Goal: Task Accomplishment & Management: Use online tool/utility

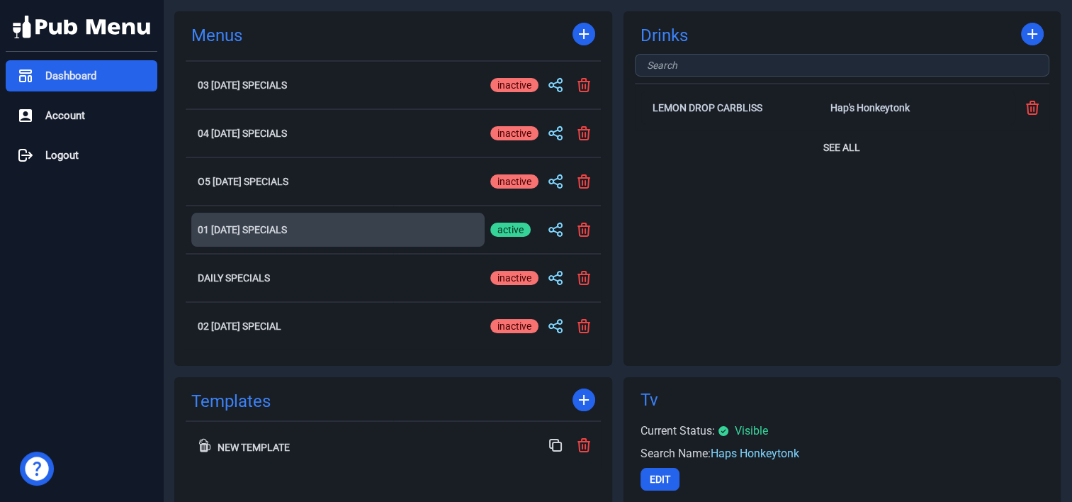
click at [267, 226] on h2 "01 [DATE] Specials" at bounding box center [338, 230] width 281 height 10
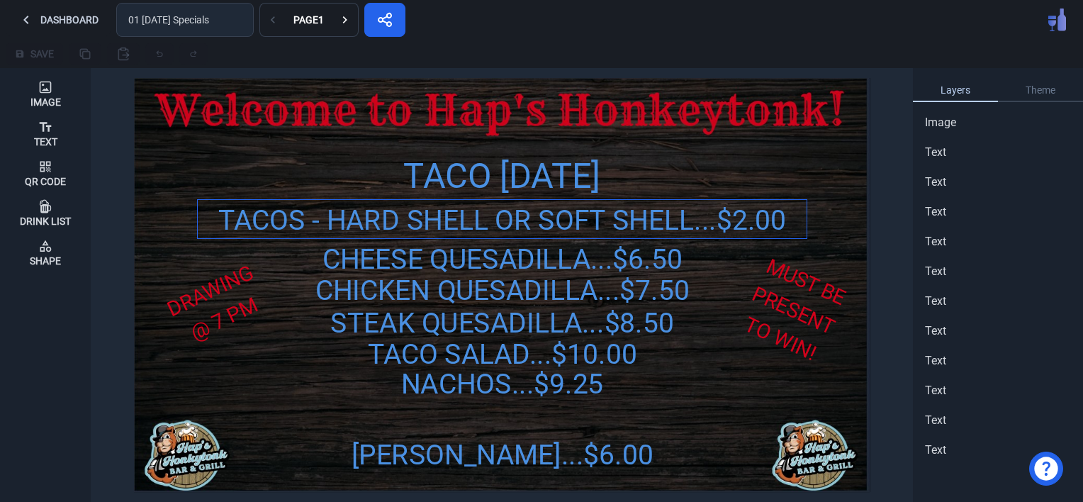
click at [761, 221] on div "TACOS - HARD SHELL OR SOFT SHELL...$2.00" at bounding box center [502, 220] width 609 height 41
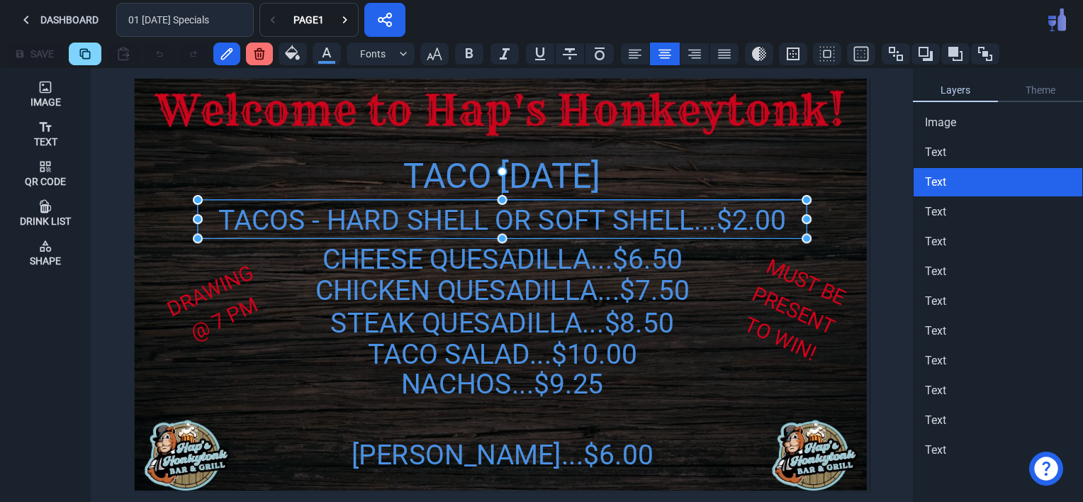
click at [761, 221] on div "TACOS - HARD SHELL OR SOFT SHELL...$2.00" at bounding box center [502, 220] width 609 height 41
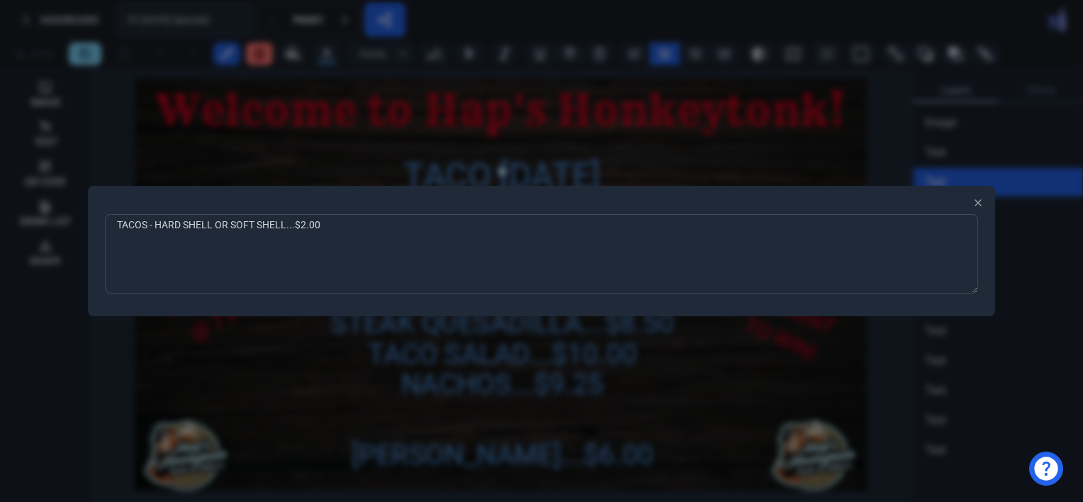
click at [328, 224] on textarea "TACOS - HARD SHELL OR SOFT SHELL...$2.00" at bounding box center [541, 253] width 873 height 79
type textarea "TACOS - HARD SHELL OR SOFT SHELL...$2.50"
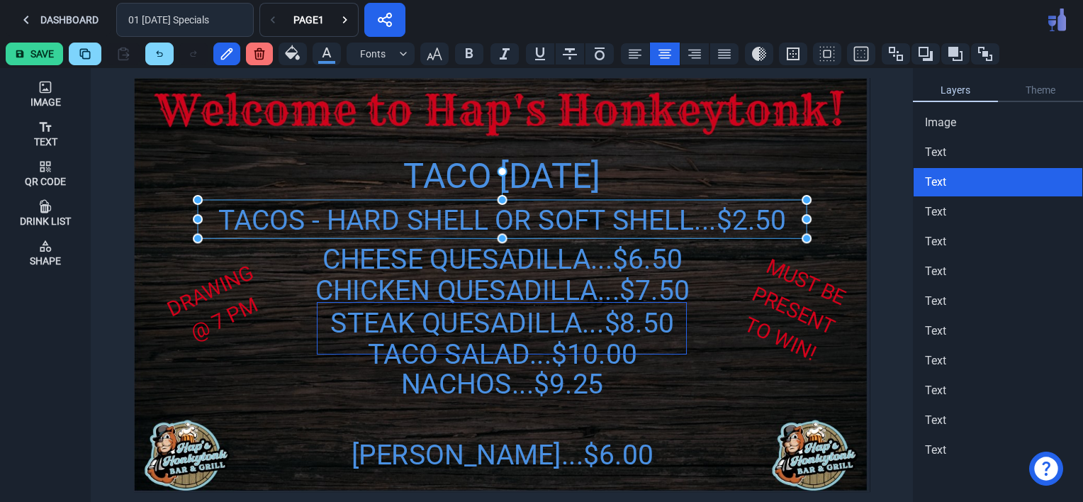
click at [446, 317] on div "STEAK QUESADILLA...$8.50" at bounding box center [501, 323] width 368 height 41
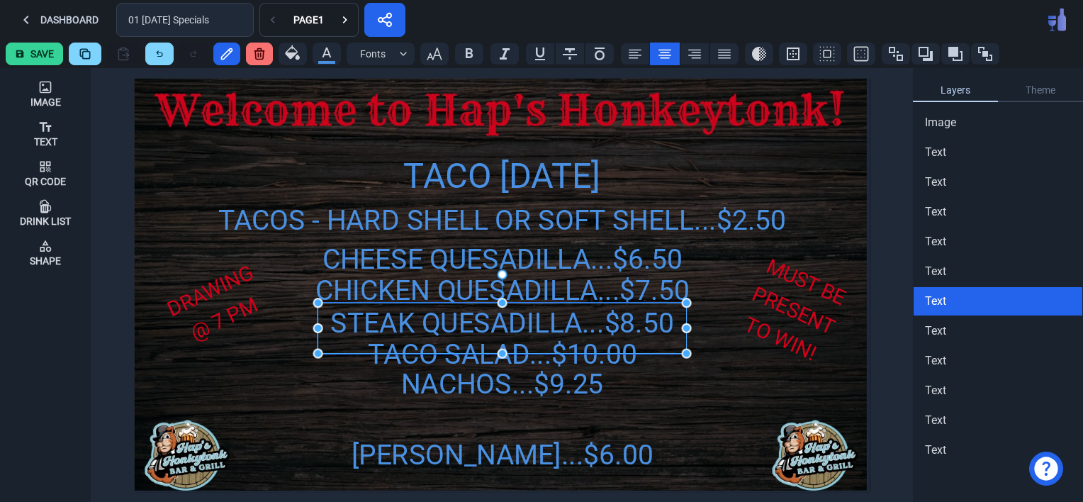
click at [493, 327] on div "STEAK QUESADILLA...$8.50" at bounding box center [501, 323] width 368 height 41
click at [517, 322] on div "STEAK QUESADILLA...$8.50" at bounding box center [501, 321] width 368 height 41
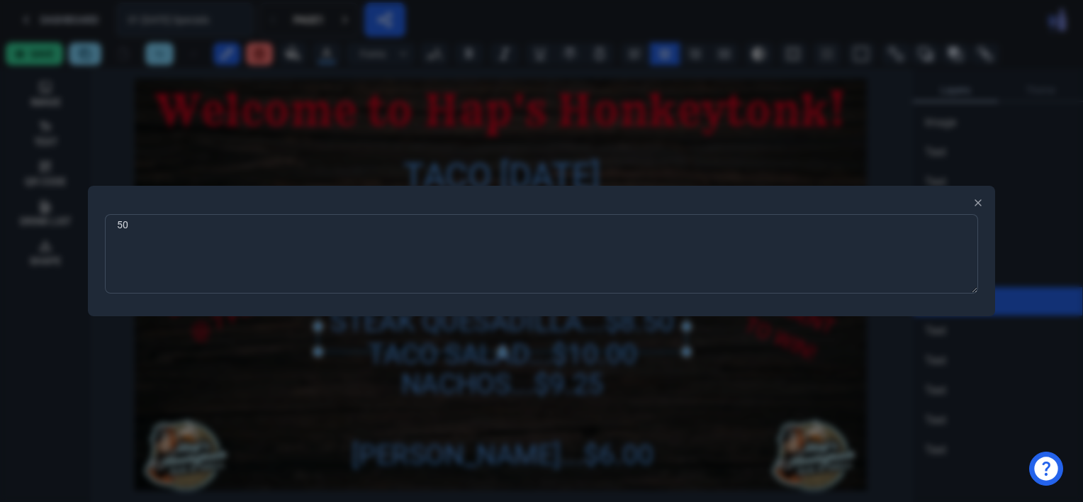
type textarea "0"
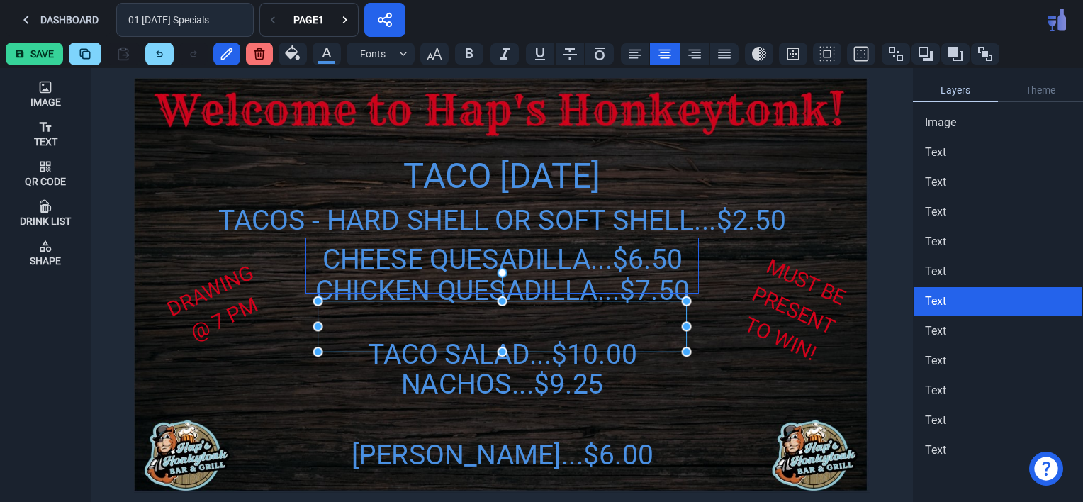
click at [427, 261] on div "CHEESE QUESADILLA...$6.50" at bounding box center [501, 258] width 391 height 41
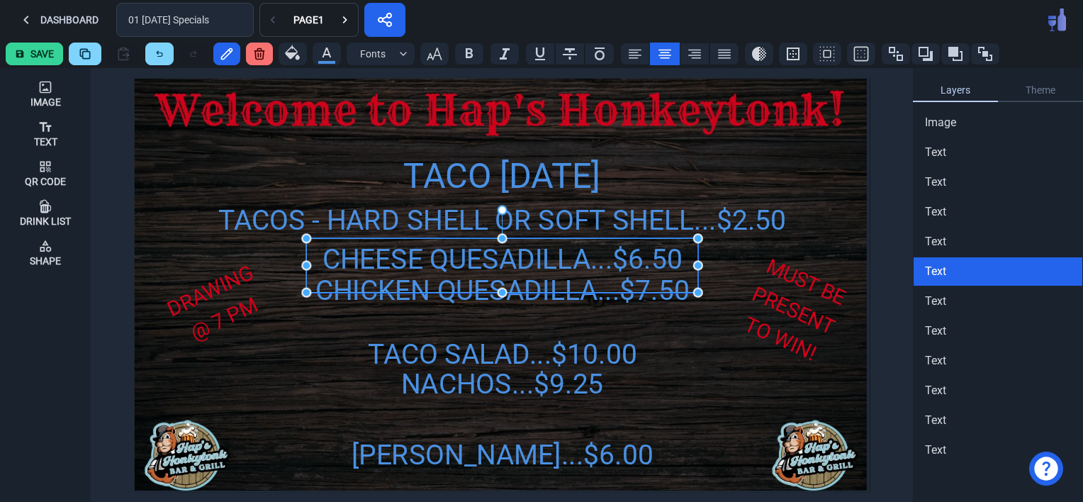
click at [427, 261] on div "CHEESE QUESADILLA...$6.50" at bounding box center [501, 258] width 391 height 41
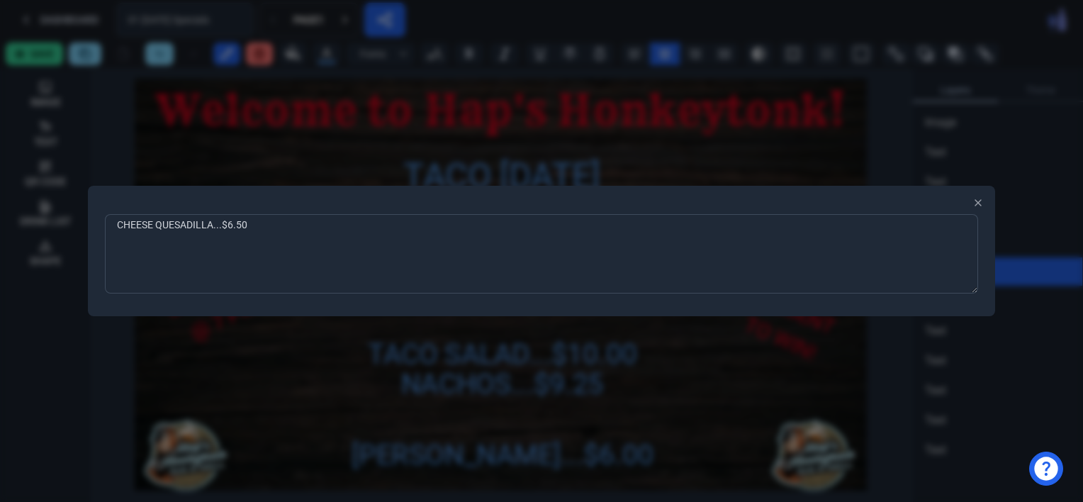
click at [257, 225] on textarea "CHEESE QUESADILLA...$6.50" at bounding box center [541, 253] width 873 height 79
type textarea "CHEESE QUESADILLA...$7.25"
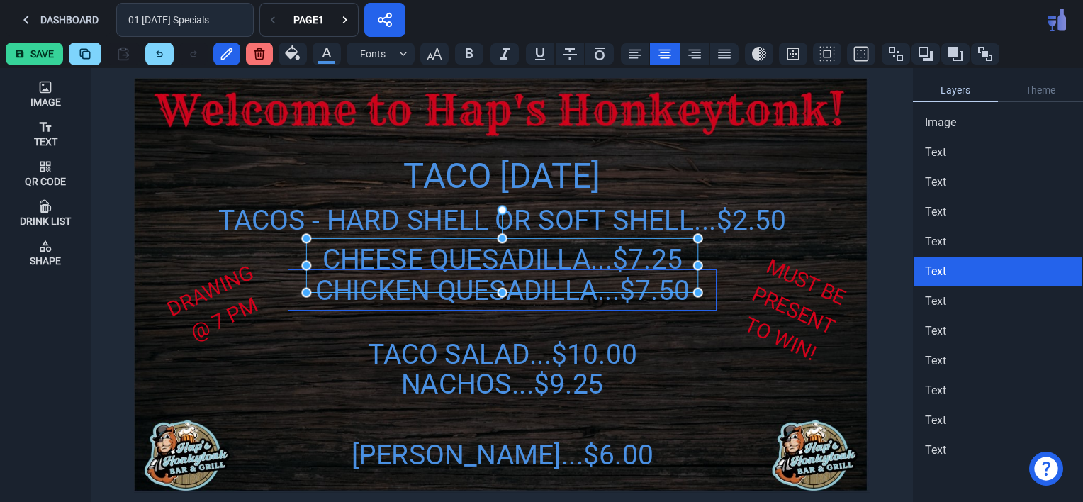
click at [458, 297] on div "CHICKEN QUESADILLA...$7.50" at bounding box center [501, 290] width 427 height 41
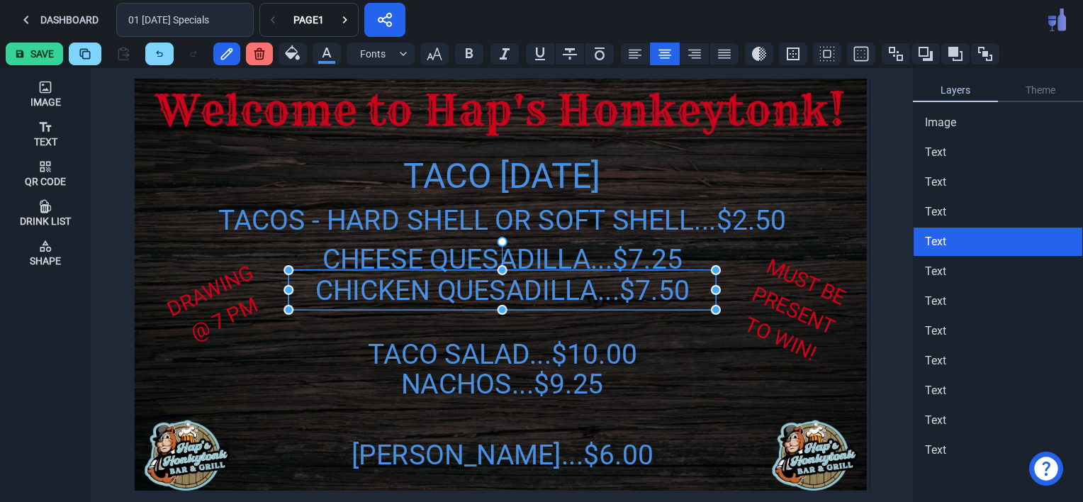
click at [458, 297] on div "CHICKEN QUESADILLA...$7.50" at bounding box center [501, 290] width 427 height 41
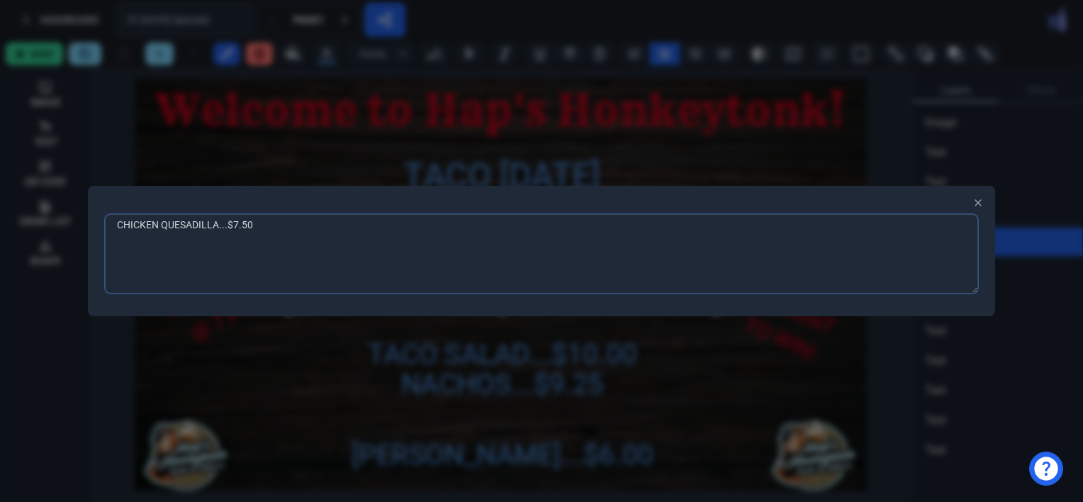
click at [235, 227] on textarea "CHICKEN QUESADILLA...$7.50" at bounding box center [541, 253] width 873 height 79
type textarea "CHICKEN QUESADILLA...$8.50"
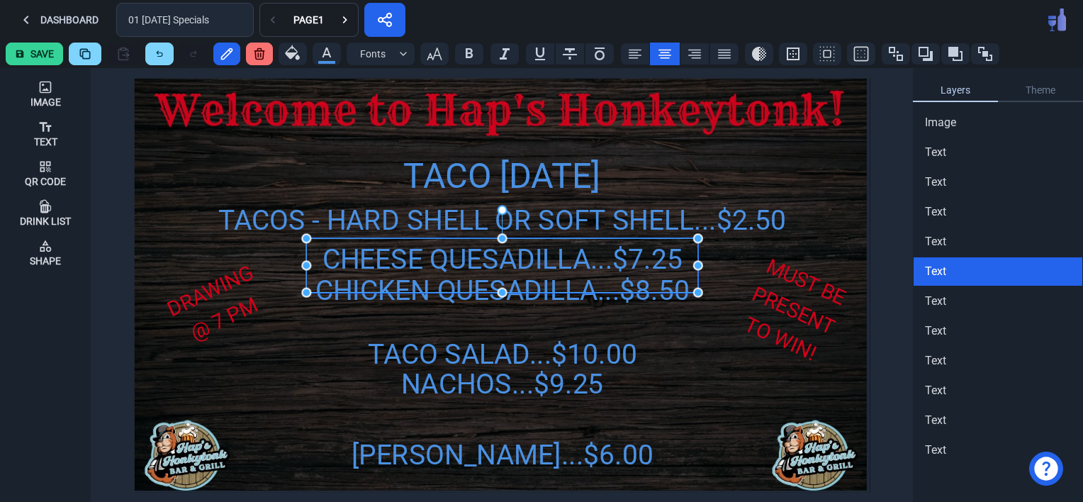
click at [639, 254] on div "CHEESE QUESADILLA...$7.25" at bounding box center [501, 258] width 391 height 41
click at [639, 255] on div "CHEESE QUESADILLA...$7.25" at bounding box center [501, 258] width 391 height 41
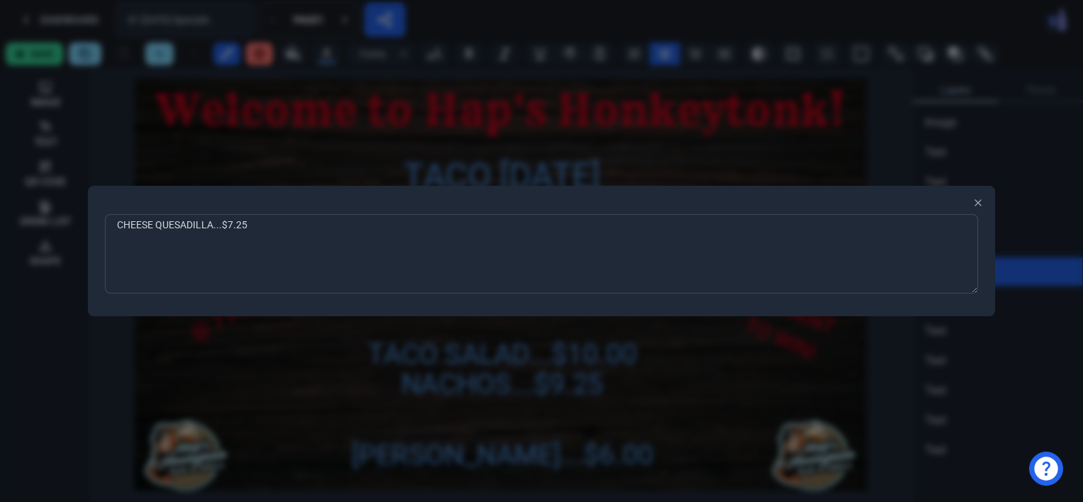
click at [274, 229] on textarea "CHEESE QUESADILLA...$7.25" at bounding box center [541, 253] width 873 height 79
type textarea "CHEESE QUESADILLA...$7.00"
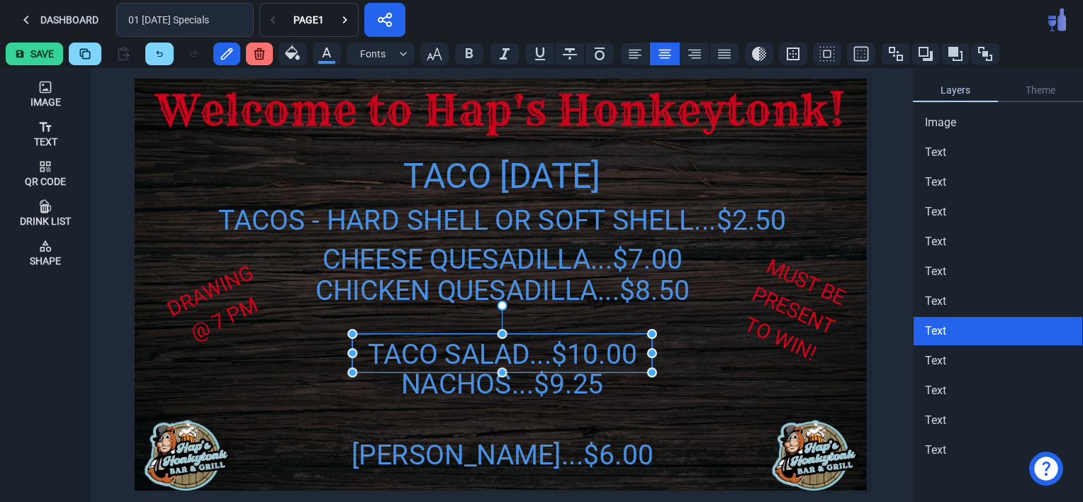
click at [601, 351] on div "TACO SALAD...$10.00" at bounding box center [502, 354] width 300 height 41
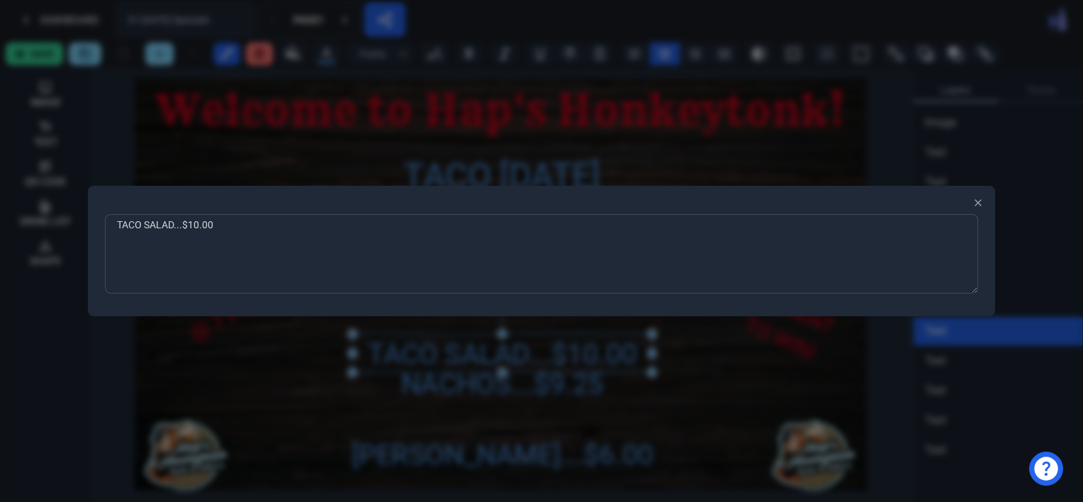
click at [219, 225] on textarea "TACO SALAD...$10.00" at bounding box center [541, 253] width 873 height 79
type textarea "TACO SALAD...$10.95"
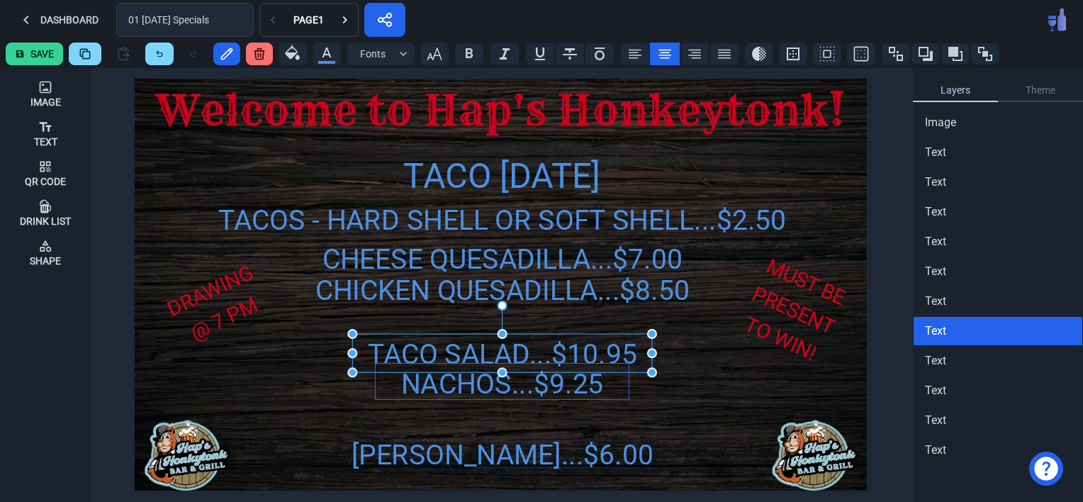
click at [428, 387] on div "NACHOS...$9.25" at bounding box center [503, 384] width 254 height 41
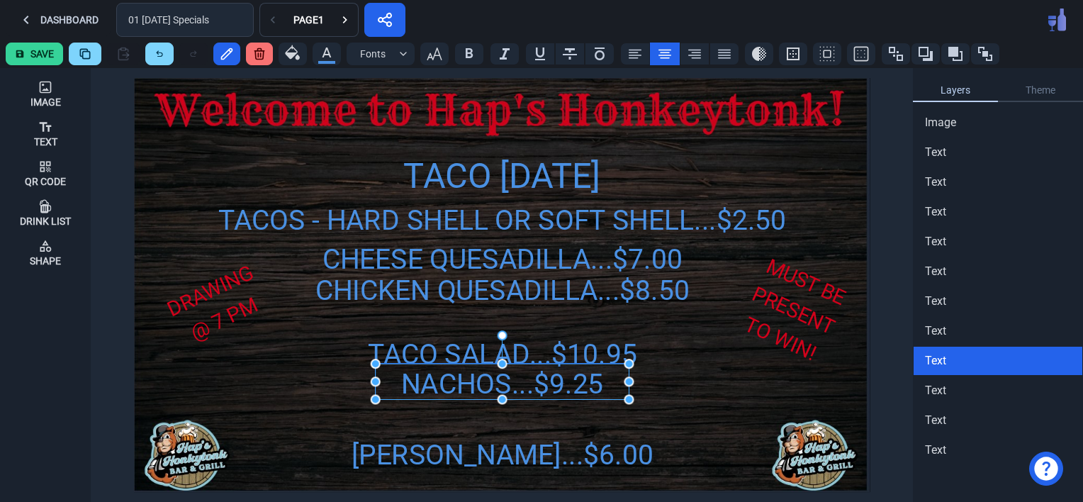
click at [428, 387] on div "NACHOS...$9.25" at bounding box center [503, 384] width 254 height 41
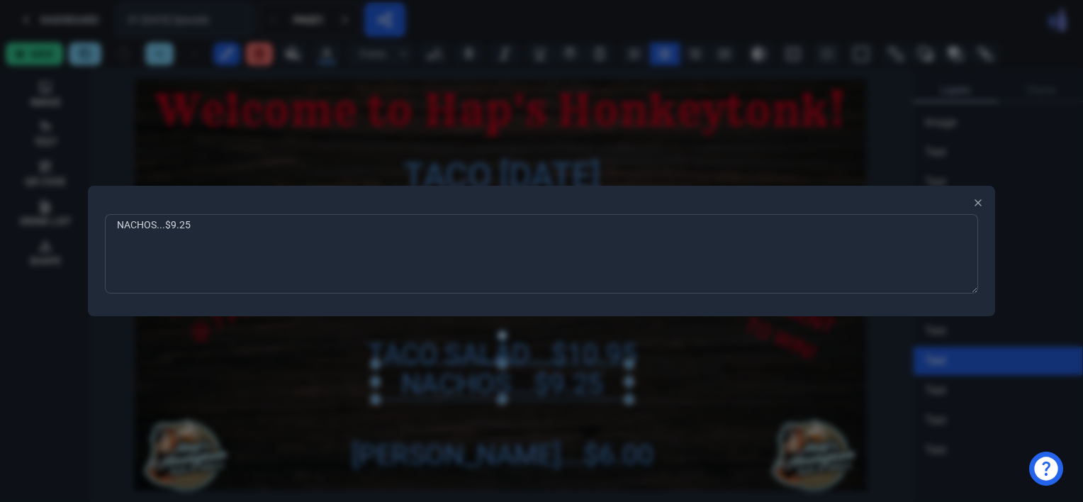
click at [213, 227] on textarea "NACHOS...$9.25" at bounding box center [541, 253] width 873 height 79
type textarea "NACHOS...$10.00"
click at [246, 360] on div at bounding box center [541, 251] width 1083 height 502
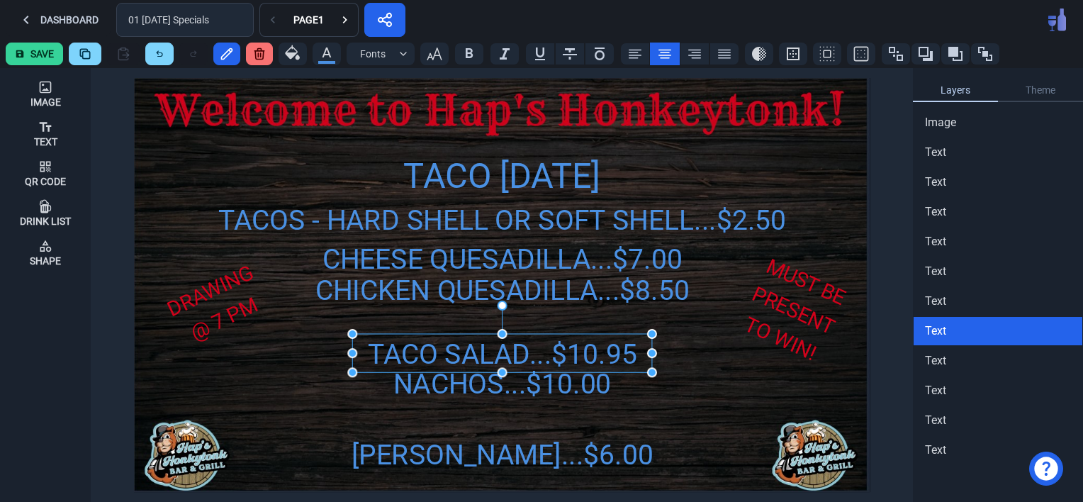
drag, startPoint x: 533, startPoint y: 347, endPoint x: 533, endPoint y: 336, distance: 11.3
click at [533, 336] on div "TACO SALAD...$10.95" at bounding box center [502, 354] width 300 height 41
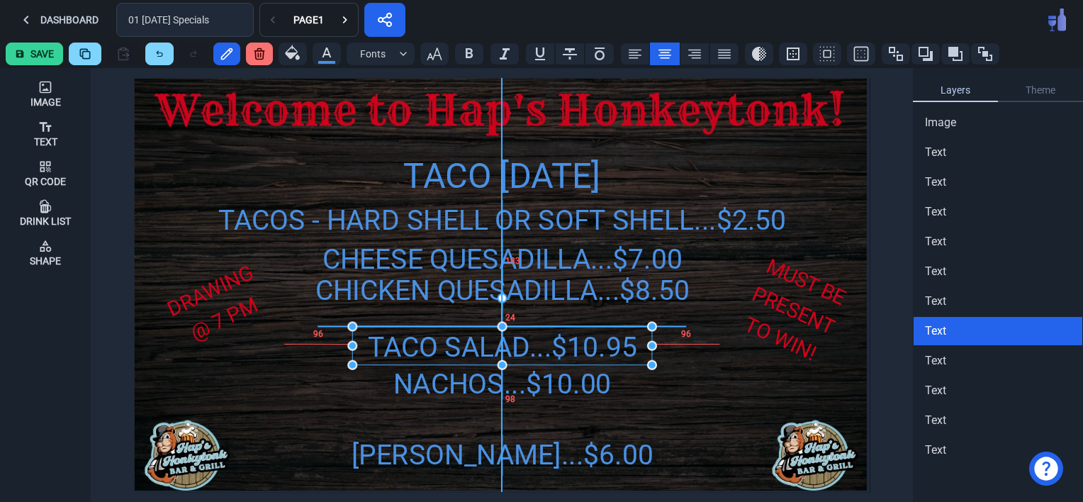
drag, startPoint x: 476, startPoint y: 352, endPoint x: 477, endPoint y: 345, distance: 7.1
click at [477, 345] on div "TACO SALAD...$10.95" at bounding box center [502, 346] width 300 height 41
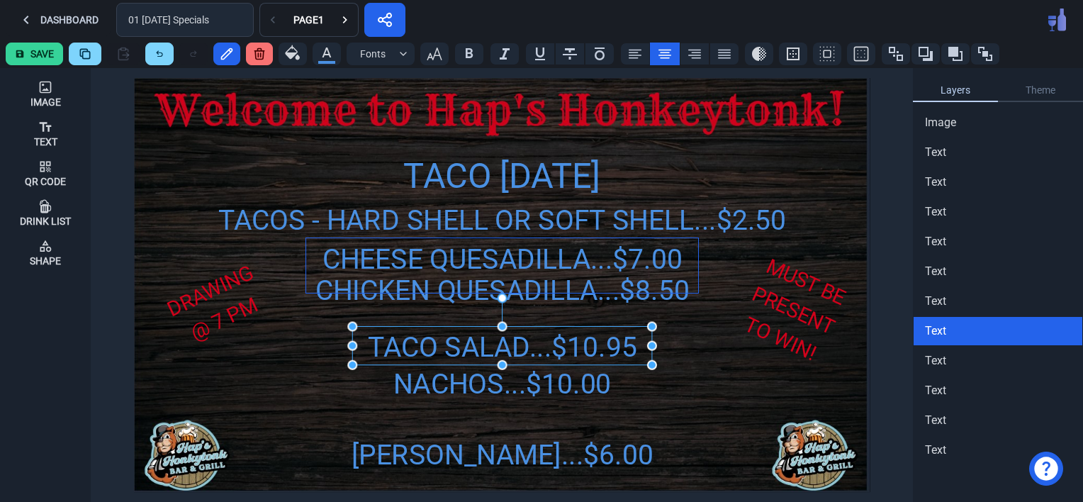
click at [435, 283] on div "CHEESE QUESADILLA...$7.00" at bounding box center [501, 265] width 391 height 54
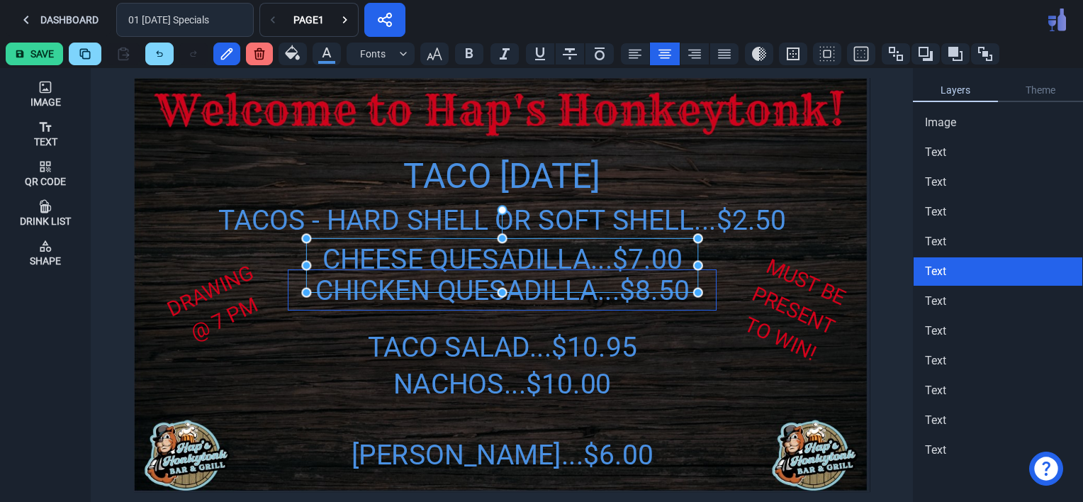
click at [461, 295] on div "CHICKEN QUESADILLA...$8.50" at bounding box center [501, 290] width 427 height 41
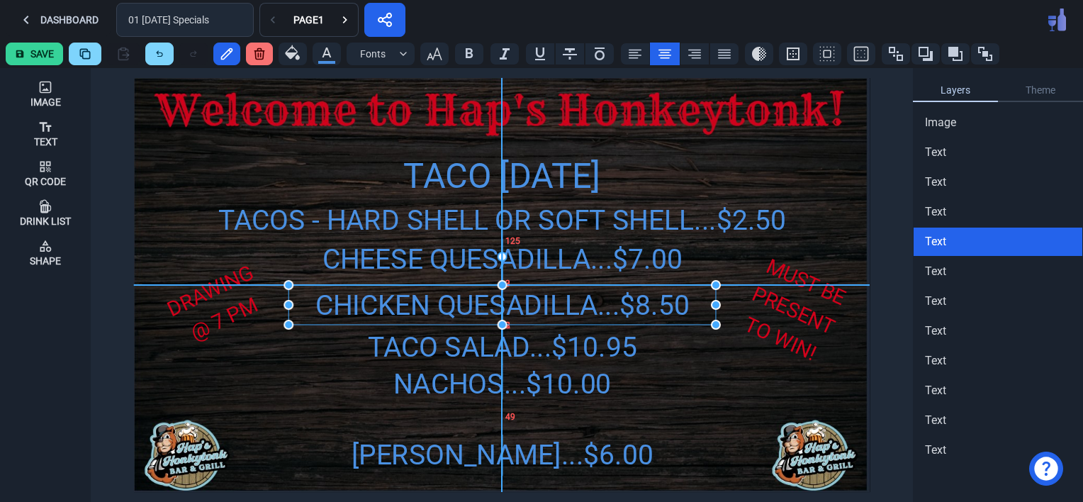
drag, startPoint x: 471, startPoint y: 295, endPoint x: 471, endPoint y: 310, distance: 14.9
click at [471, 310] on div "TACO [DATE] SPECIALS TACOS - HARD SHELL OR SOFT SHELL...$2.50 CHICKEN QUESADILL…" at bounding box center [502, 285] width 736 height 414
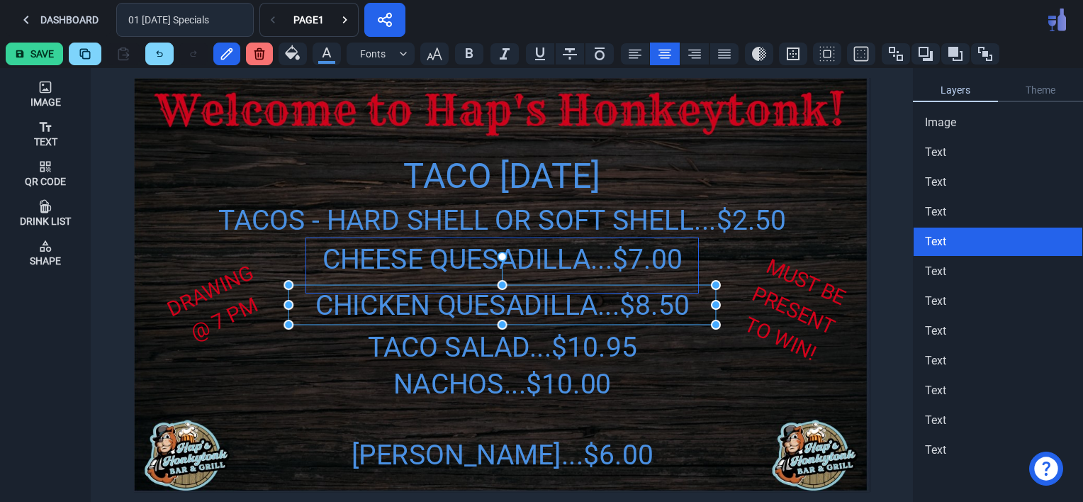
click at [463, 254] on div "CHEESE QUESADILLA...$7.00" at bounding box center [501, 258] width 391 height 41
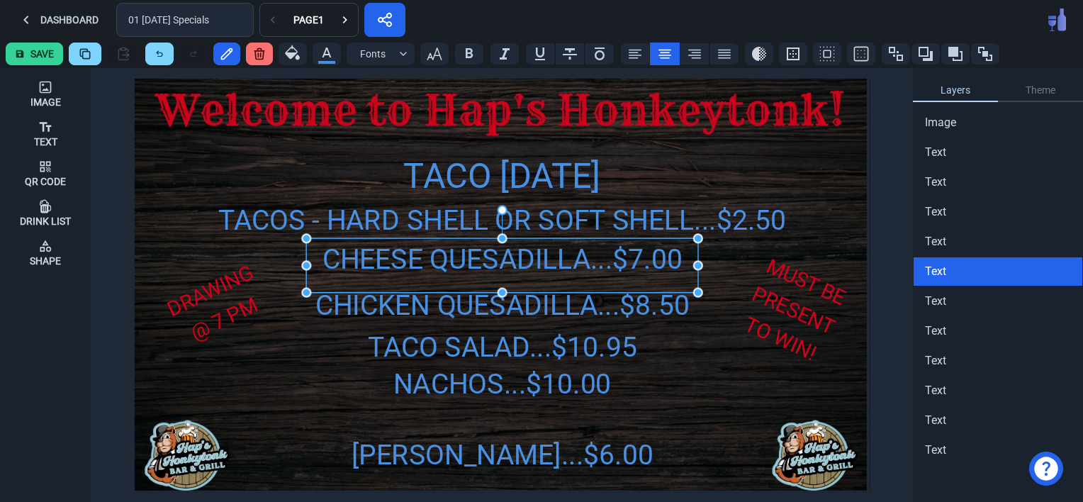
click at [463, 254] on div "CHEESE QUESADILLA...$7.00" at bounding box center [501, 258] width 391 height 41
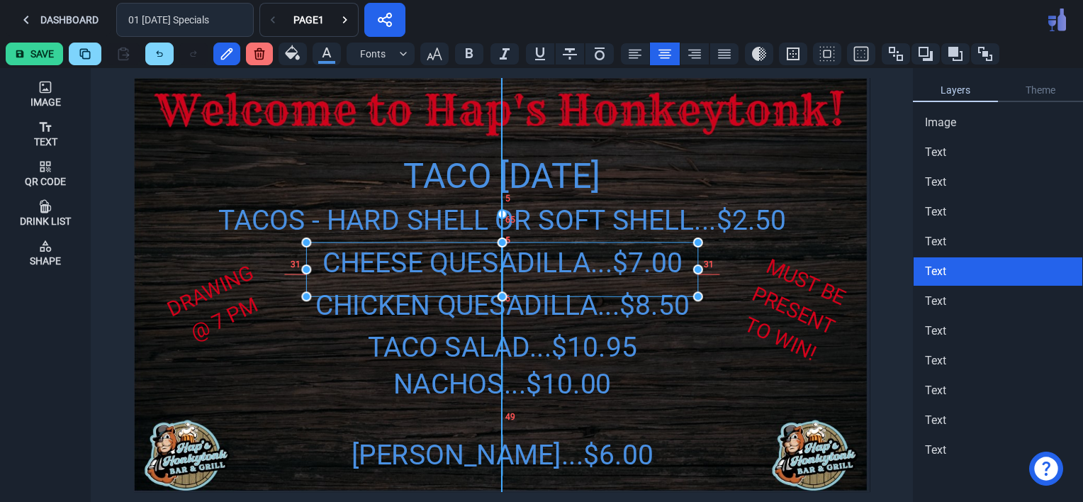
click at [463, 259] on div "CHEESE QUESADILLA...$7.00" at bounding box center [501, 262] width 391 height 41
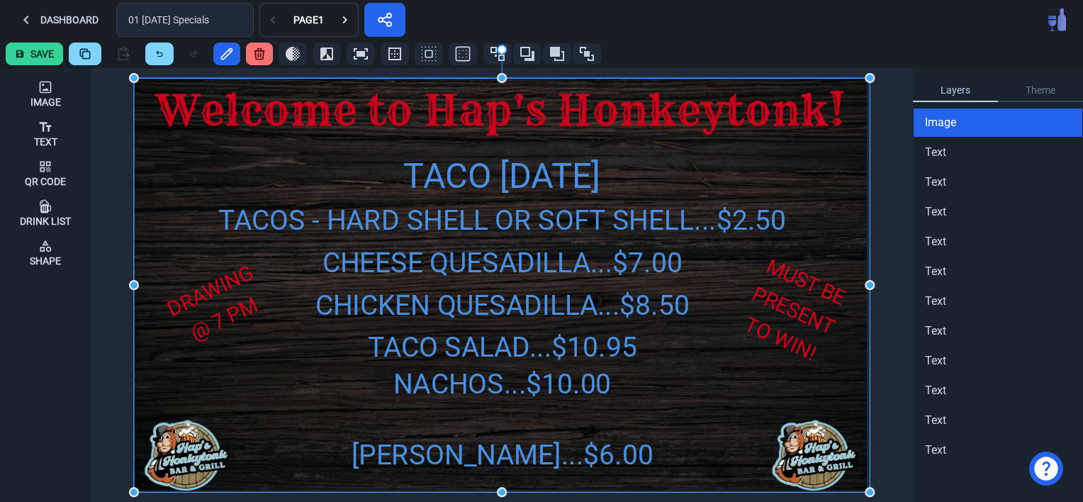
click at [300, 397] on img at bounding box center [502, 285] width 736 height 414
click at [348, 17] on icon at bounding box center [345, 20] width 14 height 14
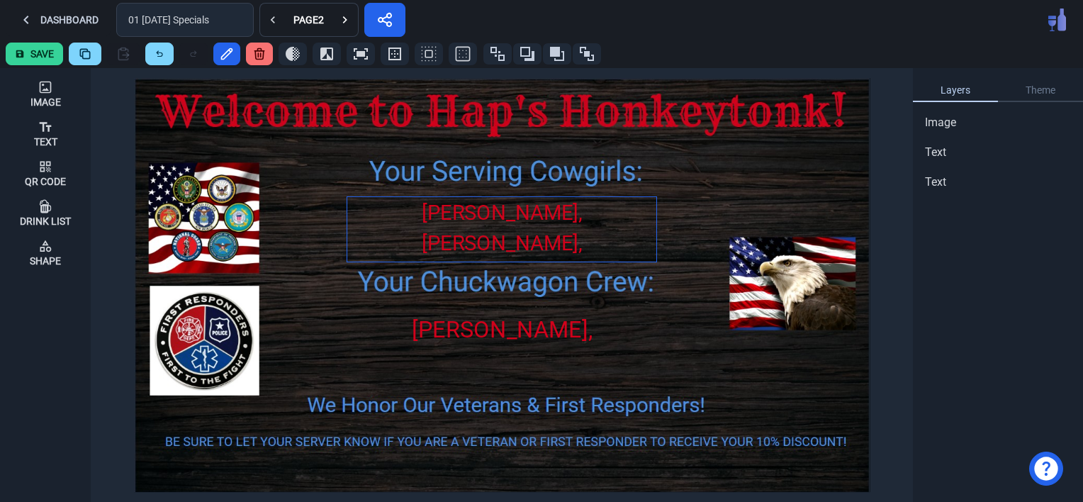
click at [466, 232] on div "[PERSON_NAME], [PERSON_NAME], [PERSON_NAME], [PERSON_NAME] & [PERSON_NAME]" at bounding box center [501, 274] width 309 height 155
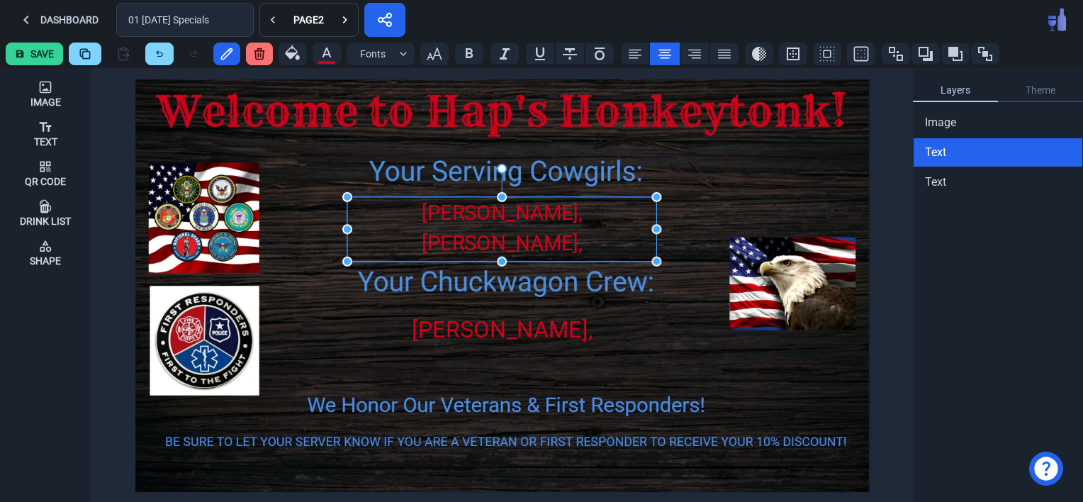
click at [466, 232] on div "[PERSON_NAME], [PERSON_NAME], [PERSON_NAME], [PERSON_NAME] & [PERSON_NAME]" at bounding box center [501, 274] width 309 height 155
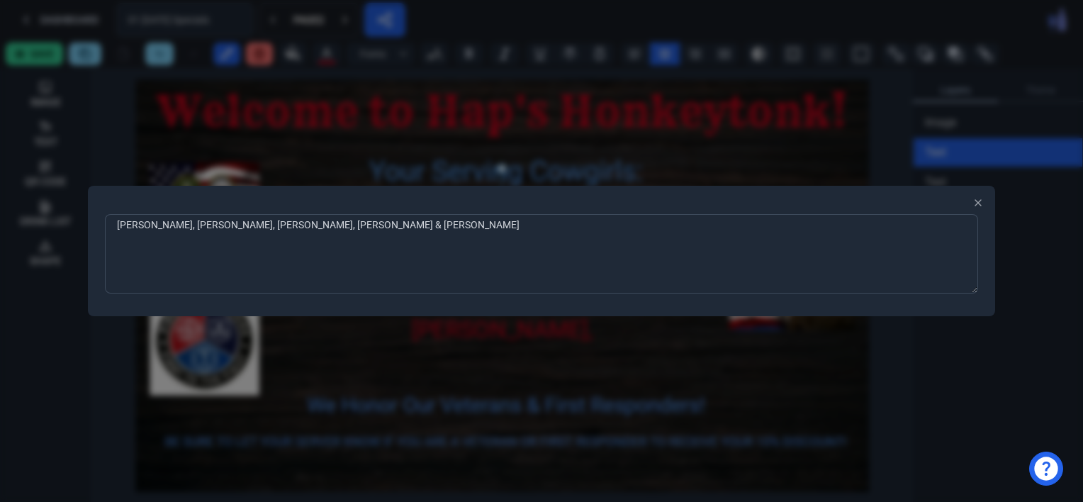
click at [334, 224] on textarea "[PERSON_NAME], [PERSON_NAME], [PERSON_NAME], [PERSON_NAME] & [PERSON_NAME]" at bounding box center [541, 253] width 873 height 79
type textarea "ANDRIA, [PERSON_NAME], [PERSON_NAME], [PERSON_NAME] & [PERSON_NAME]"
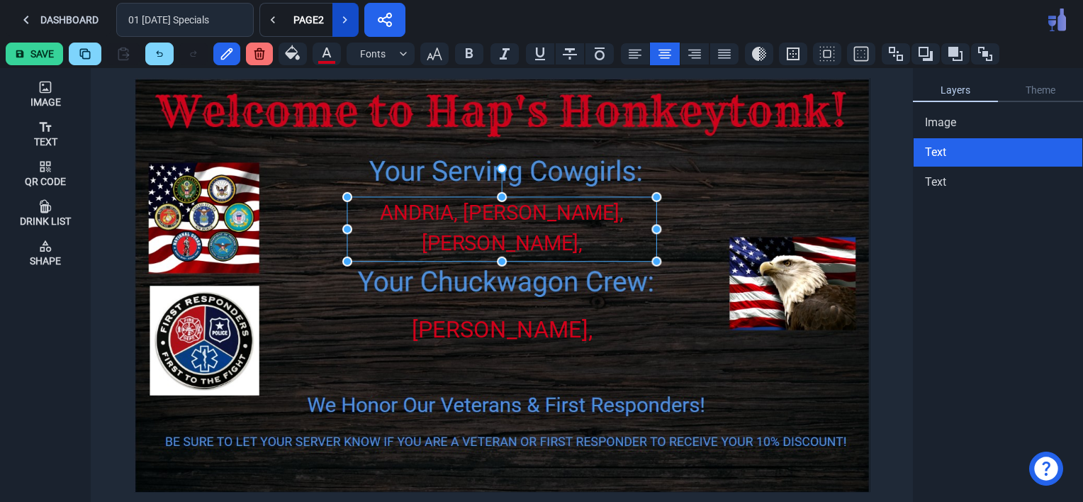
click at [342, 21] on icon at bounding box center [345, 20] width 14 height 14
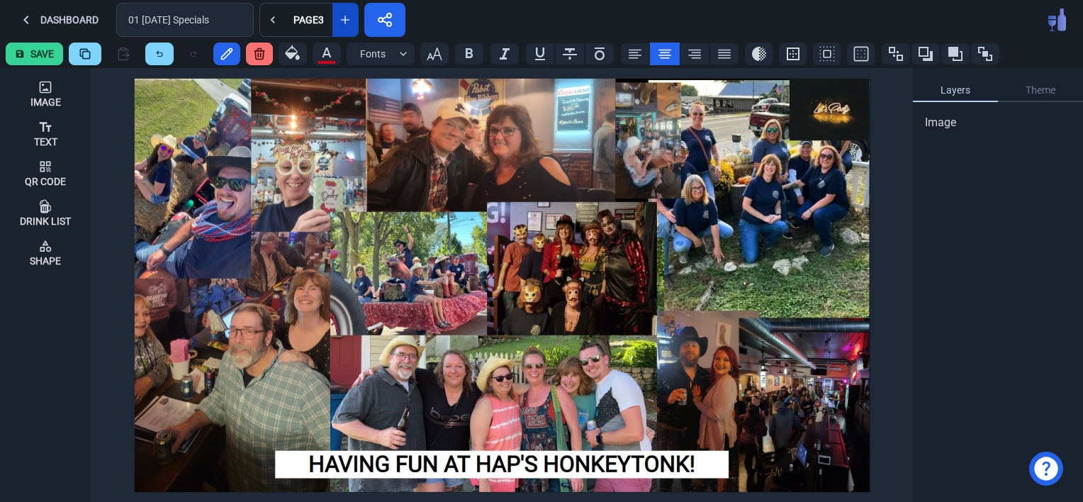
click at [342, 21] on icon at bounding box center [345, 20] width 14 height 14
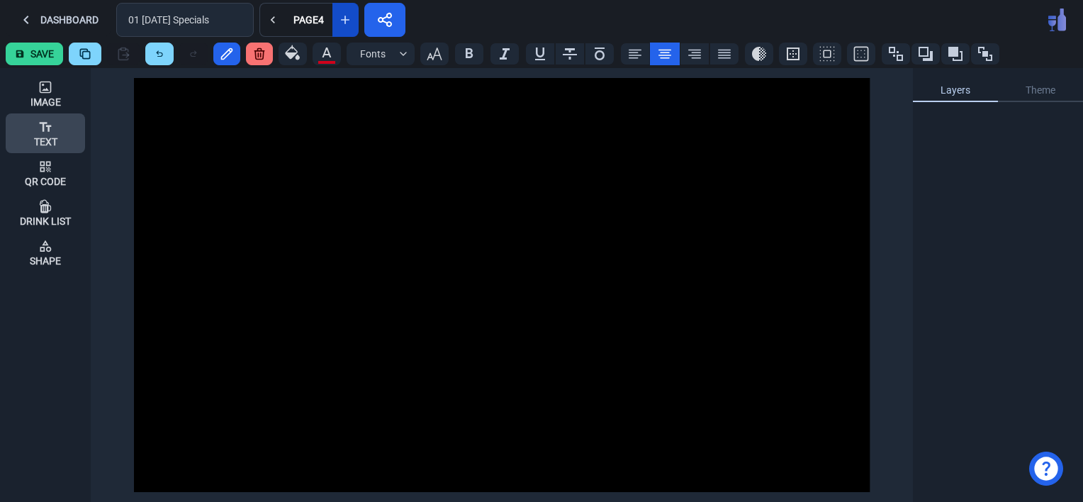
click at [48, 125] on icon at bounding box center [46, 126] width 12 height 9
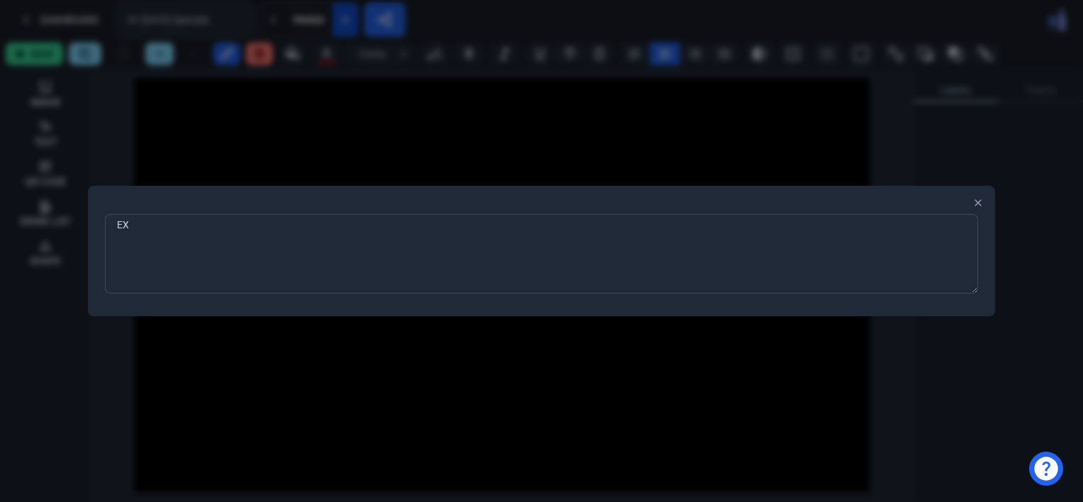
type textarea "E"
type textarea "MARK YOUR CALENDARS..."
click at [267, 381] on div at bounding box center [541, 251] width 1083 height 502
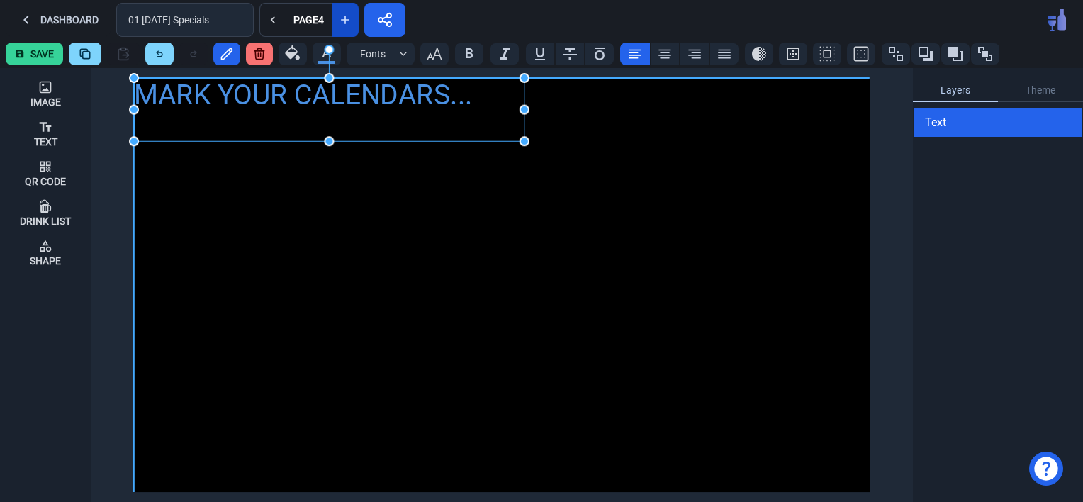
drag, startPoint x: 193, startPoint y: 101, endPoint x: 526, endPoint y: 142, distance: 335.5
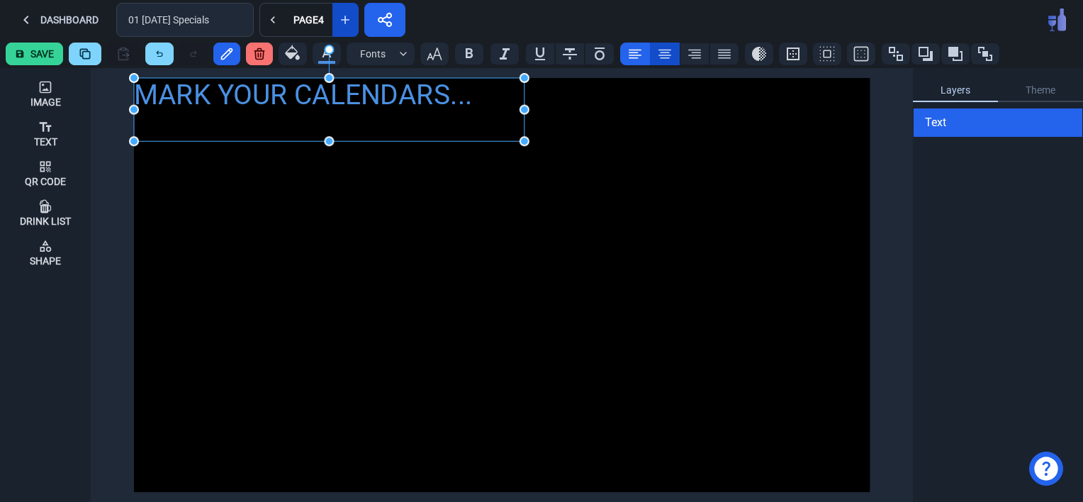
click at [658, 52] on icon at bounding box center [664, 54] width 13 height 9
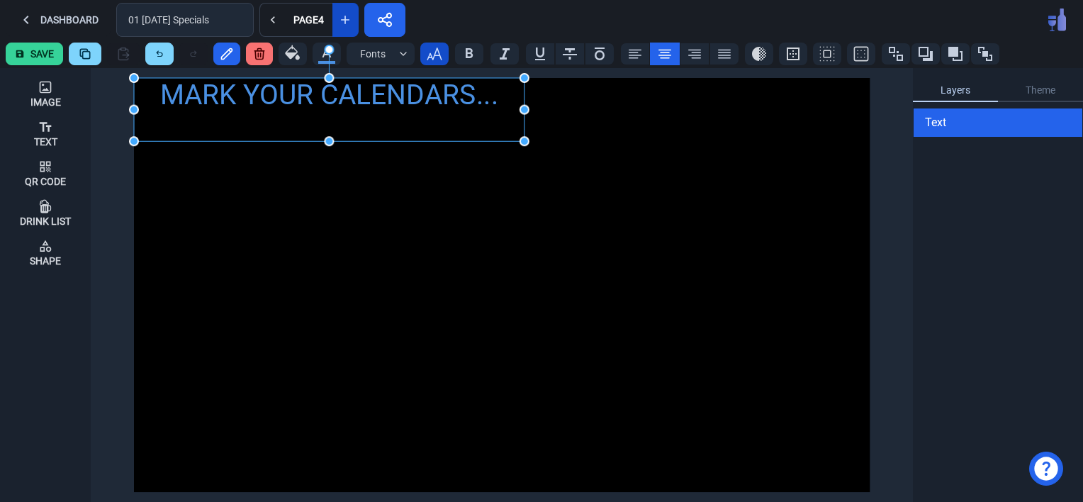
click at [431, 50] on icon "button" at bounding box center [434, 53] width 17 height 17
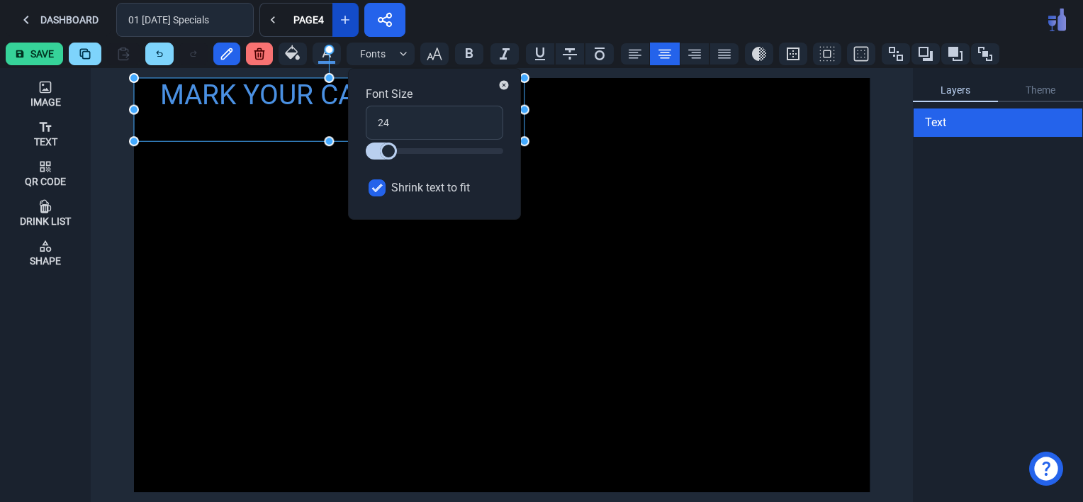
click at [376, 186] on input "Shrink text to fit" at bounding box center [376, 187] width 17 height 17
checkbox input "false"
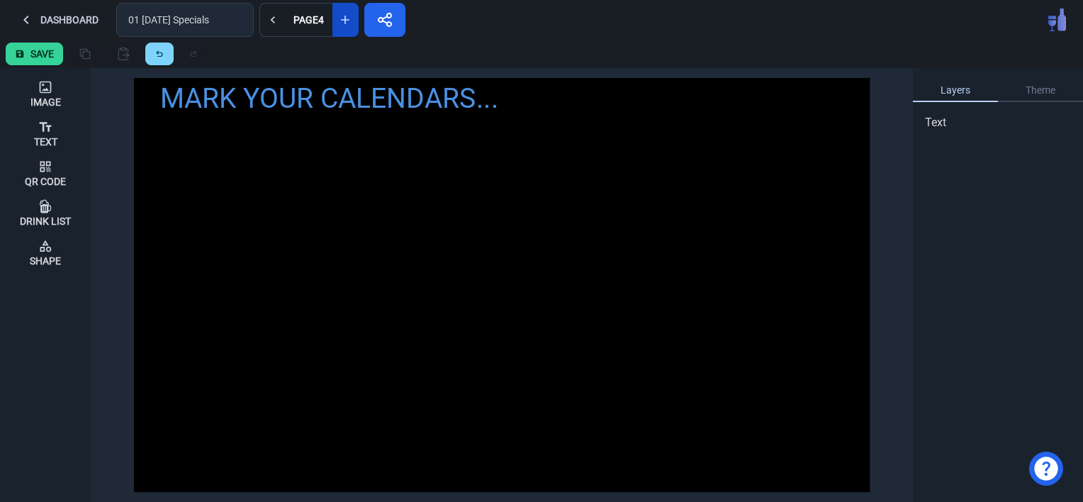
click at [454, 344] on div "MARK YOUR CALENDARS..." at bounding box center [502, 285] width 736 height 414
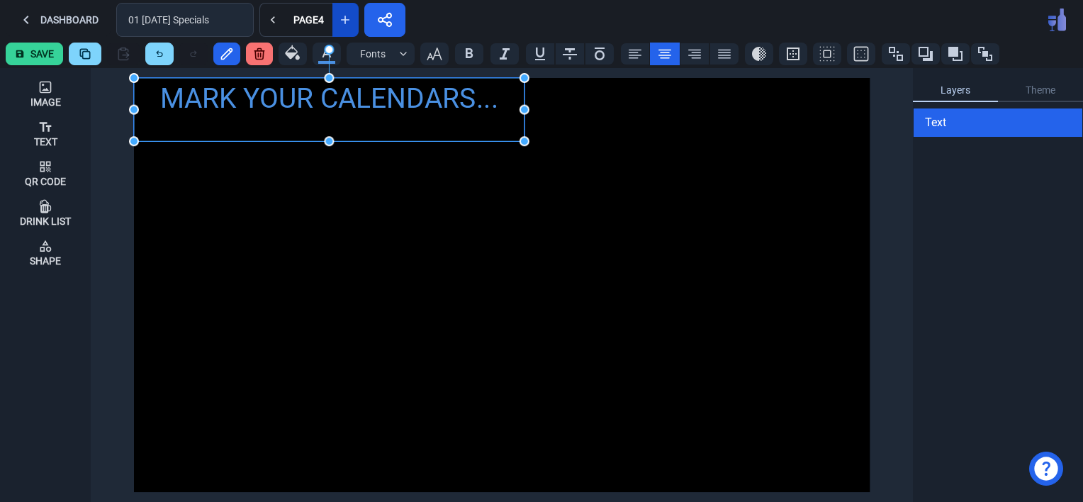
click at [277, 108] on div "MARK YOUR CALENDARS..." at bounding box center [329, 98] width 390 height 41
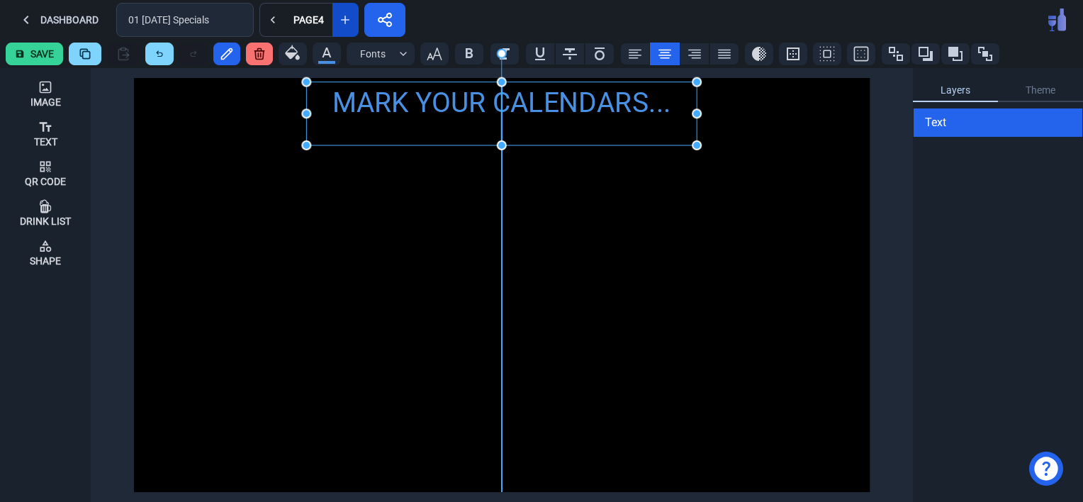
drag, startPoint x: 213, startPoint y: 94, endPoint x: 387, endPoint y: 98, distance: 173.7
click at [387, 98] on div "MARK YOUR CALENDARS..." at bounding box center [501, 102] width 390 height 41
click at [440, 255] on div "MARK YOUR CALENDARS..." at bounding box center [502, 285] width 736 height 414
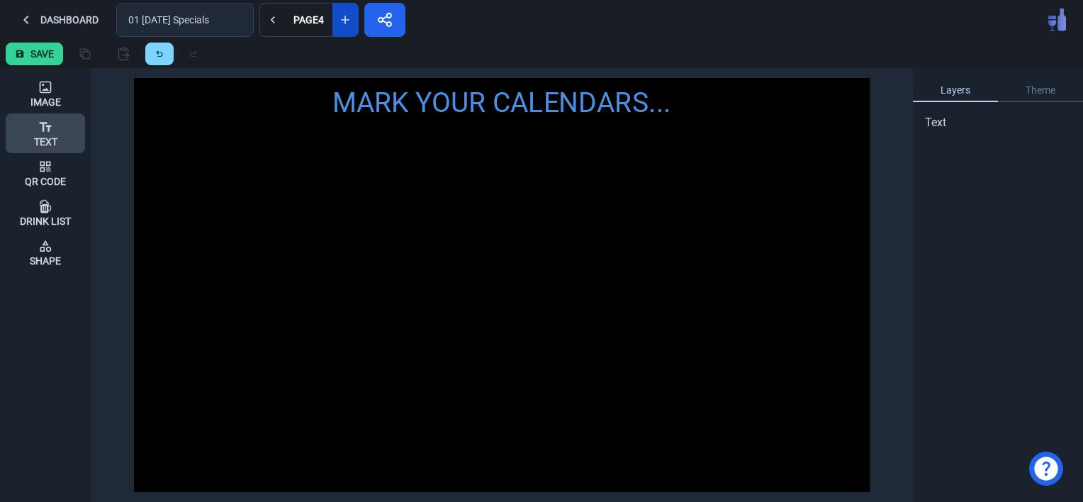
click at [55, 128] on div "Text" at bounding box center [45, 133] width 23 height 38
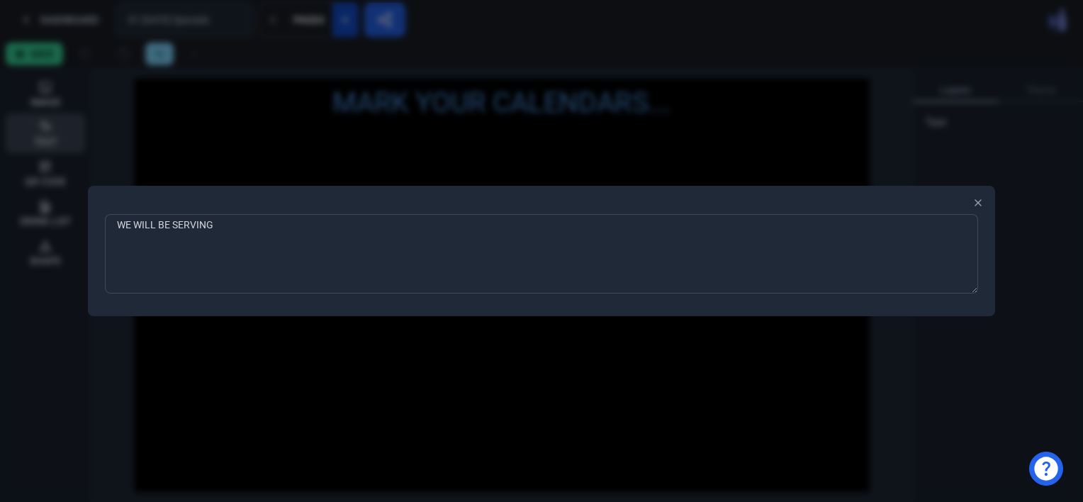
type textarea "WE WILL BE SERVING"
click at [241, 354] on div at bounding box center [541, 251] width 1083 height 502
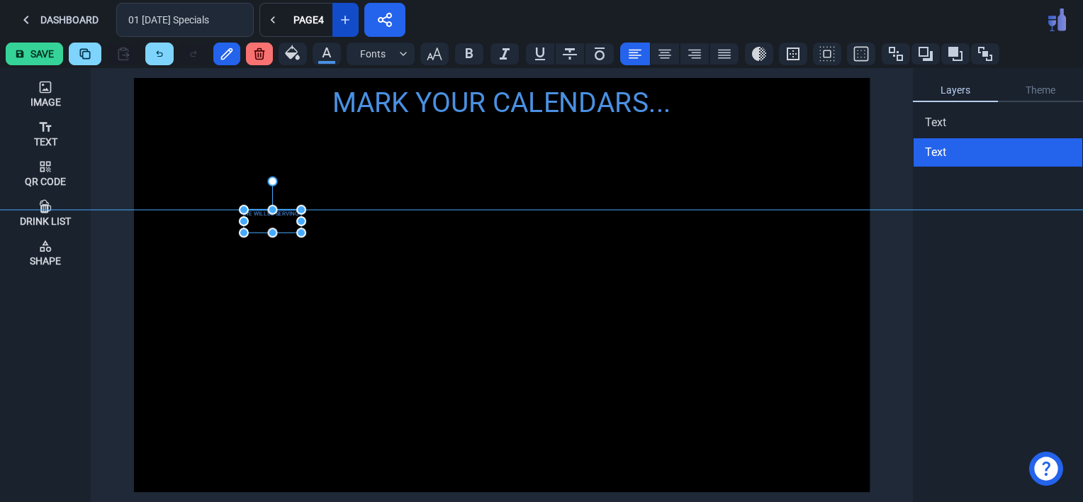
drag, startPoint x: 156, startPoint y: 86, endPoint x: 269, endPoint y: 223, distance: 177.2
click at [269, 223] on div "WE WILL BE SERVING" at bounding box center [272, 221] width 57 height 23
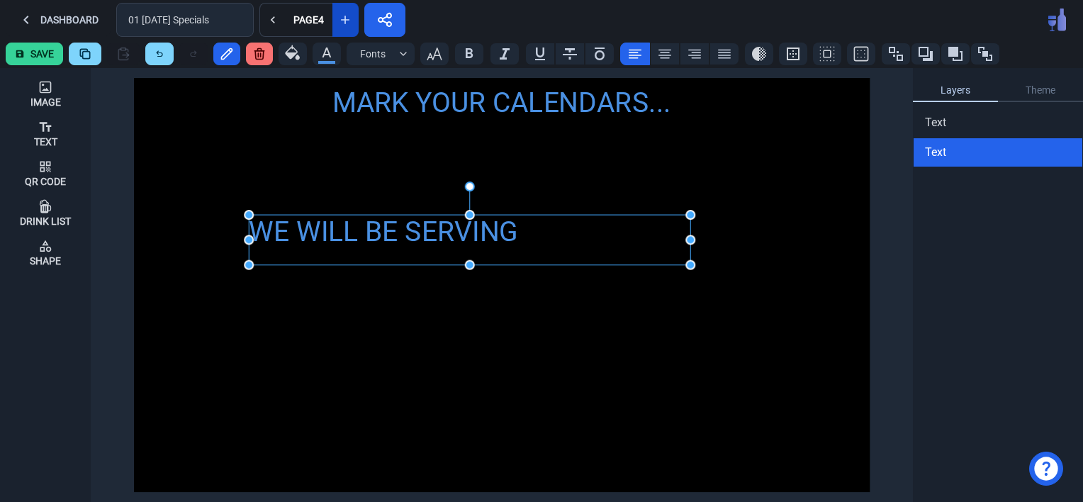
drag, startPoint x: 306, startPoint y: 237, endPoint x: 690, endPoint y: 264, distance: 385.0
click at [429, 52] on icon "button" at bounding box center [434, 53] width 17 height 17
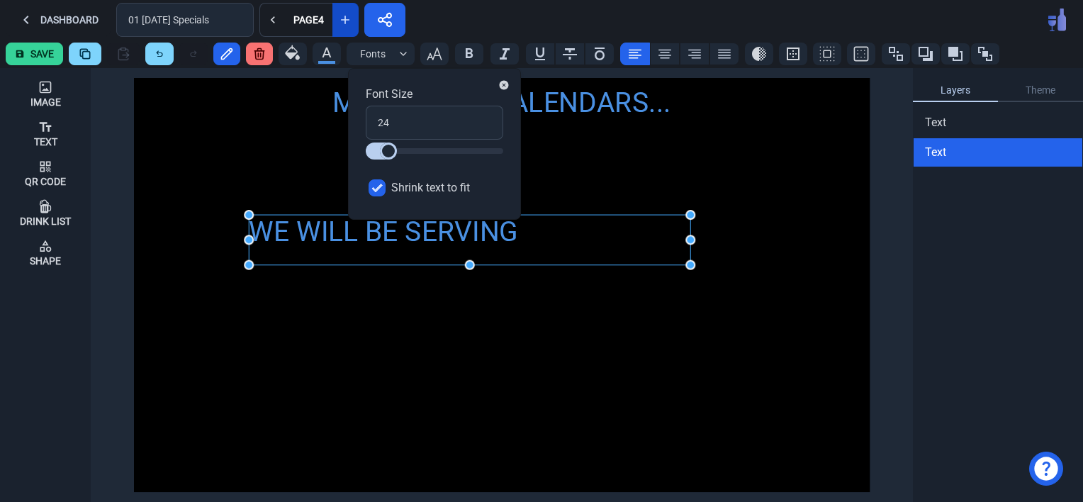
click at [371, 181] on input "Shrink text to fit" at bounding box center [376, 187] width 17 height 17
checkbox input "false"
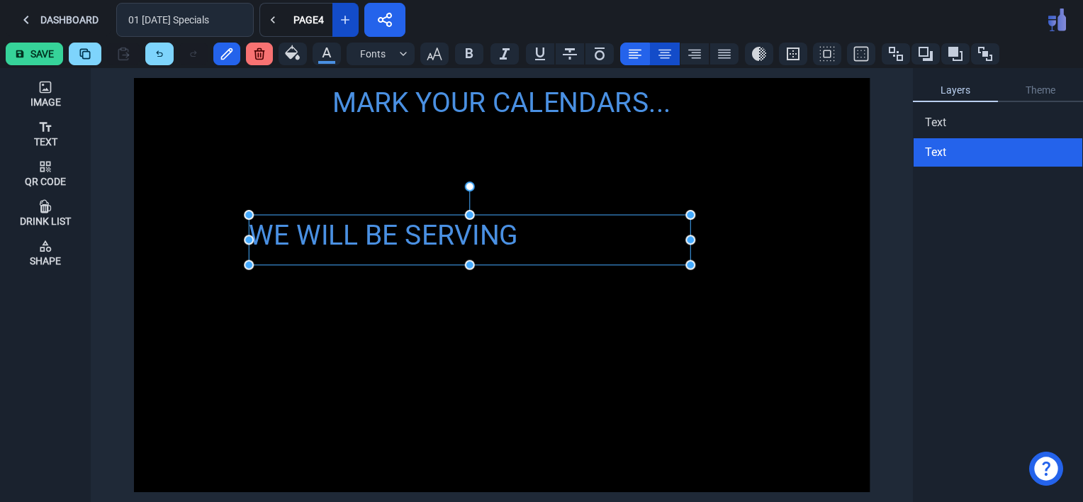
click at [663, 51] on icon at bounding box center [664, 53] width 17 height 17
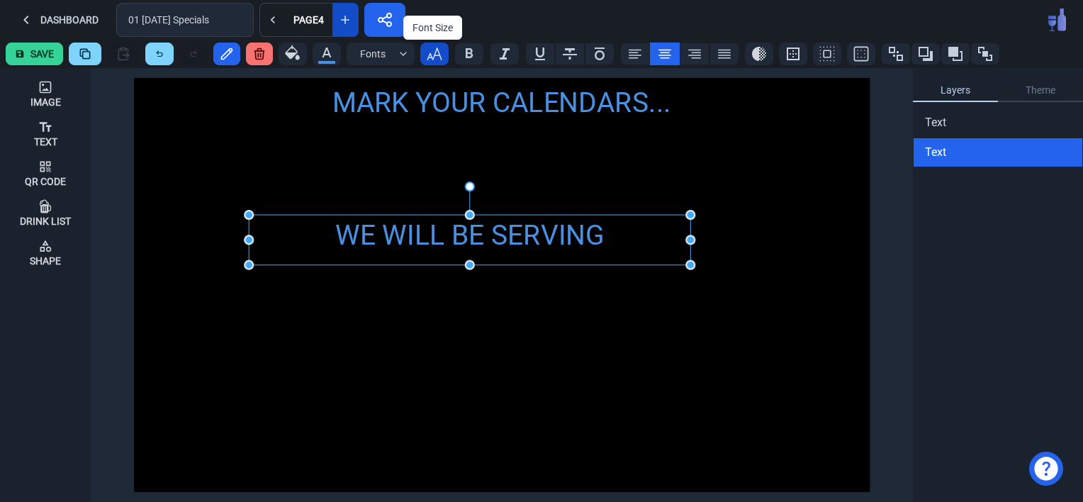
click at [433, 57] on icon "button" at bounding box center [434, 53] width 17 height 17
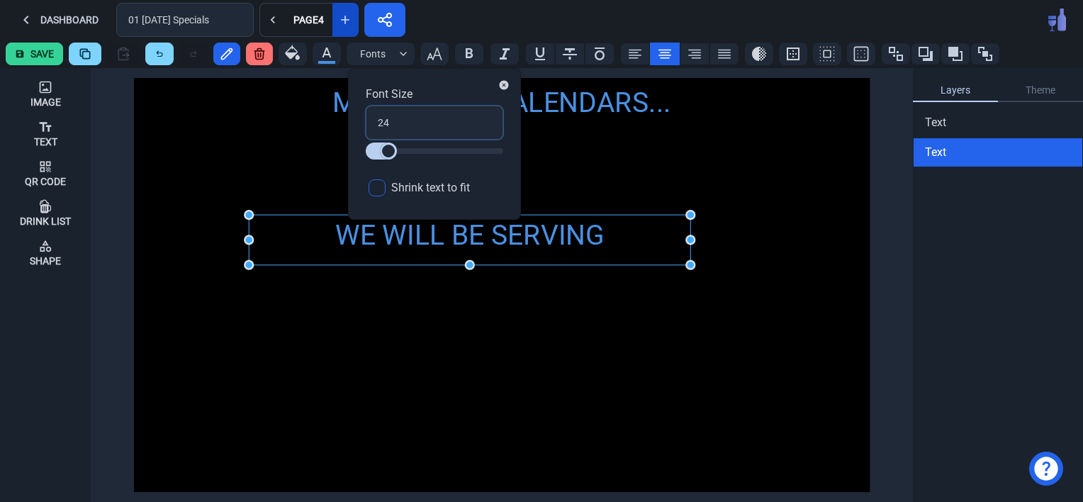
drag, startPoint x: 397, startPoint y: 123, endPoint x: 368, endPoint y: 122, distance: 29.1
click at [368, 122] on input "24" at bounding box center [434, 123] width 137 height 34
type input "3"
type input "30"
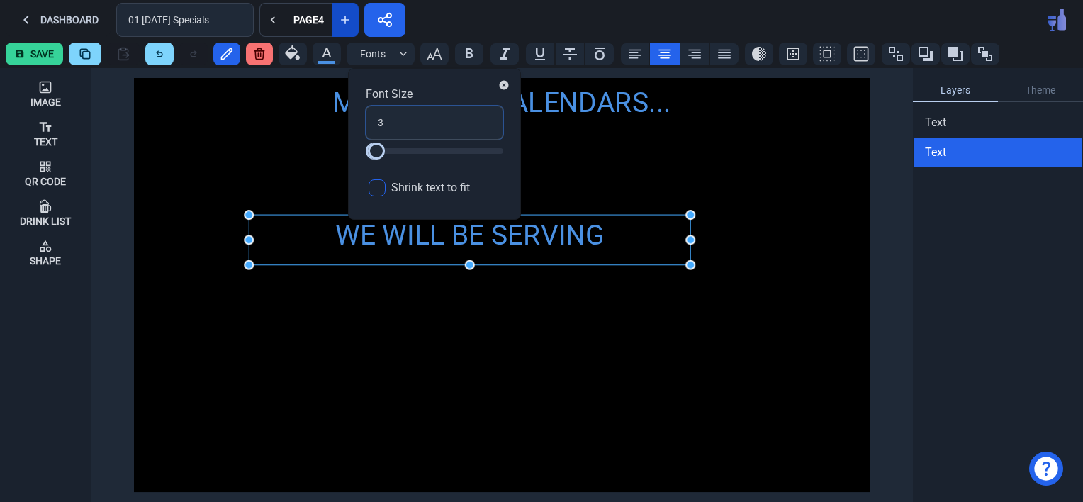
type input "30"
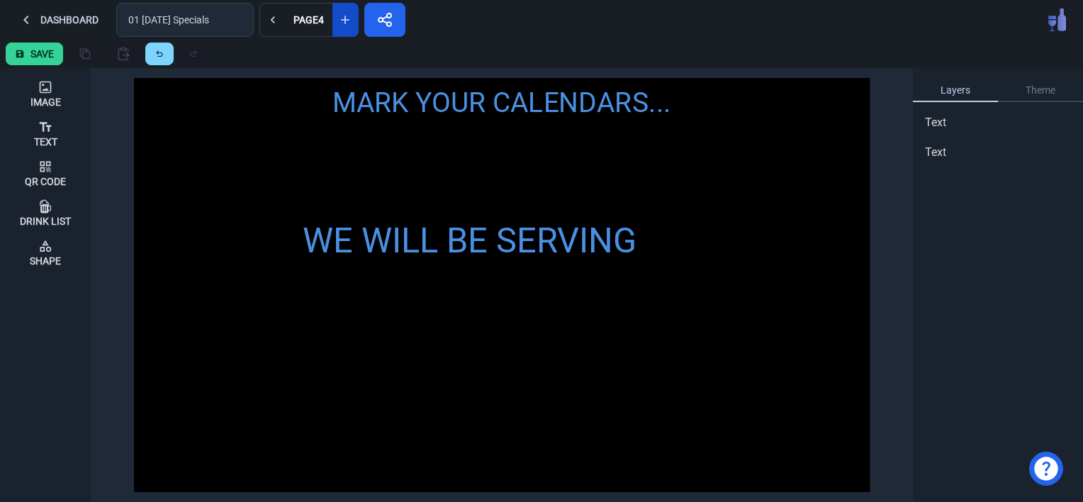
click at [499, 337] on div "MARK YOUR CALENDARS... WE WILL BE SERVING" at bounding box center [502, 285] width 736 height 414
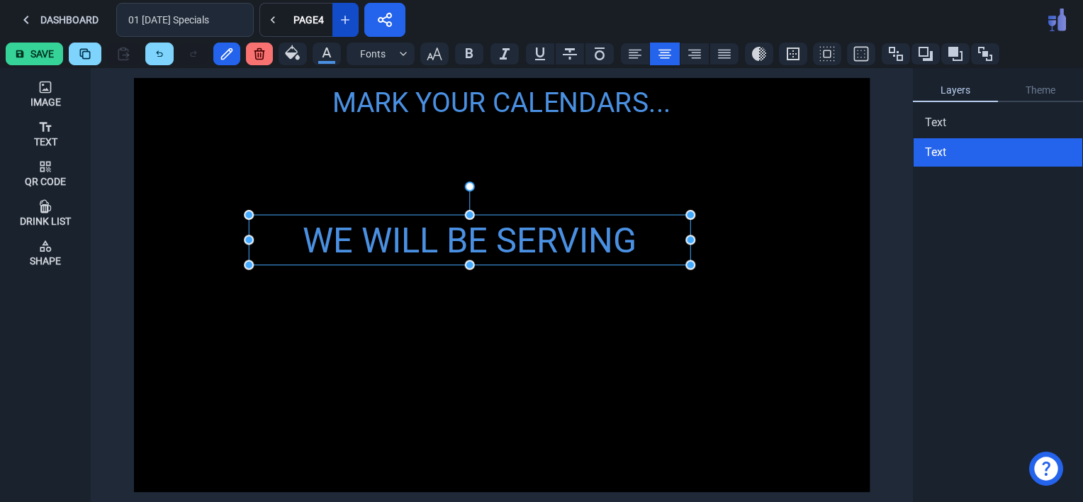
drag, startPoint x: 376, startPoint y: 252, endPoint x: 432, endPoint y: 261, distance: 56.0
click at [432, 261] on div "WE WILL BE SERVING" at bounding box center [469, 241] width 441 height 52
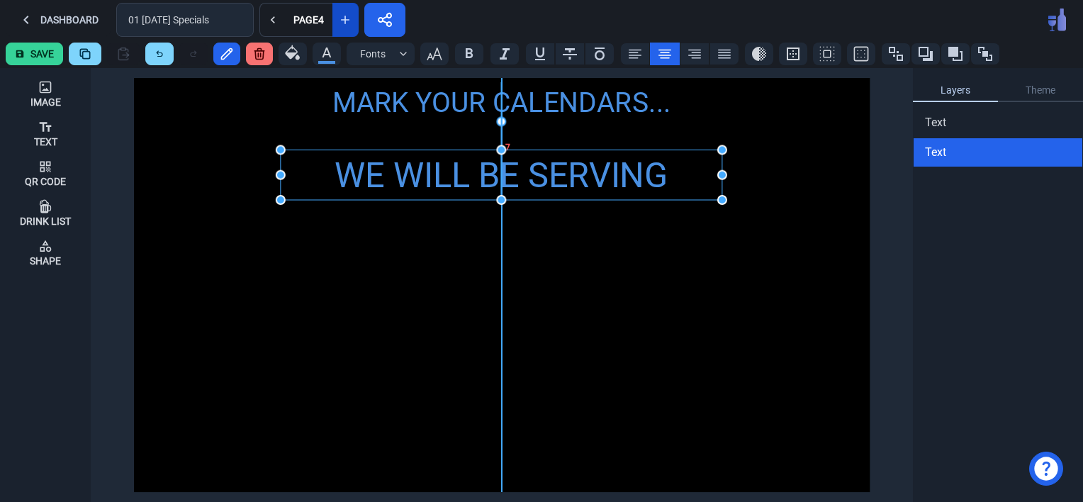
drag, startPoint x: 420, startPoint y: 236, endPoint x: 450, endPoint y: 171, distance: 72.0
click at [450, 171] on div "WE WILL BE SERVING" at bounding box center [501, 176] width 441 height 52
click at [544, 306] on div "MARK YOUR CALENDARS... WE WILL BE SERVING" at bounding box center [502, 285] width 736 height 414
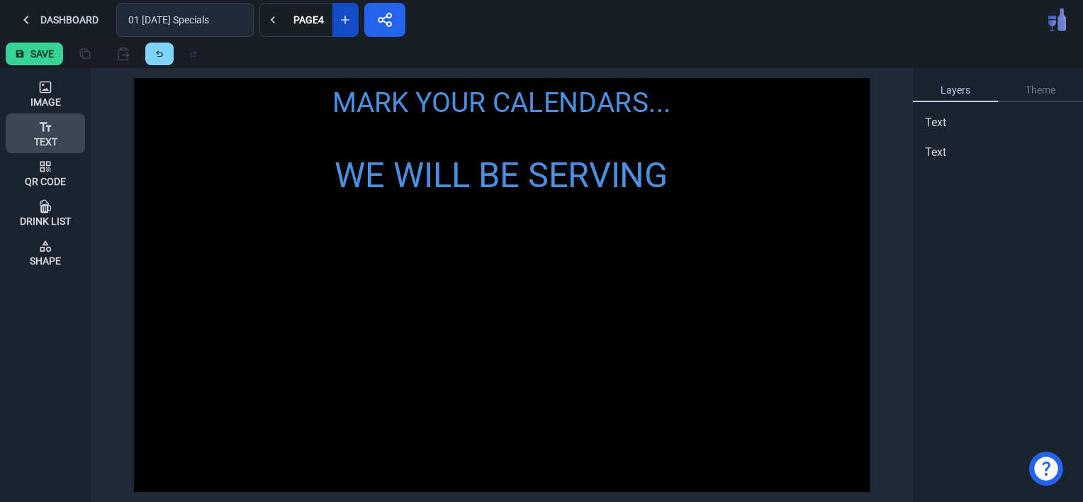
click at [35, 130] on div "Text" at bounding box center [45, 133] width 23 height 38
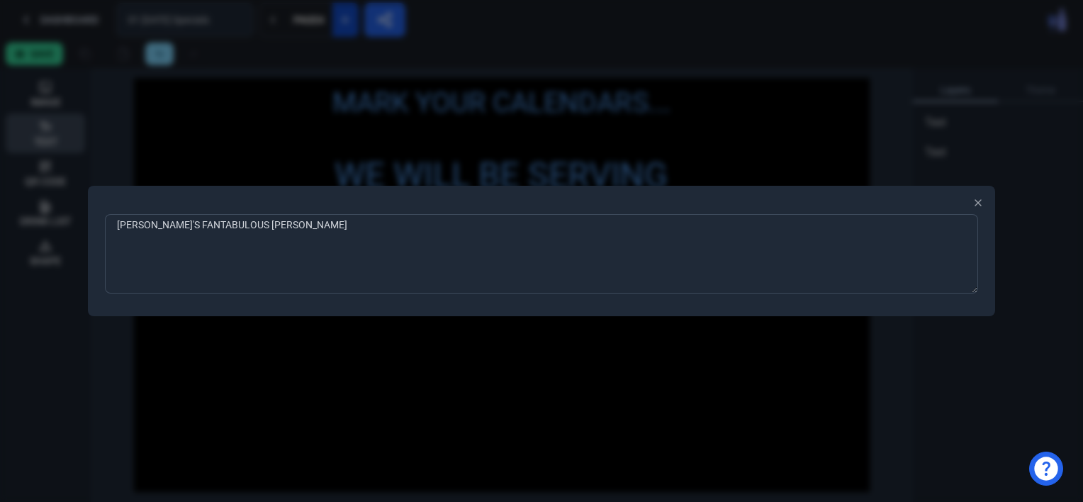
type textarea "[PERSON_NAME]'S FANTABULOUS FRIED CHICKEN"
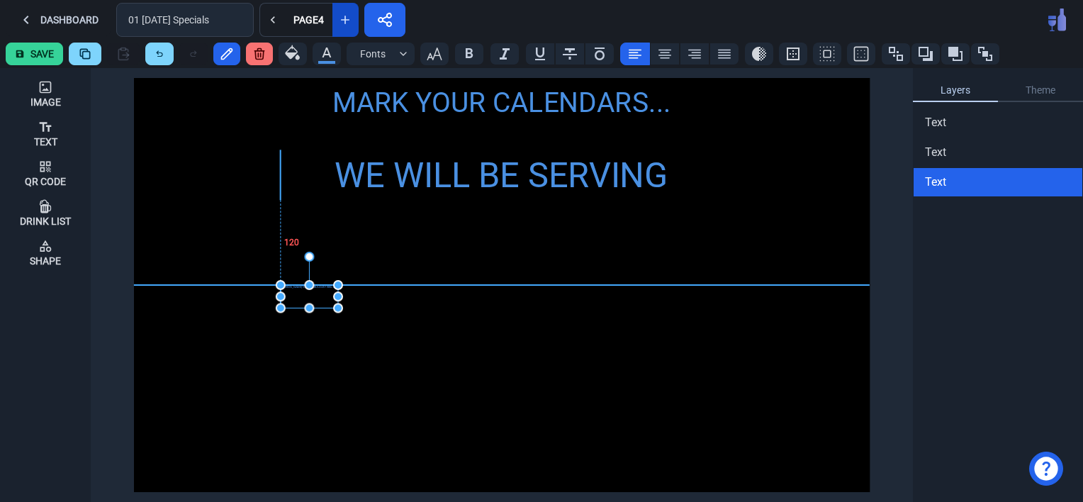
drag, startPoint x: 152, startPoint y: 88, endPoint x: 301, endPoint y: 305, distance: 264.0
click at [301, 305] on div "[PERSON_NAME]'S FANTABULOUS FRIED CHICKEN" at bounding box center [309, 296] width 57 height 23
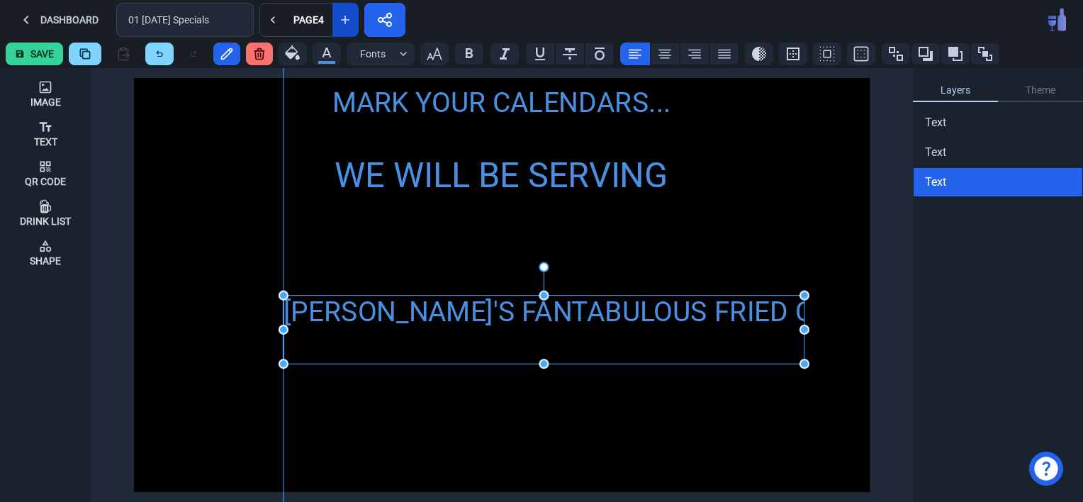
drag, startPoint x: 338, startPoint y: 320, endPoint x: 801, endPoint y: 365, distance: 465.7
click at [427, 55] on icon "button" at bounding box center [434, 53] width 15 height 13
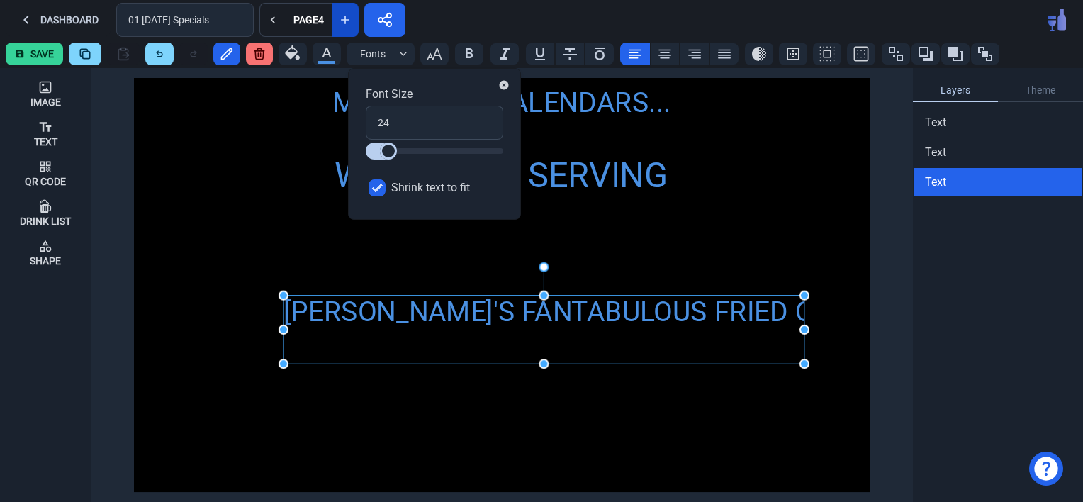
click at [371, 184] on input "Shrink text to fit" at bounding box center [376, 187] width 17 height 17
checkbox input "false"
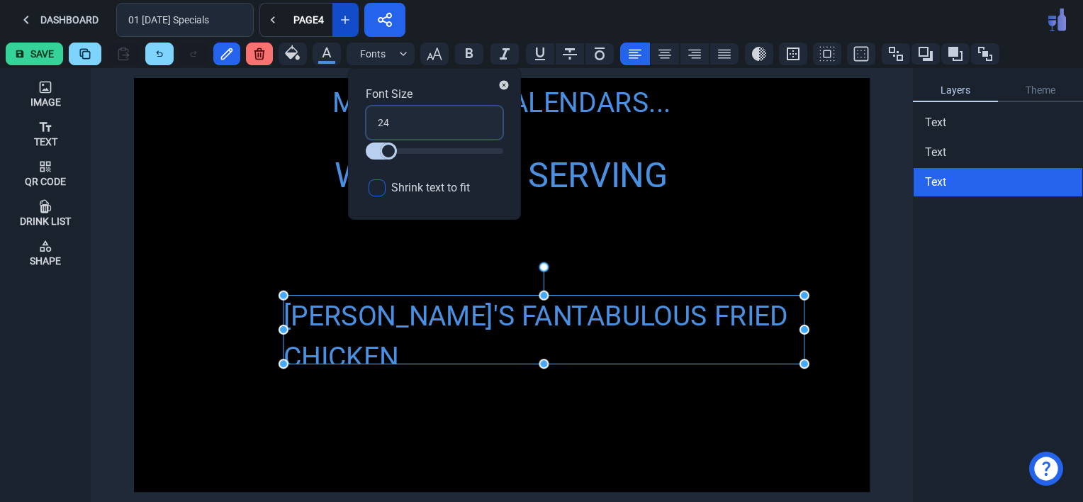
drag, startPoint x: 397, startPoint y: 122, endPoint x: 362, endPoint y: 120, distance: 34.8
click at [362, 120] on div "Font Size 24 Shrink text to fit" at bounding box center [434, 144] width 173 height 152
type input "3"
type input "36"
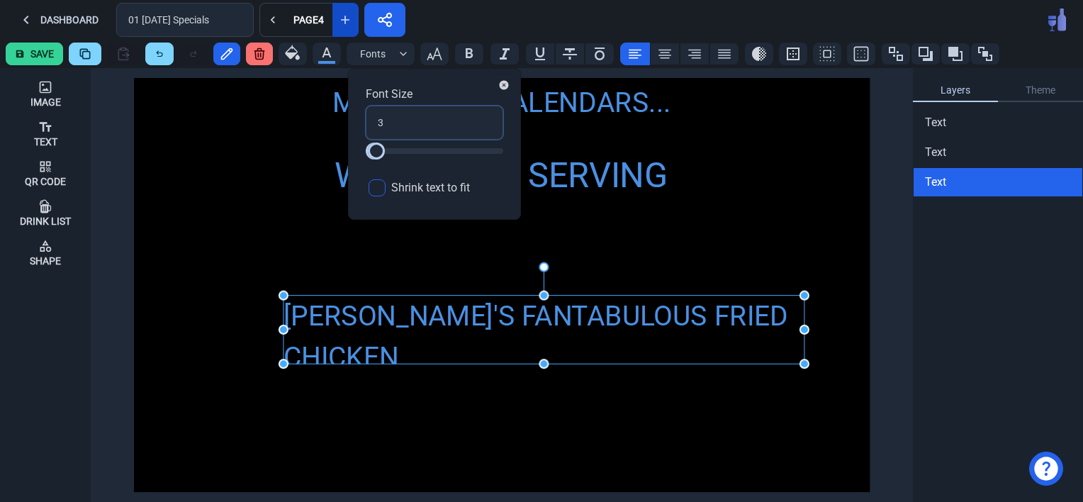
type input "36"
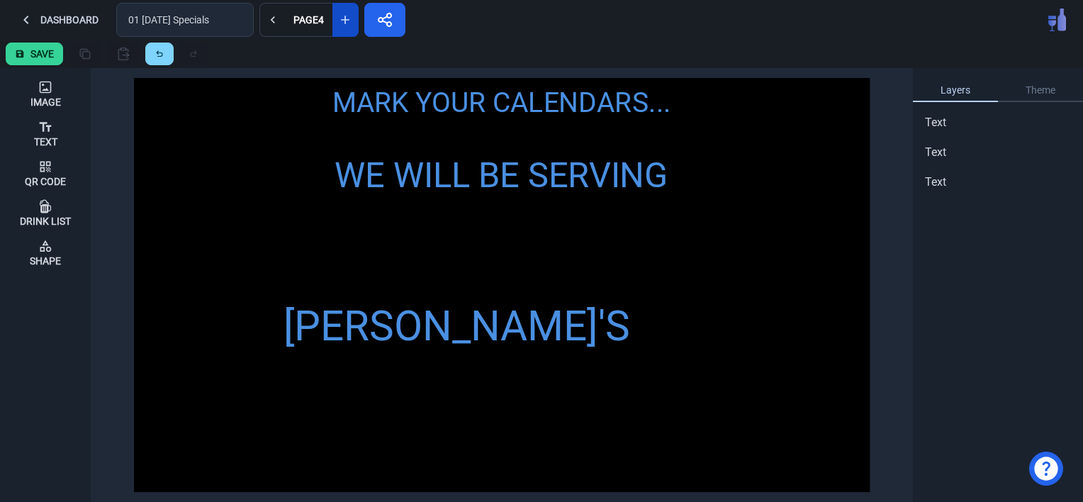
click at [558, 411] on div "MARK YOUR CALENDARS... WE WILL BE SERVING [PERSON_NAME]'S FANTABULOUS FRIED CHI…" at bounding box center [502, 285] width 736 height 414
click at [523, 336] on div "[PERSON_NAME]'S FANTABULOUS FRIED CHICKEN" at bounding box center [543, 389] width 521 height 186
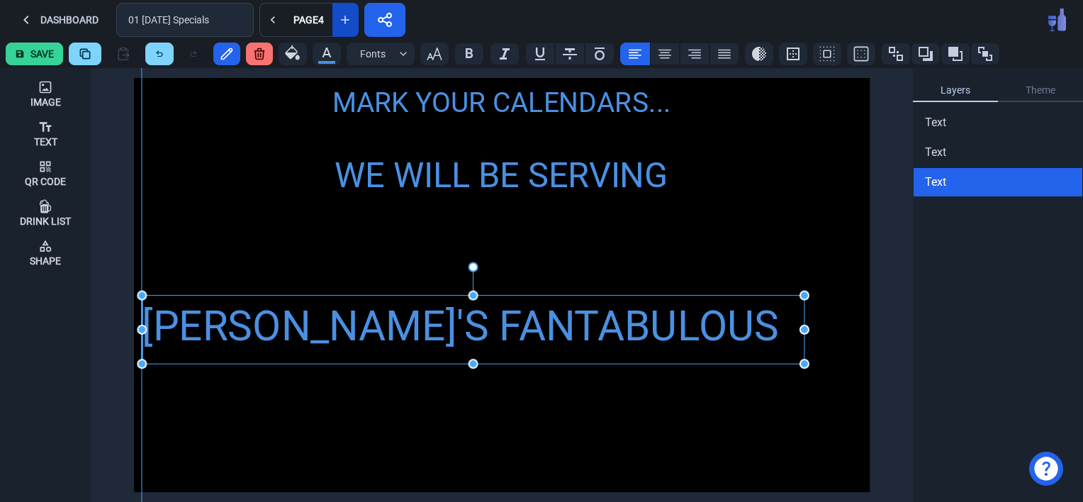
drag, startPoint x: 283, startPoint y: 331, endPoint x: 145, endPoint y: 360, distance: 141.9
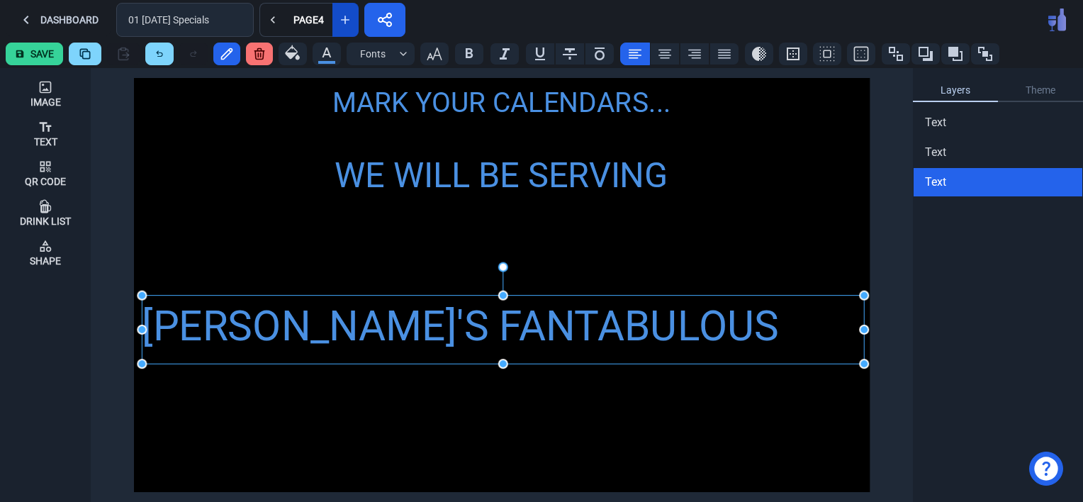
drag, startPoint x: 805, startPoint y: 327, endPoint x: 865, endPoint y: 322, distance: 59.7
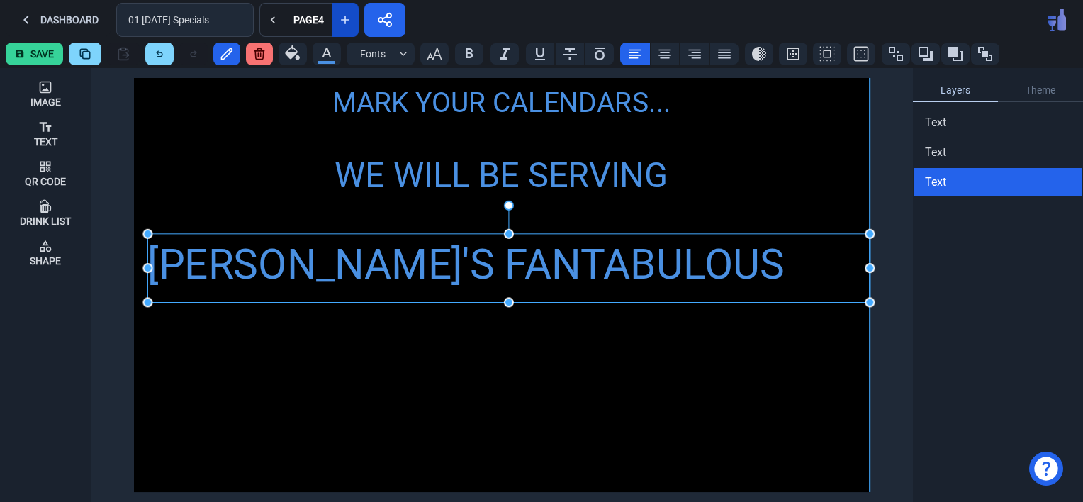
drag, startPoint x: 502, startPoint y: 329, endPoint x: 506, endPoint y: 267, distance: 61.8
click at [506, 267] on div "[PERSON_NAME]'S FANTABULOUS FRIED CHICKEN" at bounding box center [508, 296] width 722 height 124
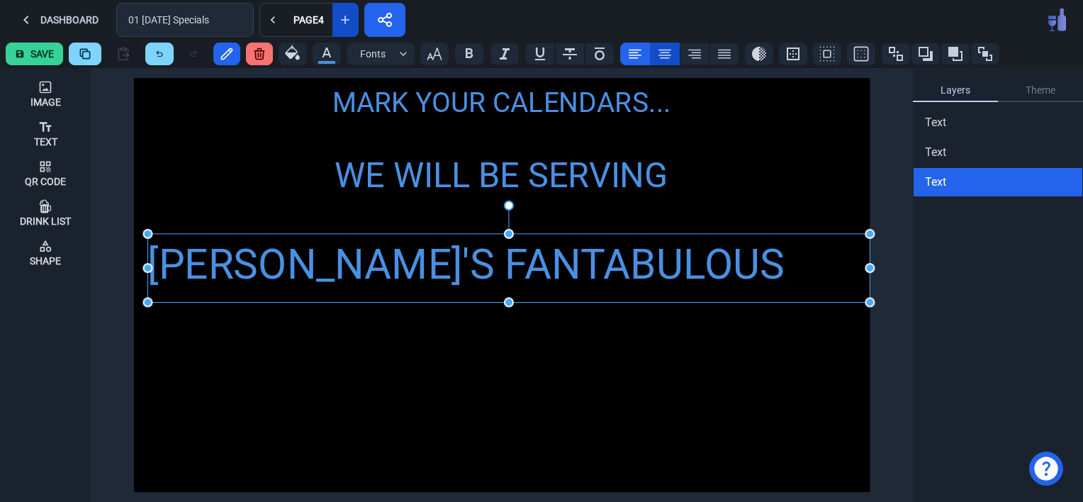
click at [658, 55] on icon at bounding box center [664, 54] width 13 height 9
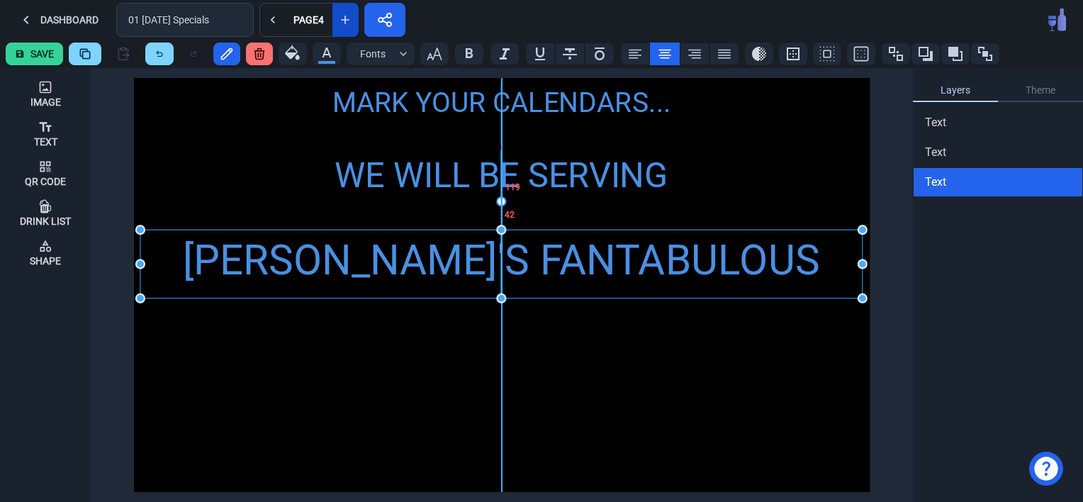
drag, startPoint x: 563, startPoint y: 269, endPoint x: 556, endPoint y: 265, distance: 8.9
click at [556, 265] on div "[PERSON_NAME]'S FANTABULOUS FRIED CHICKEN" at bounding box center [501, 292] width 722 height 124
click at [644, 410] on div "MARK YOUR CALENDARS... WE WILL BE SERVING [PERSON_NAME]'S FANTABULOUS FRIED CHI…" at bounding box center [502, 285] width 736 height 414
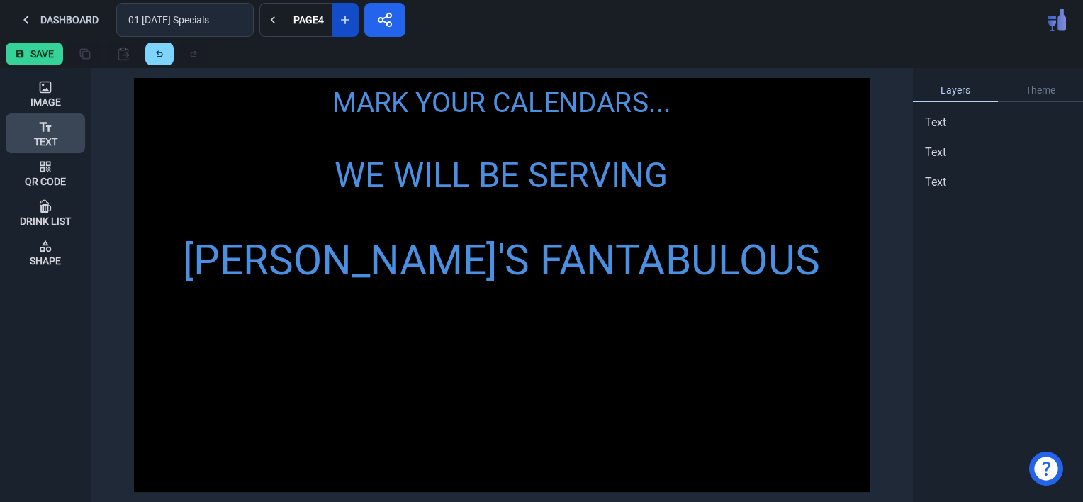
click at [35, 137] on div "Text" at bounding box center [45, 142] width 23 height 10
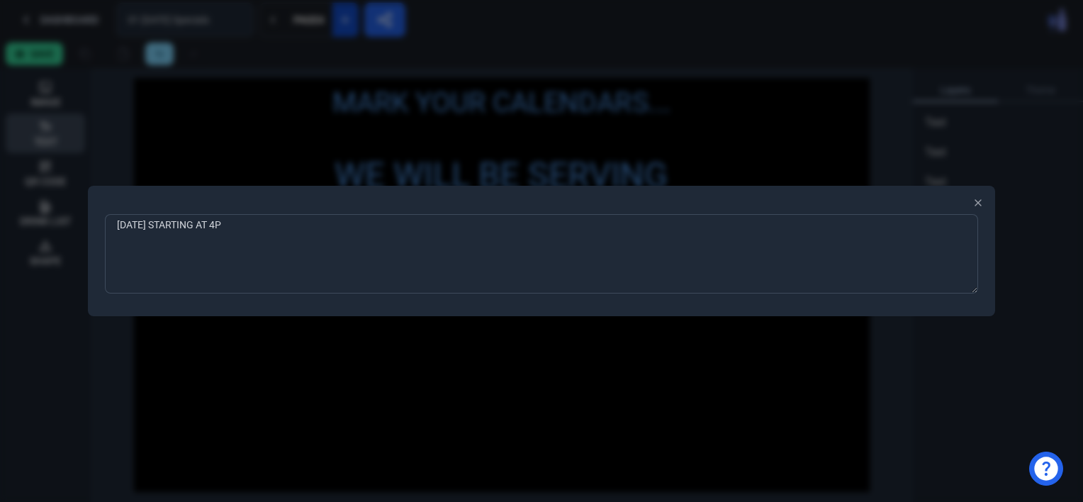
type textarea "[DATE] STARTING AT 4PM"
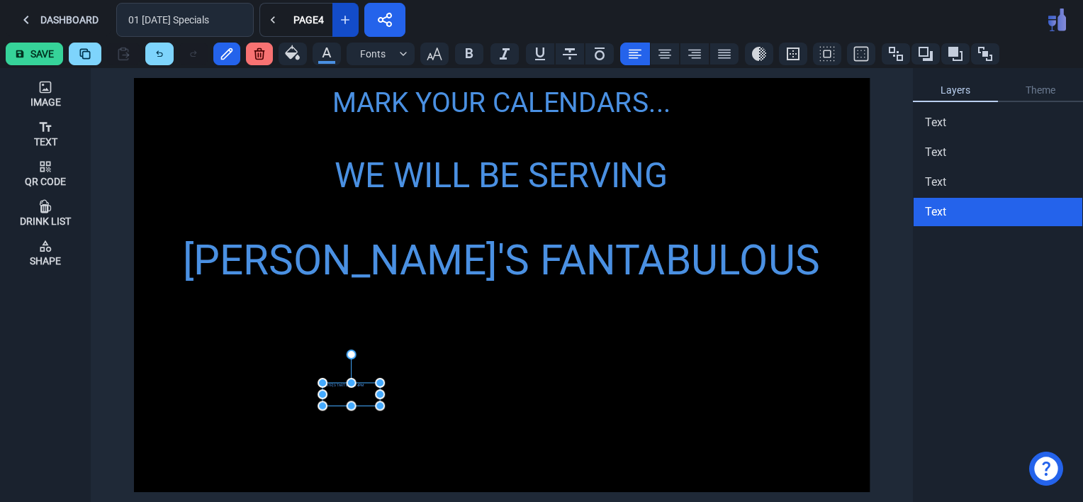
drag, startPoint x: 155, startPoint y: 84, endPoint x: 344, endPoint y: 385, distance: 355.9
click at [344, 385] on div "[DATE] STARTING AT 4PM" at bounding box center [350, 394] width 57 height 23
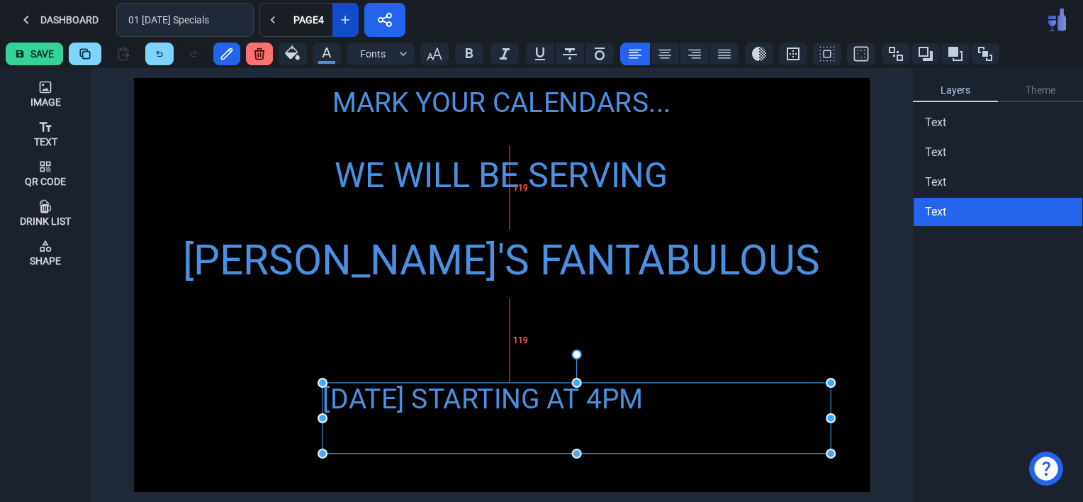
drag, startPoint x: 381, startPoint y: 405, endPoint x: 831, endPoint y: 452, distance: 453.2
click at [434, 52] on icon "button" at bounding box center [434, 53] width 17 height 17
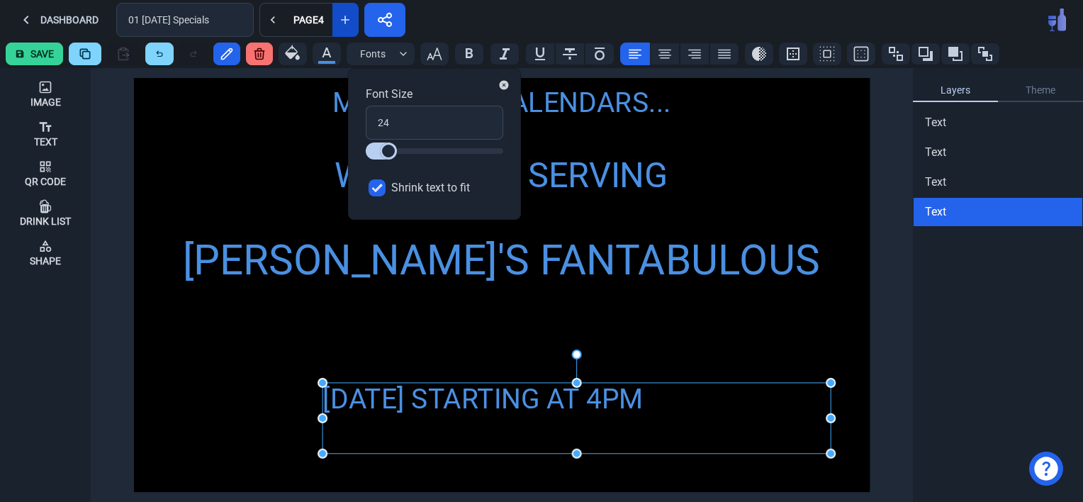
click at [379, 187] on input "Shrink text to fit" at bounding box center [376, 187] width 17 height 17
checkbox input "false"
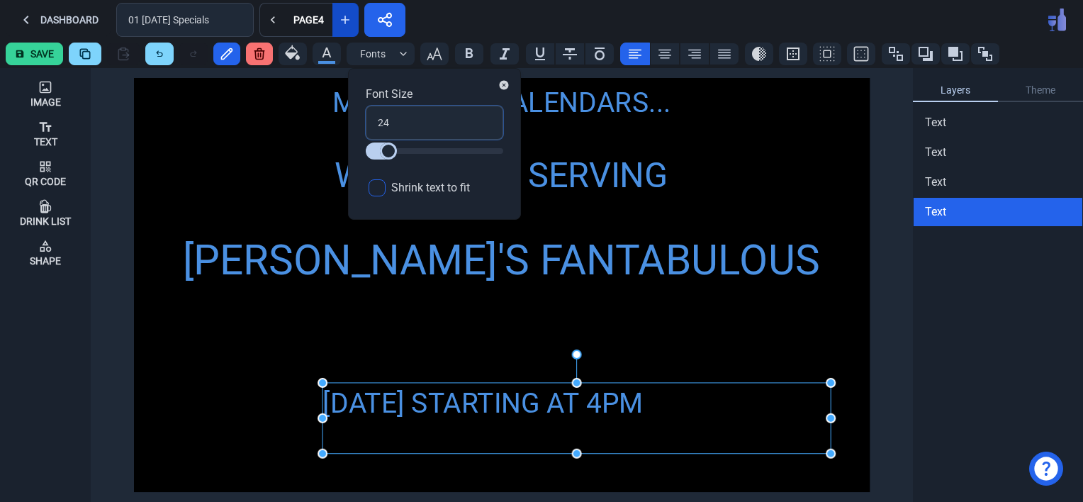
drag, startPoint x: 398, startPoint y: 125, endPoint x: 368, endPoint y: 121, distance: 30.7
click at [368, 121] on input "24" at bounding box center [434, 123] width 137 height 34
type input "3"
type input "36"
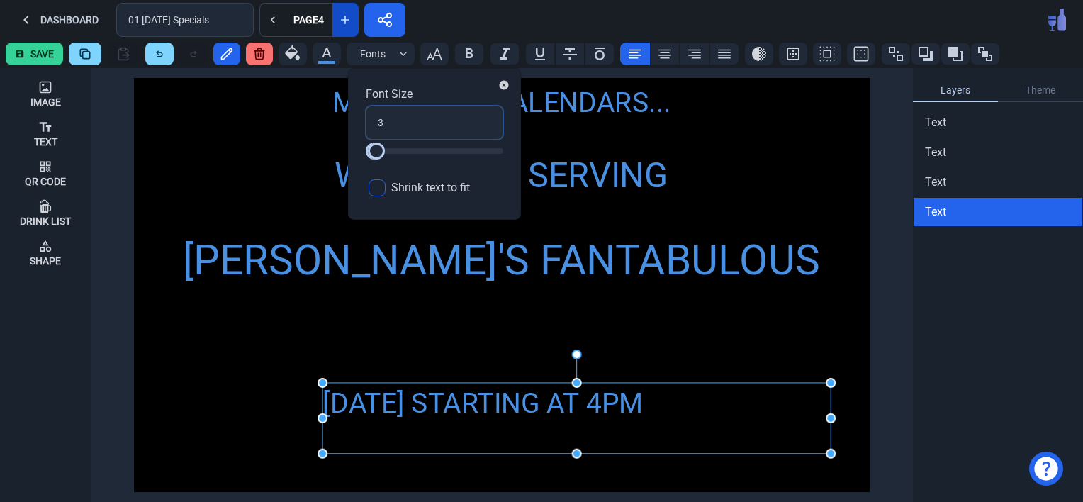
type input "36"
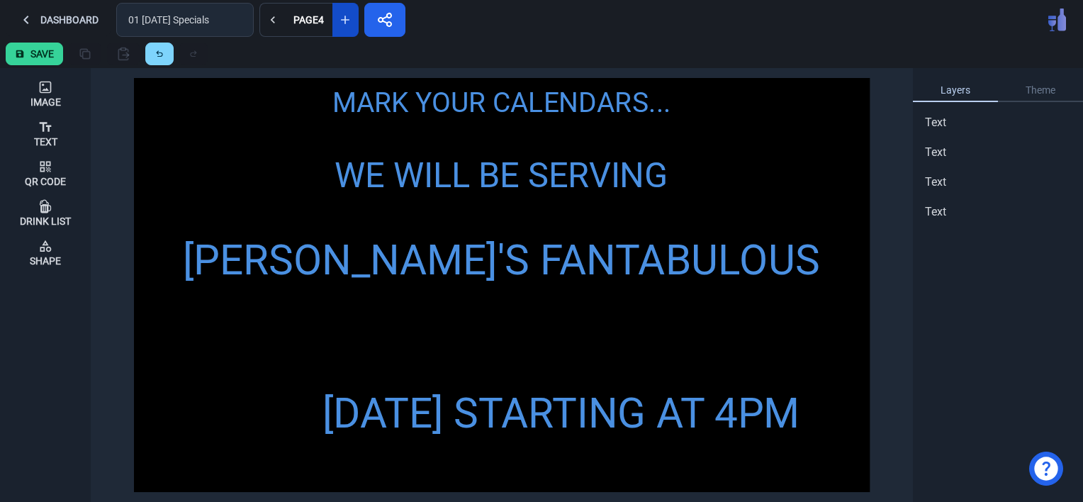
click at [449, 332] on div "MARK YOUR CALENDARS... WE WILL BE SERVING [PERSON_NAME]'S FANTABULOUS FRIED CHI…" at bounding box center [502, 285] width 736 height 414
click at [395, 424] on div "[DATE] STARTING AT 4PM" at bounding box center [576, 414] width 508 height 62
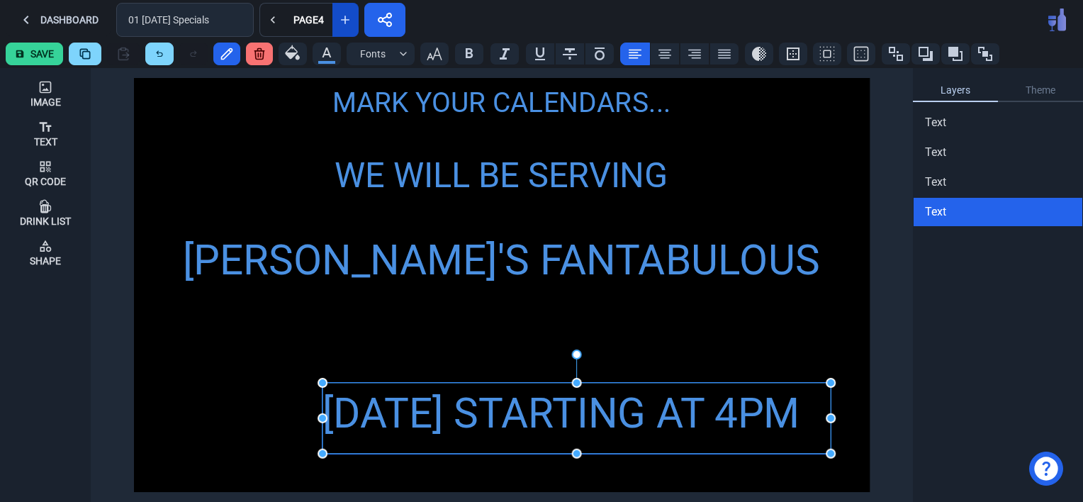
click at [327, 422] on div "[DATE] STARTING AT 4PM" at bounding box center [576, 414] width 508 height 62
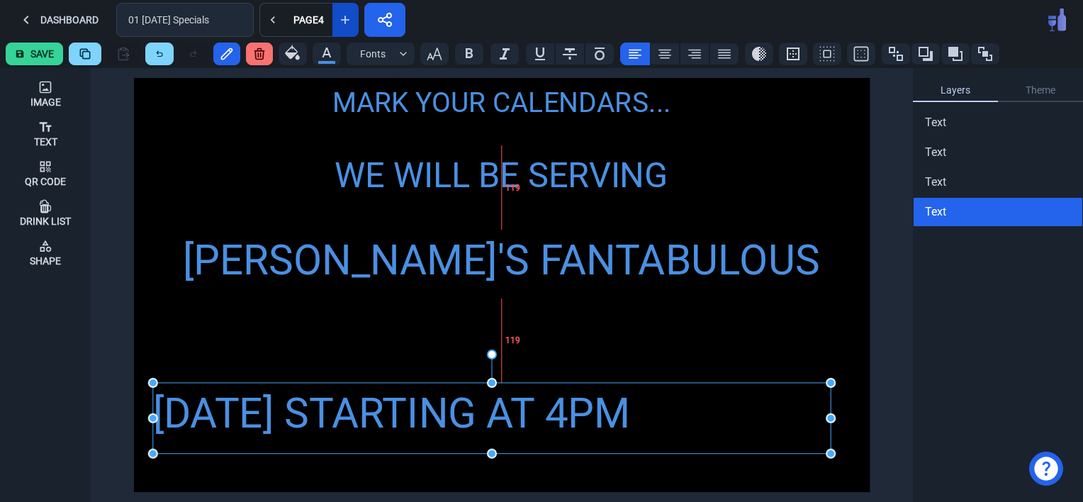
drag, startPoint x: 323, startPoint y: 417, endPoint x: 154, endPoint y: 441, distance: 171.1
click at [657, 48] on icon at bounding box center [664, 53] width 17 height 17
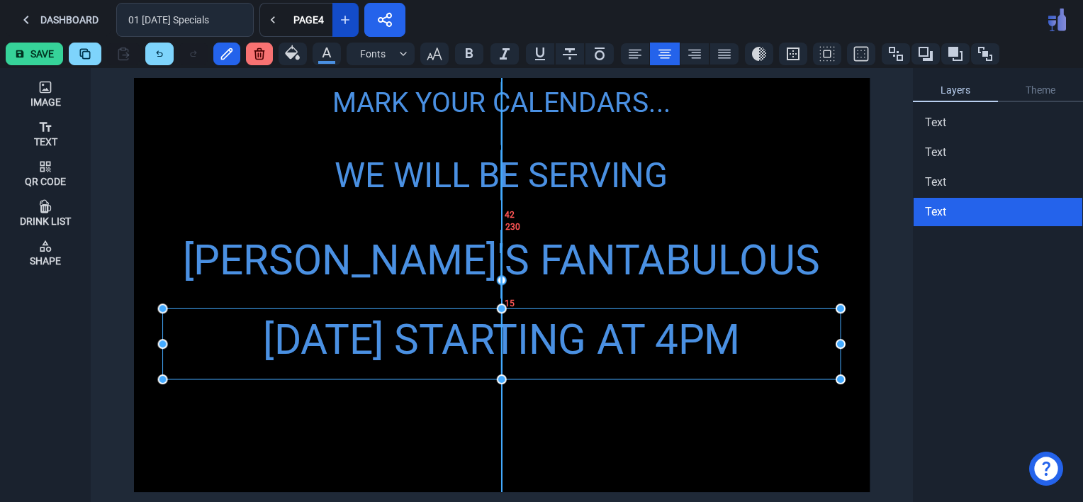
drag, startPoint x: 543, startPoint y: 409, endPoint x: 555, endPoint y: 334, distance: 75.4
click at [555, 334] on div "[DATE] STARTING AT 4PM" at bounding box center [500, 339] width 677 height 62
click at [635, 472] on div "MARK YOUR CALENDARS... WE WILL BE SERVING [PERSON_NAME]'S FANTABULOUS FRIED CHI…" at bounding box center [502, 285] width 736 height 414
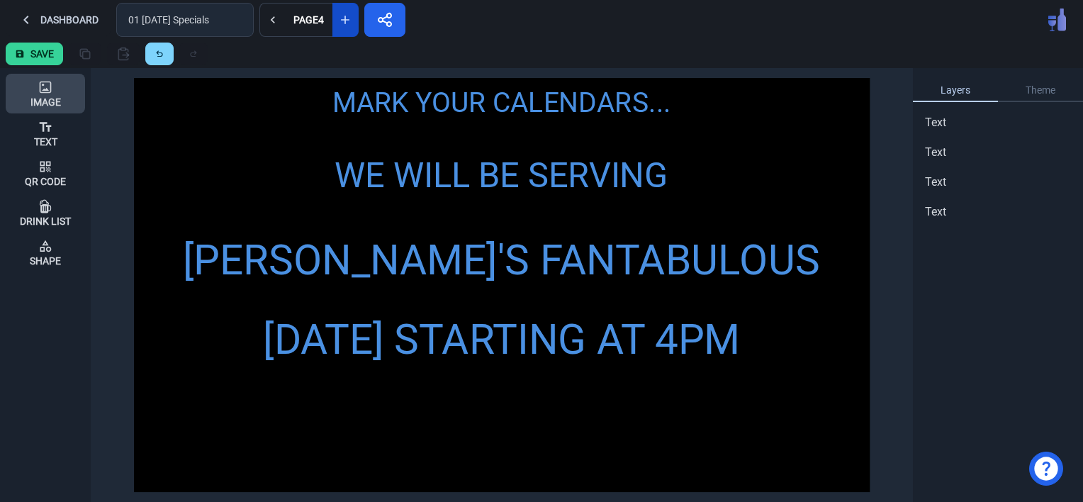
click at [43, 92] on icon at bounding box center [46, 87] width 12 height 12
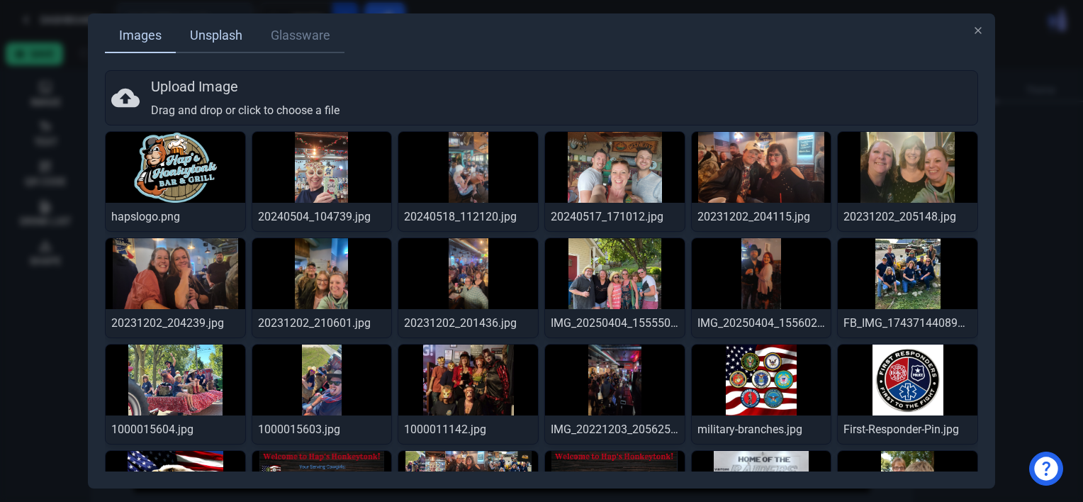
click at [201, 28] on link "Unsplash" at bounding box center [216, 36] width 81 height 34
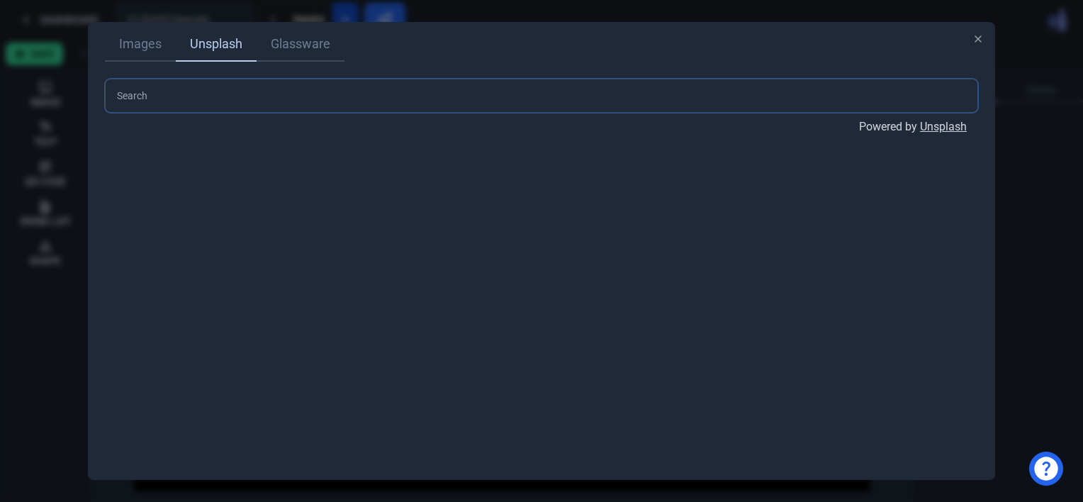
click at [152, 96] on input "text" at bounding box center [541, 96] width 873 height 34
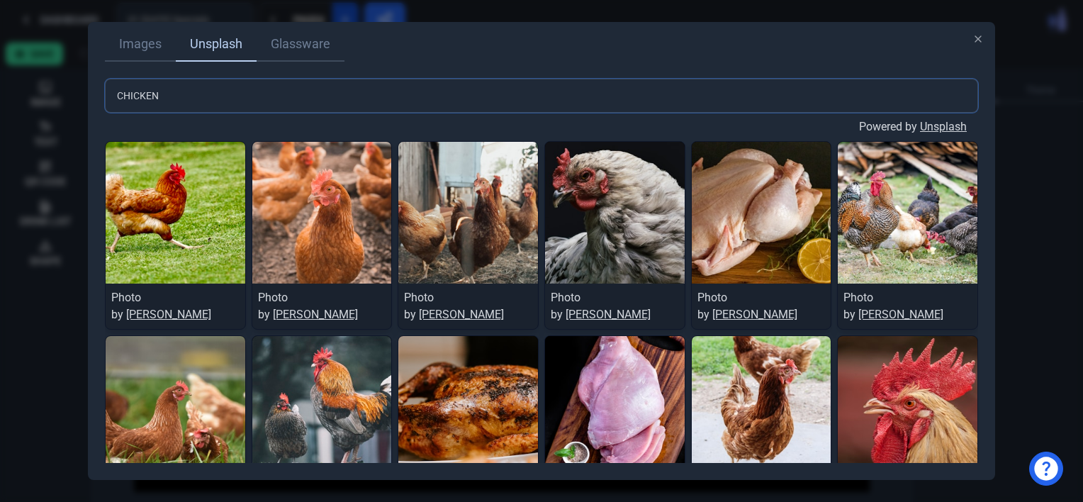
click at [113, 96] on input "CHICKEN" at bounding box center [541, 96] width 873 height 34
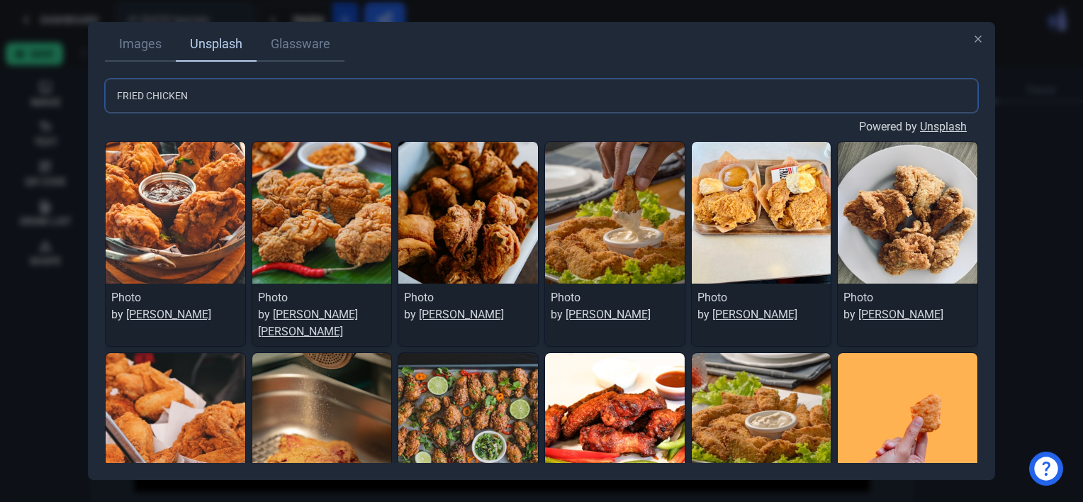
type input "FRIED CHICKEN"
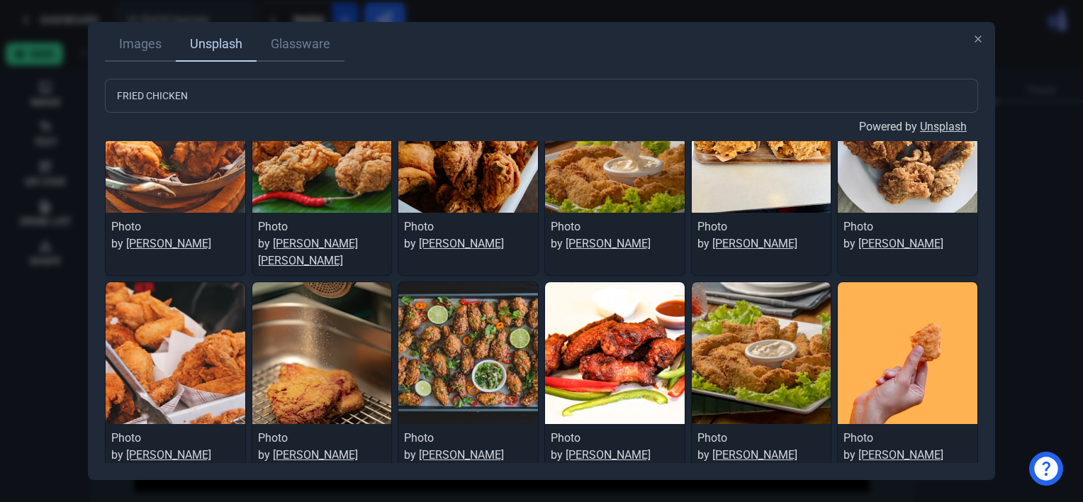
scroll to position [83, 0]
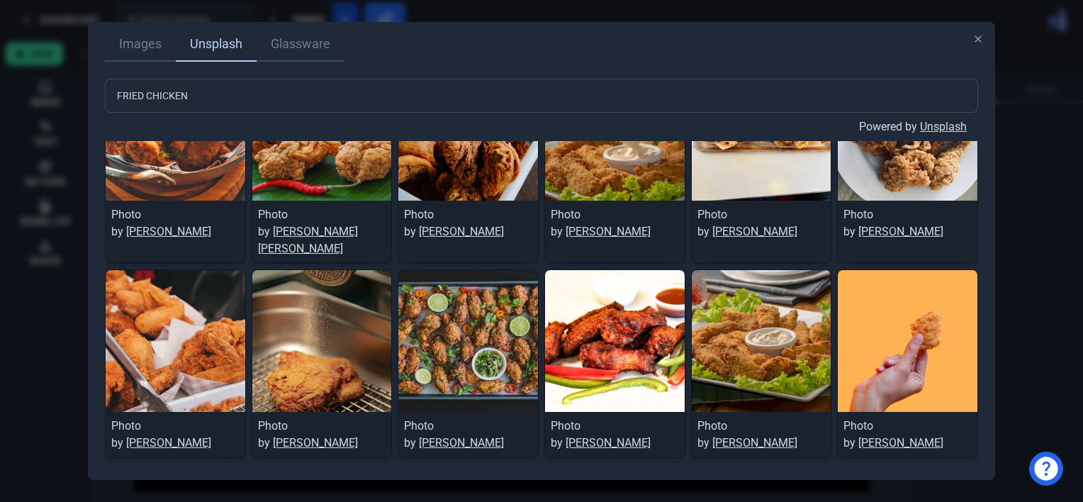
click at [524, 463] on button "Load More" at bounding box center [541, 480] width 79 height 34
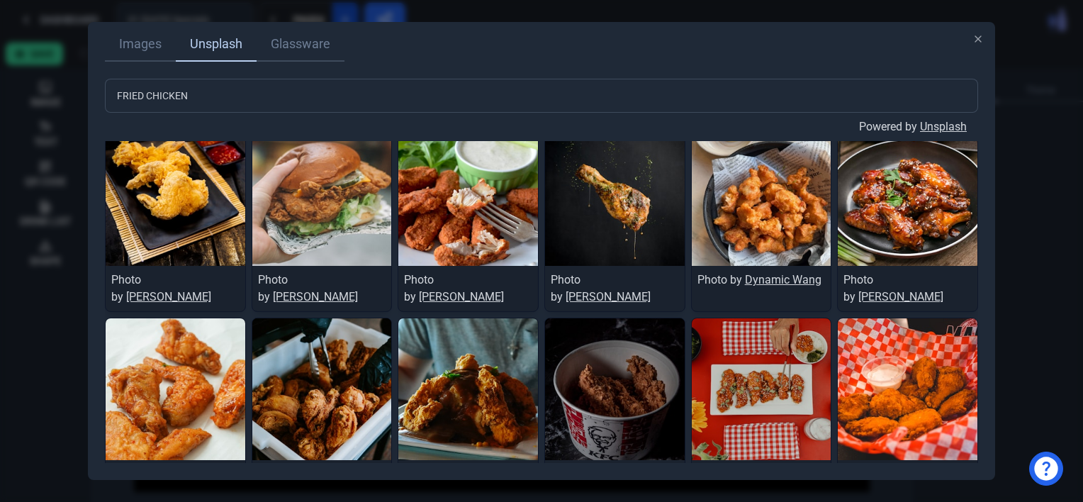
scroll to position [454, 0]
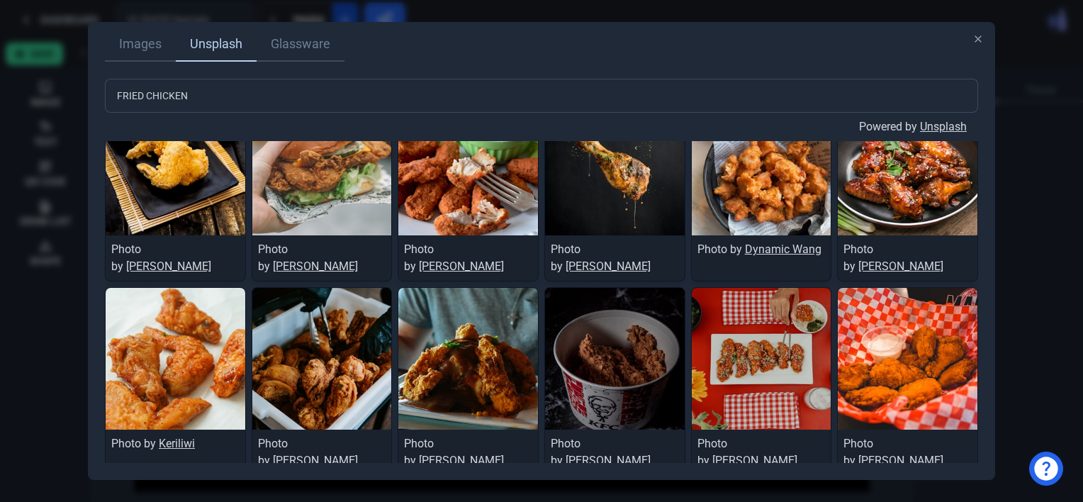
click at [547, 481] on button "Load More" at bounding box center [541, 498] width 79 height 34
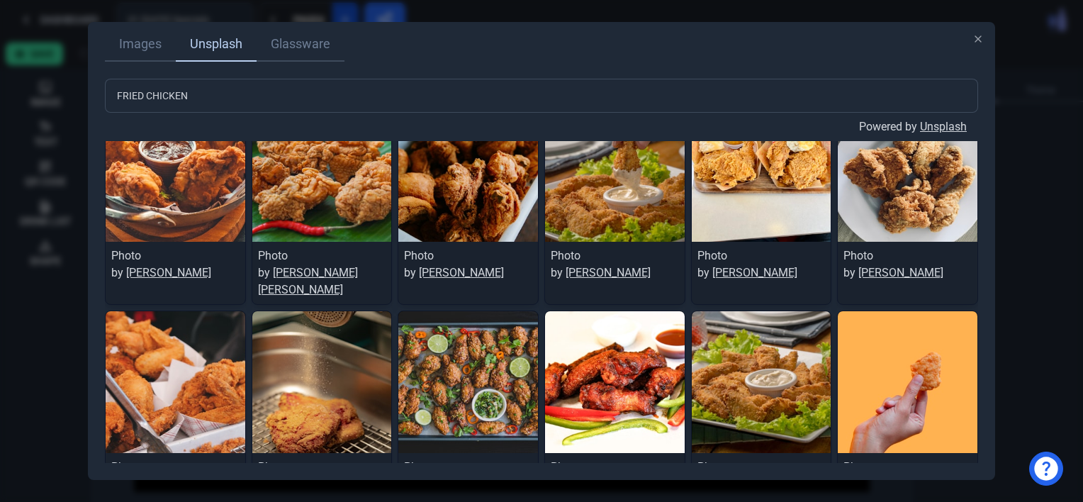
scroll to position [0, 0]
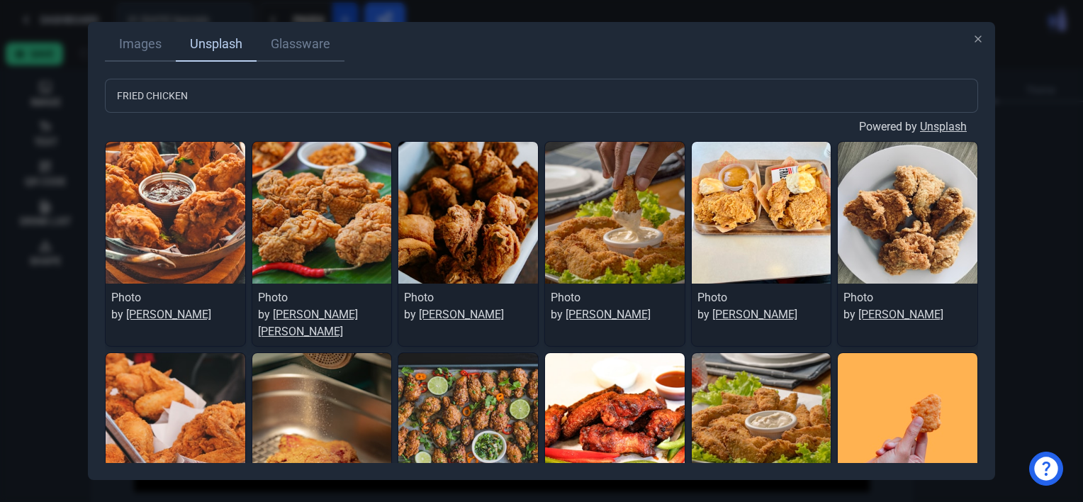
click at [174, 391] on img at bounding box center [177, 424] width 142 height 142
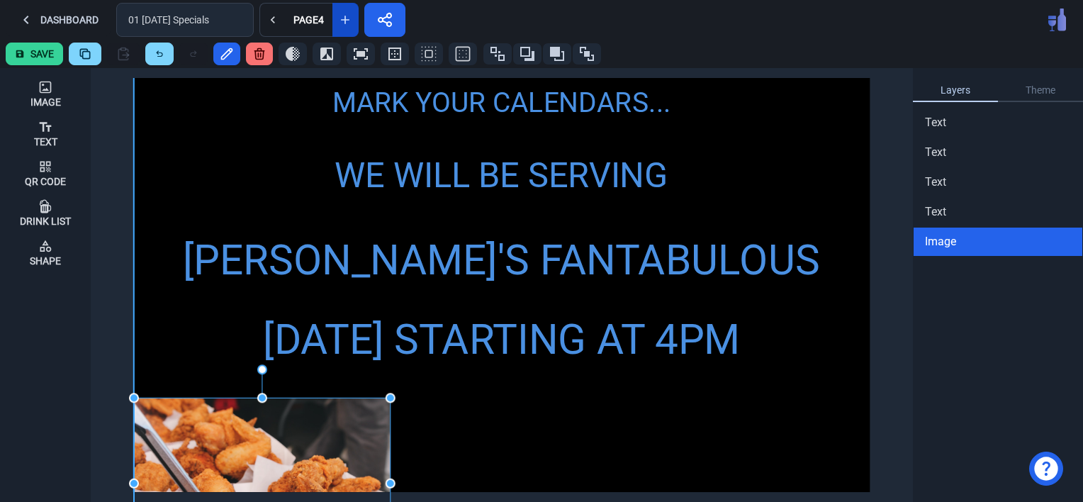
drag, startPoint x: 867, startPoint y: 79, endPoint x: 329, endPoint y: 317, distance: 588.8
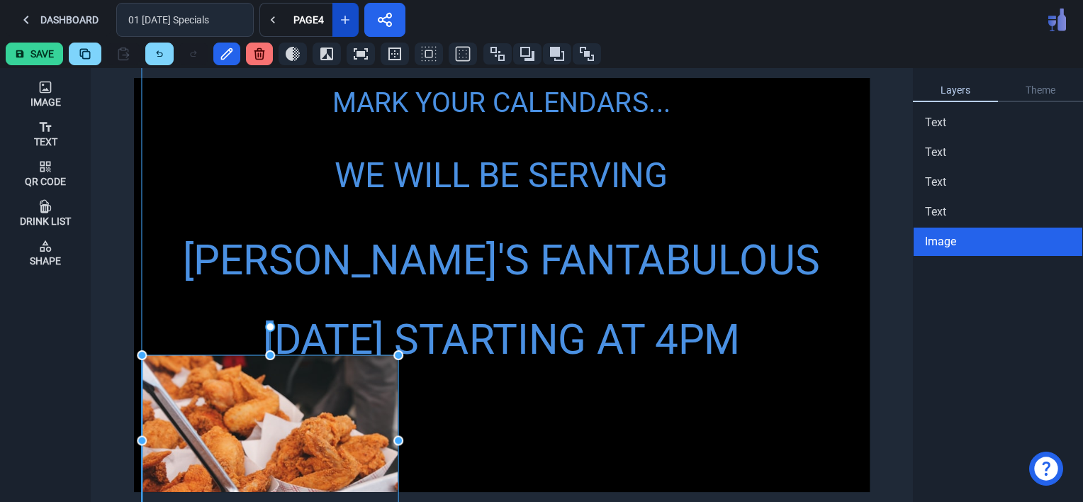
drag, startPoint x: 252, startPoint y: 439, endPoint x: 259, endPoint y: 397, distance: 43.2
click at [259, 397] on img at bounding box center [270, 440] width 257 height 171
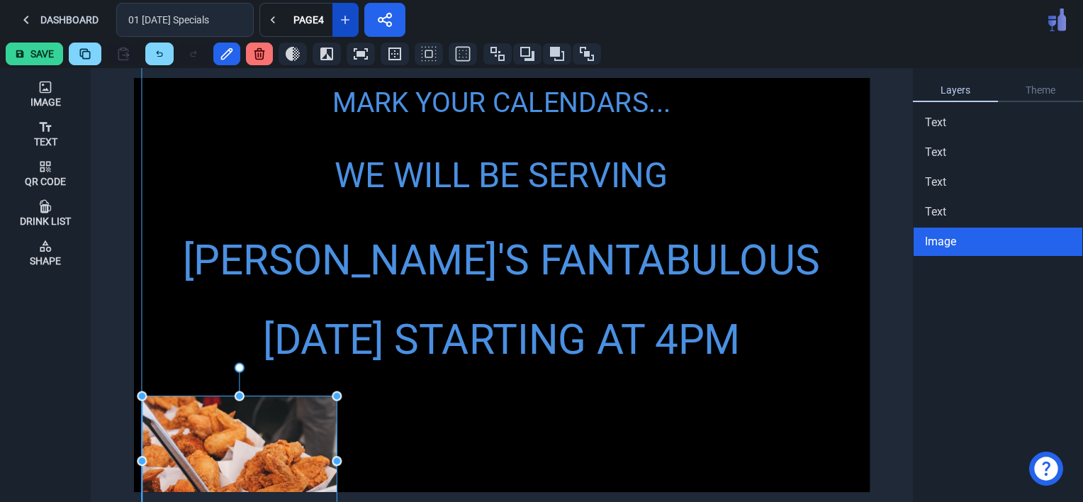
drag, startPoint x: 398, startPoint y: 358, endPoint x: 329, endPoint y: 388, distance: 75.2
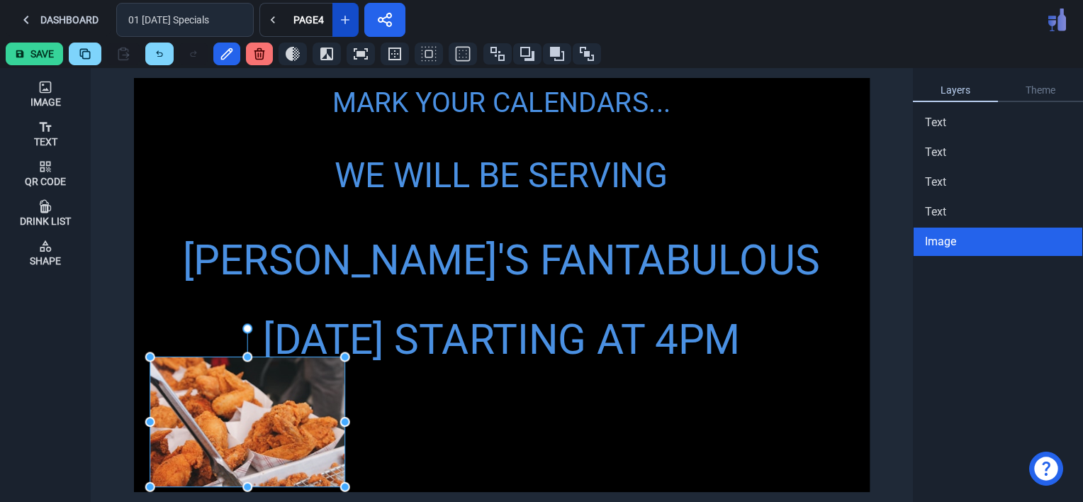
drag, startPoint x: 218, startPoint y: 441, endPoint x: 226, endPoint y: 403, distance: 39.7
click at [226, 403] on img at bounding box center [247, 422] width 195 height 130
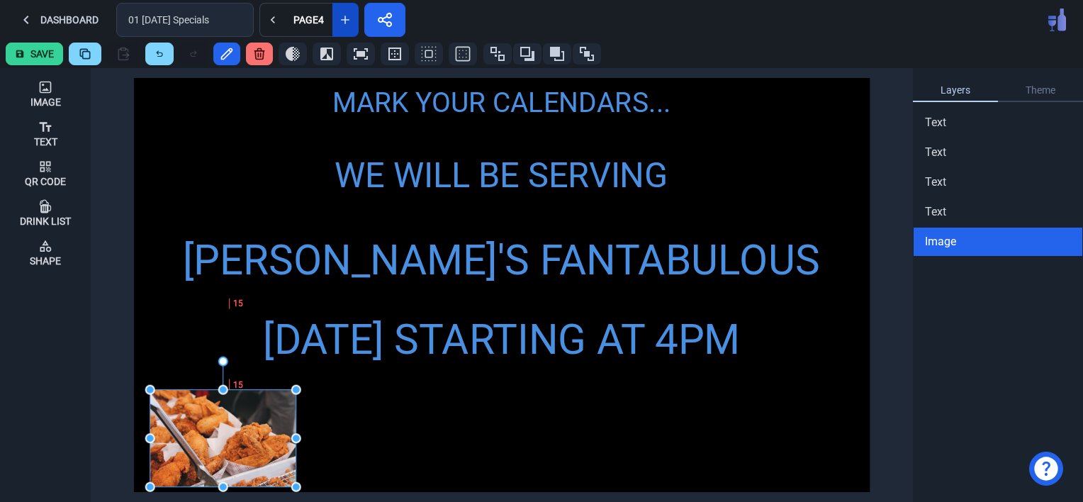
drag, startPoint x: 346, startPoint y: 356, endPoint x: 305, endPoint y: 393, distance: 55.2
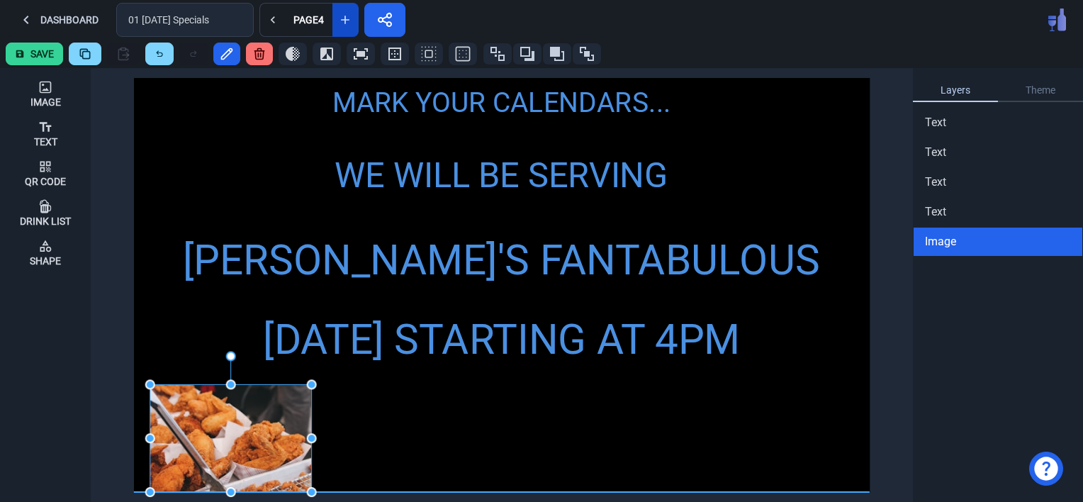
drag, startPoint x: 295, startPoint y: 439, endPoint x: 318, endPoint y: 422, distance: 28.9
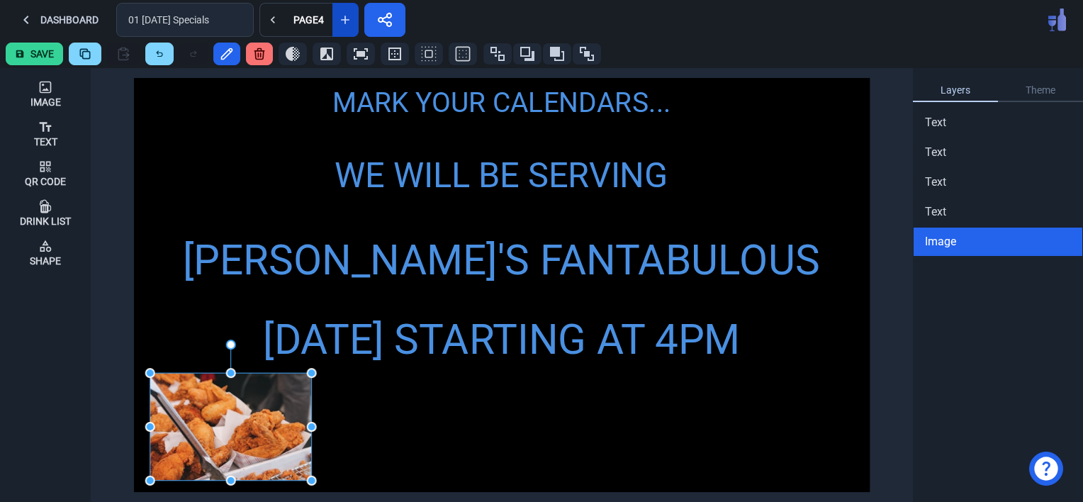
drag, startPoint x: 215, startPoint y: 434, endPoint x: 215, endPoint y: 422, distance: 11.3
click at [215, 422] on img at bounding box center [231, 427] width 162 height 108
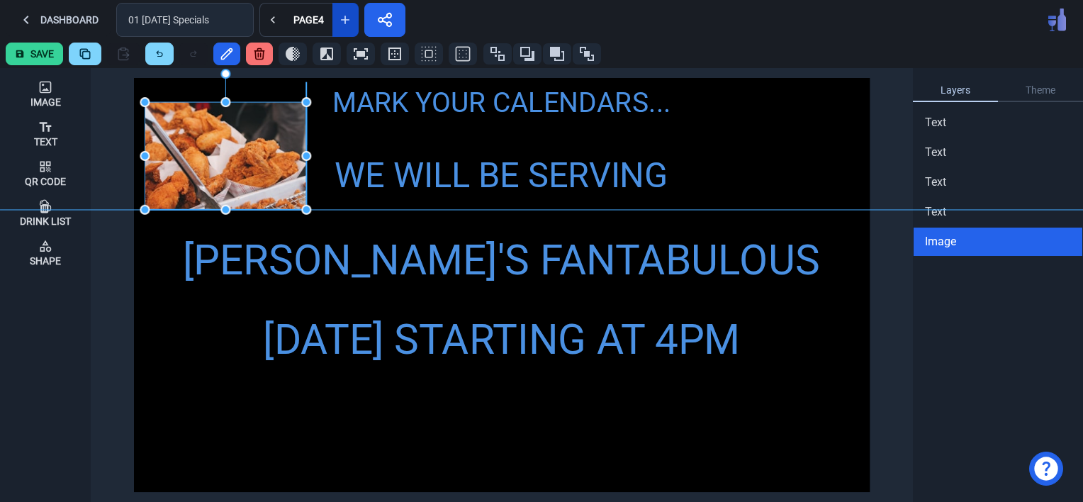
drag, startPoint x: 232, startPoint y: 446, endPoint x: 228, endPoint y: 176, distance: 269.3
click at [228, 176] on img at bounding box center [226, 156] width 162 height 108
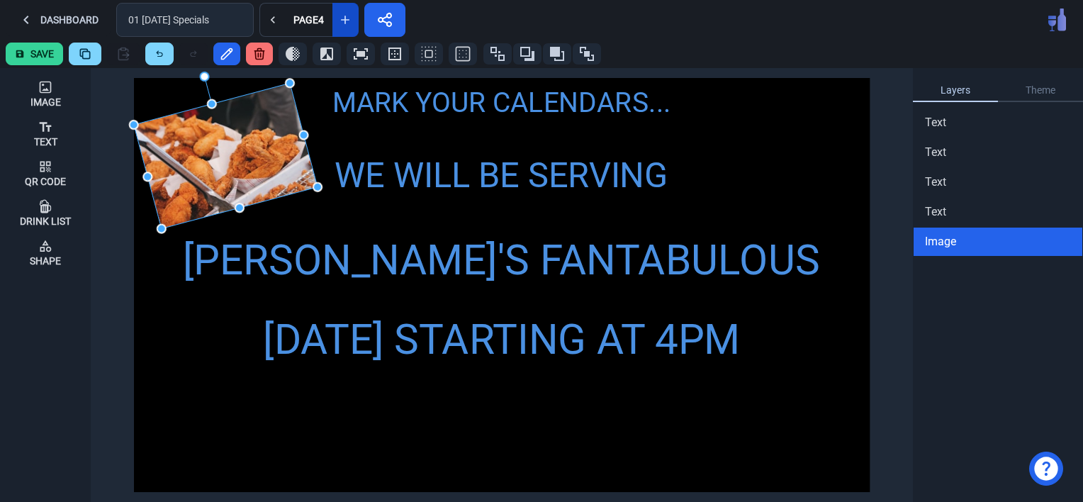
drag, startPoint x: 220, startPoint y: 71, endPoint x: 196, endPoint y: 68, distance: 24.3
click at [237, 150] on img at bounding box center [226, 155] width 184 height 145
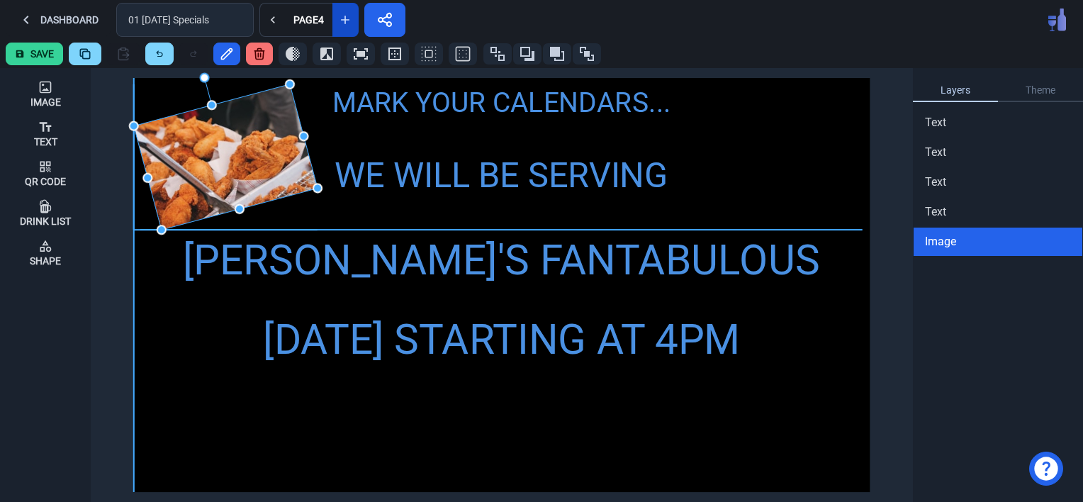
click at [207, 150] on img at bounding box center [226, 156] width 184 height 145
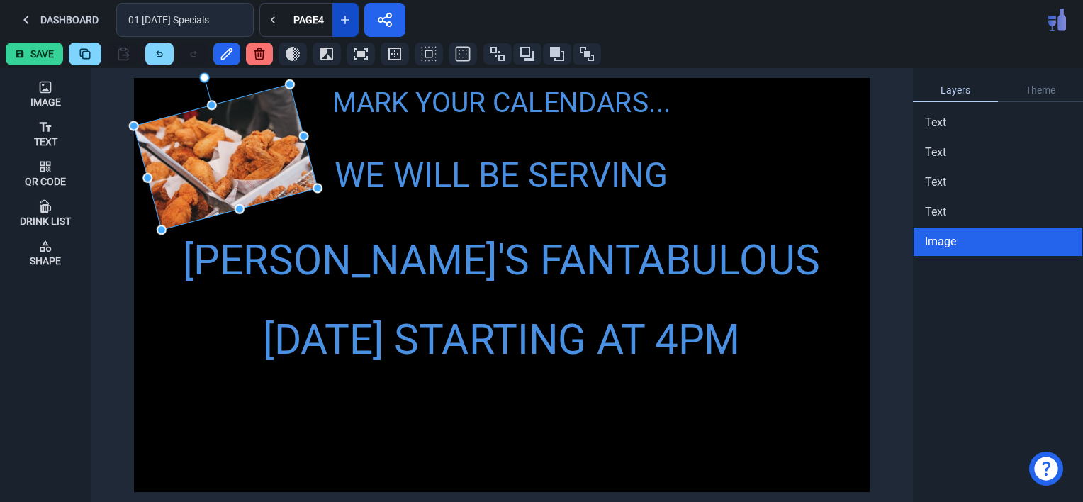
click at [325, 394] on div "MARK YOUR CALENDARS... WE WILL BE SERVING [PERSON_NAME]'S FANTABULOUS FRIED CHI…" at bounding box center [502, 285] width 736 height 414
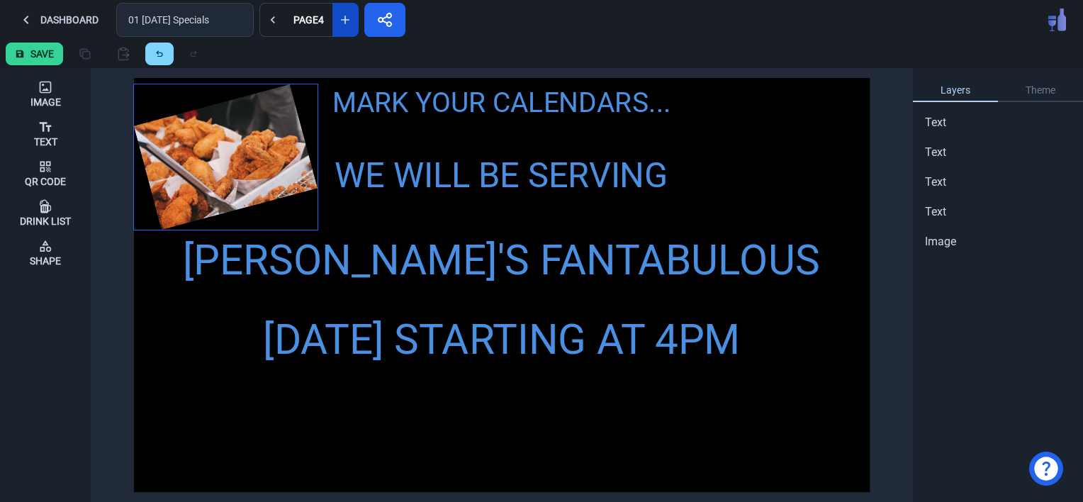
click at [238, 159] on img at bounding box center [226, 156] width 184 height 145
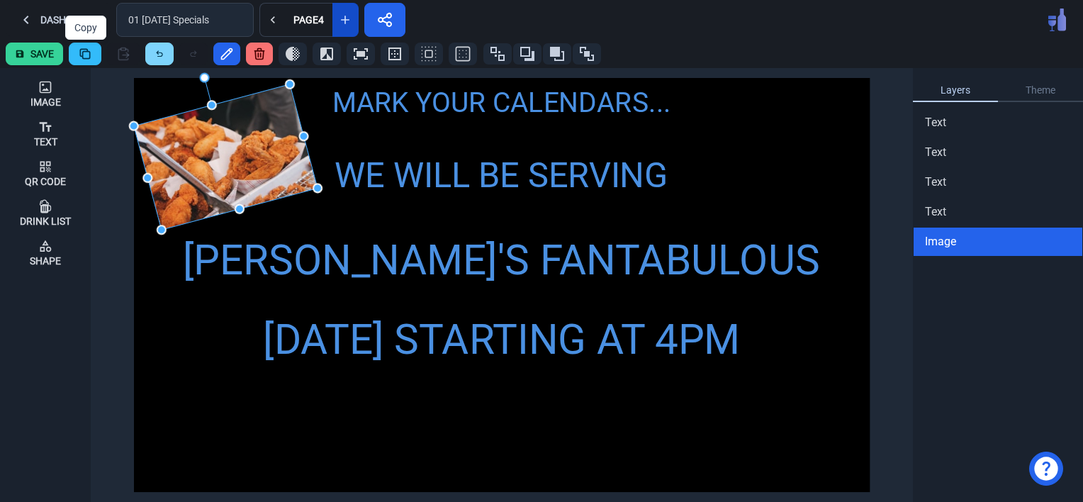
click at [88, 52] on icon at bounding box center [85, 54] width 14 height 14
click at [123, 52] on icon at bounding box center [123, 54] width 14 height 14
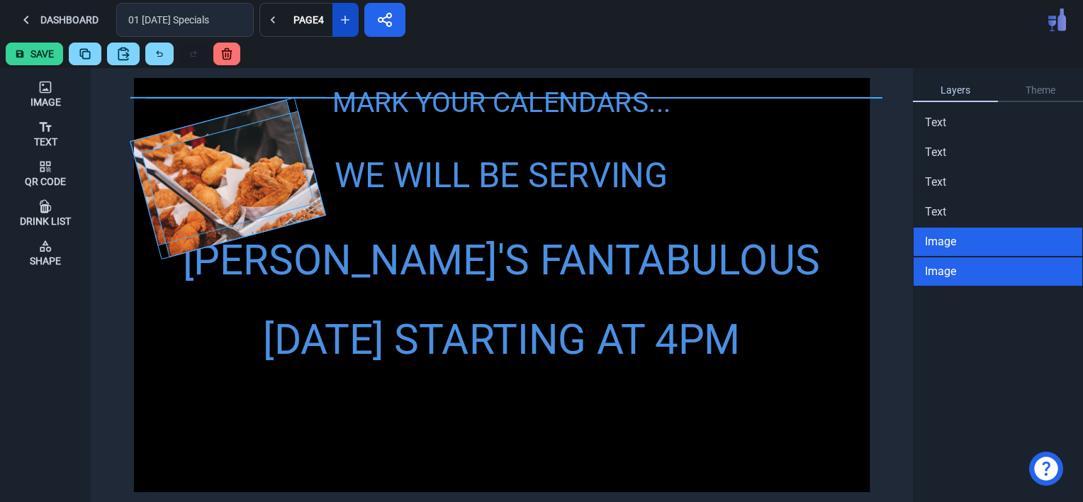
drag, startPoint x: 237, startPoint y: 164, endPoint x: 234, endPoint y: 181, distance: 17.4
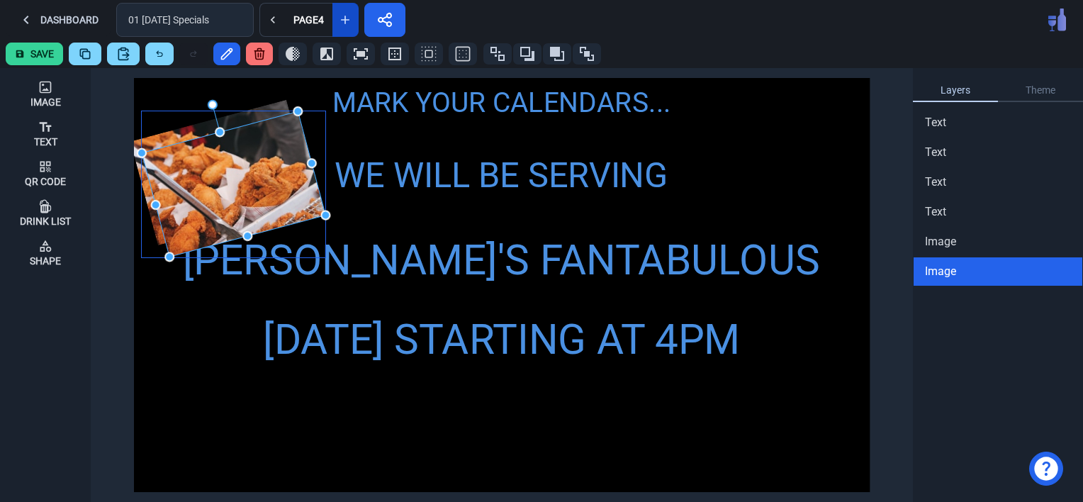
click at [261, 194] on img at bounding box center [234, 183] width 184 height 145
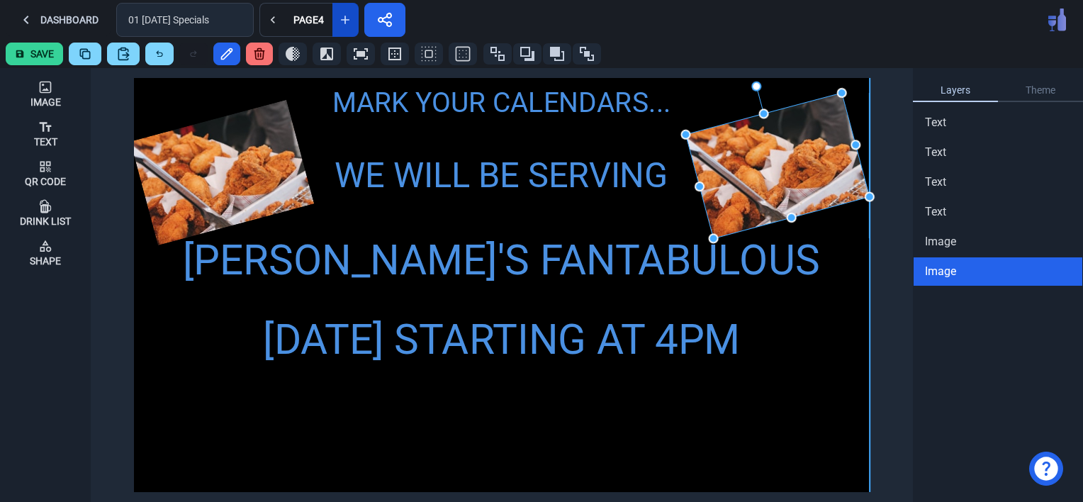
drag, startPoint x: 261, startPoint y: 184, endPoint x: 804, endPoint y: 166, distance: 543.1
click at [804, 166] on img at bounding box center [777, 165] width 184 height 145
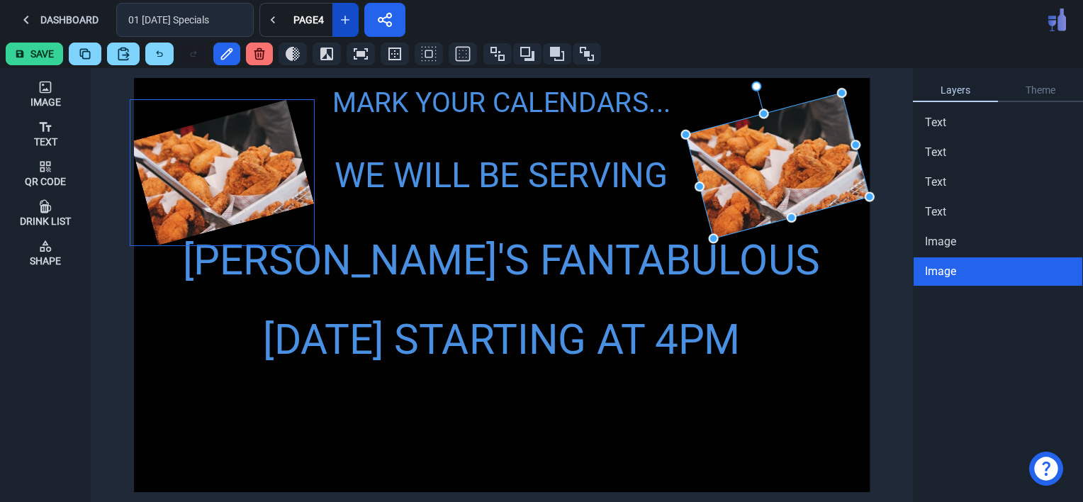
click at [201, 188] on img at bounding box center [222, 172] width 184 height 145
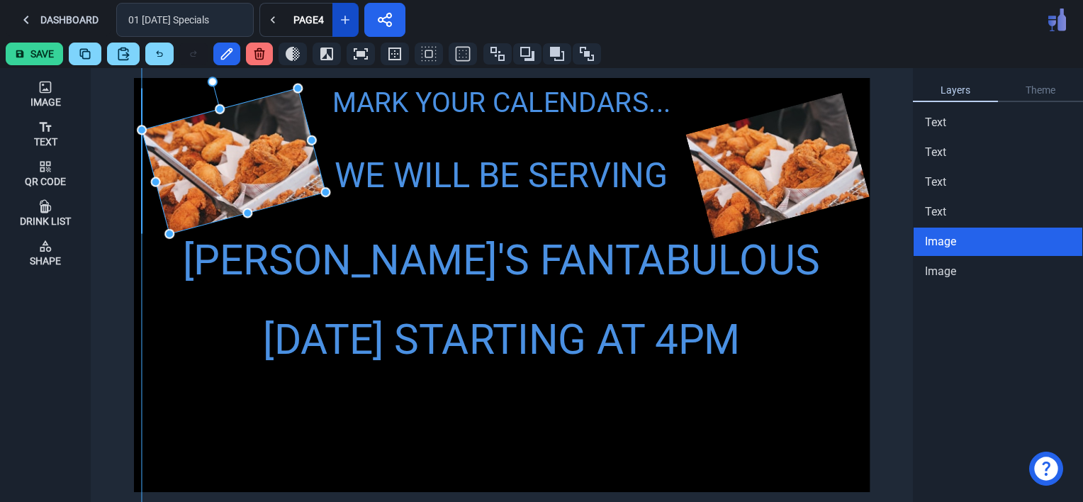
drag, startPoint x: 195, startPoint y: 165, endPoint x: 208, endPoint y: 154, distance: 17.1
click at [208, 154] on img at bounding box center [234, 161] width 184 height 145
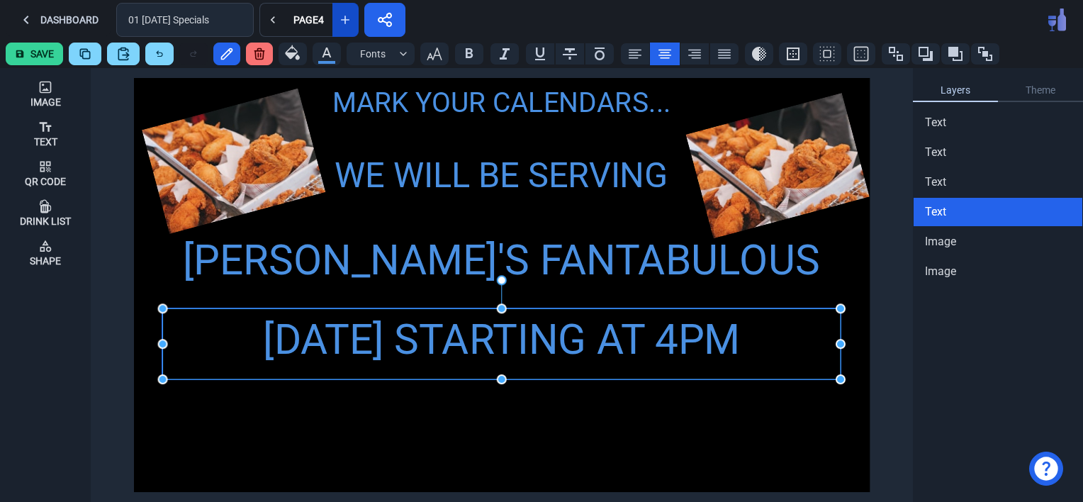
click at [456, 342] on div "[DATE] STARTING AT 4PM" at bounding box center [500, 339] width 677 height 62
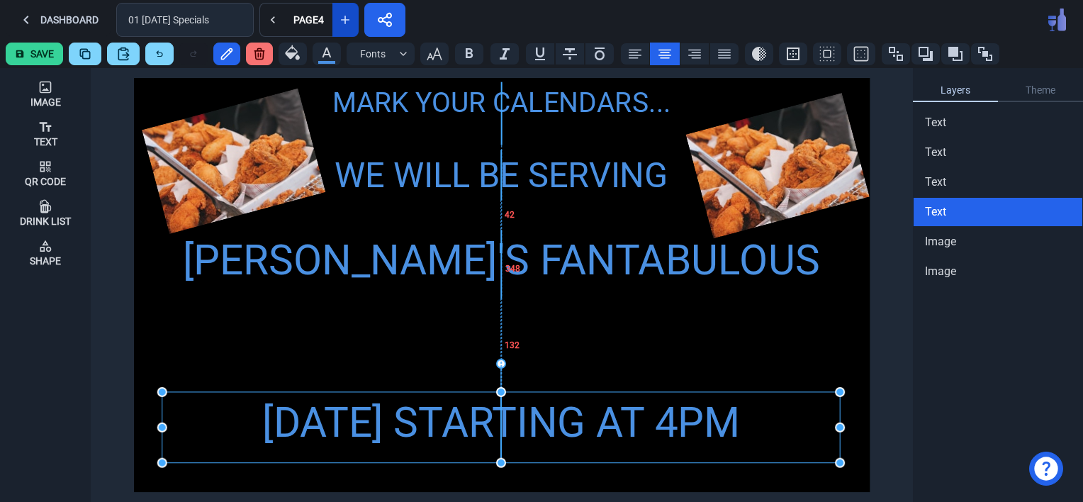
drag, startPoint x: 471, startPoint y: 327, endPoint x: 468, endPoint y: 411, distance: 83.7
click at [468, 411] on div "[DATE] STARTING AT 4PM" at bounding box center [500, 423] width 677 height 62
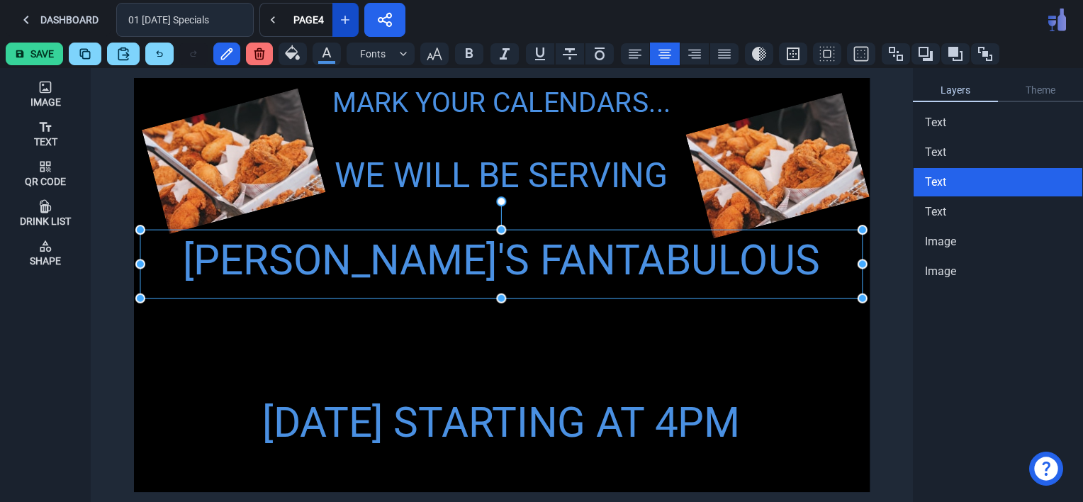
drag, startPoint x: 459, startPoint y: 259, endPoint x: 461, endPoint y: 300, distance: 41.1
click at [461, 300] on div "MARK YOUR CALENDARS... WE WILL BE SERVING [PERSON_NAME]'S FANTABULOUS FRIED CHI…" at bounding box center [502, 285] width 736 height 414
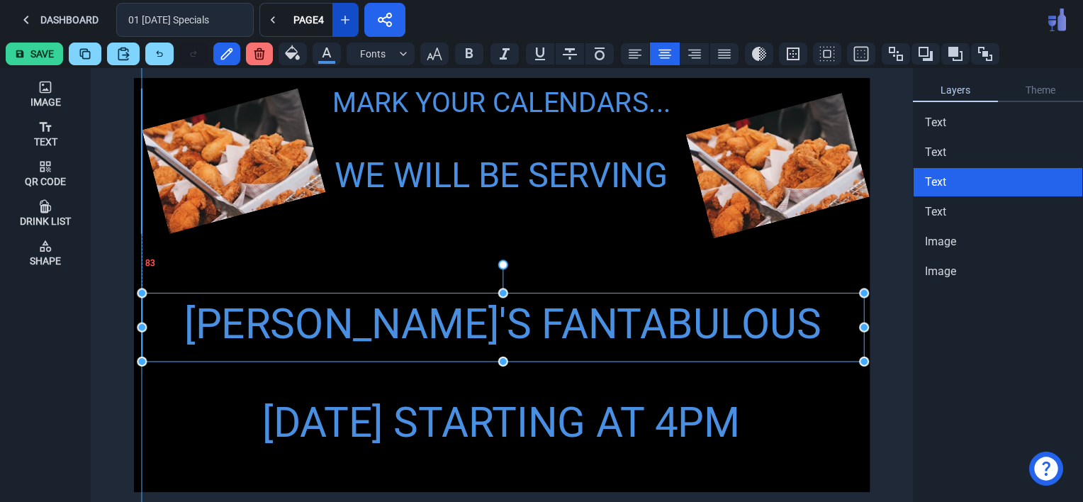
drag, startPoint x: 450, startPoint y: 257, endPoint x: 452, endPoint y: 320, distance: 63.1
click at [452, 320] on div "[PERSON_NAME]'S FANTABULOUS FRIED CHICKEN" at bounding box center [503, 355] width 722 height 124
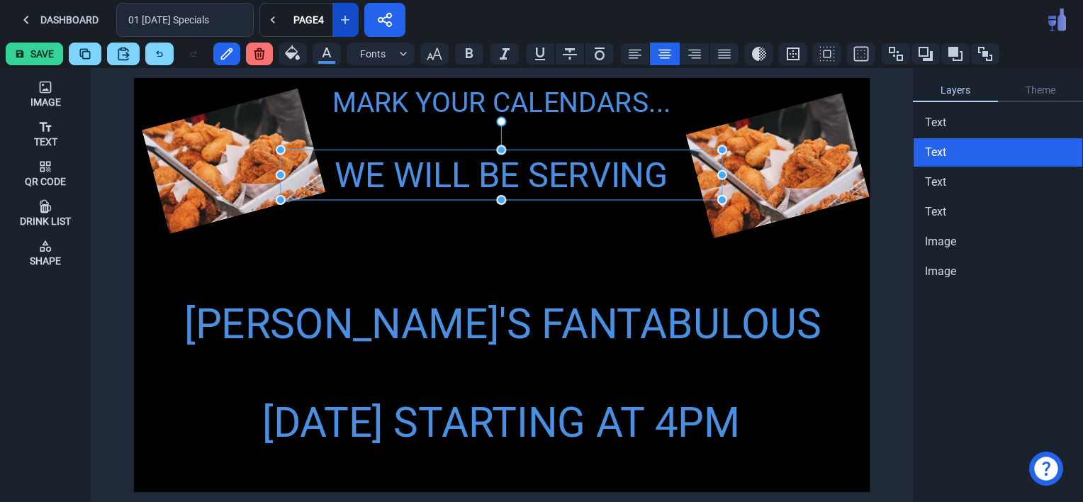
drag, startPoint x: 451, startPoint y: 184, endPoint x: 451, endPoint y: 230, distance: 46.1
click at [451, 230] on div "MARK YOUR CALENDARS... WE WILL BE SERVING [PERSON_NAME]'S FANTABULOUS FRIED CHI…" at bounding box center [502, 285] width 736 height 414
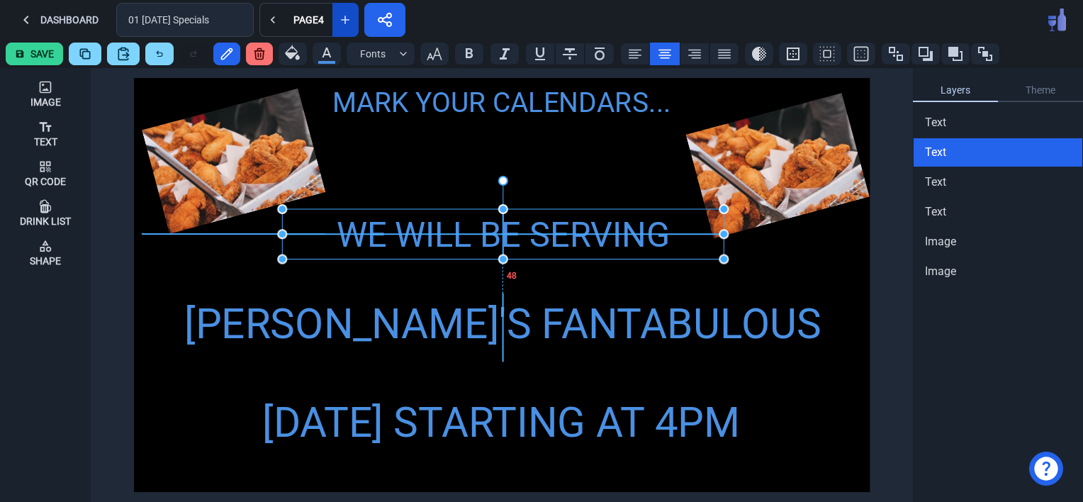
drag, startPoint x: 459, startPoint y: 176, endPoint x: 461, endPoint y: 235, distance: 59.6
click at [461, 235] on div "WE WILL BE SERVING" at bounding box center [502, 235] width 441 height 52
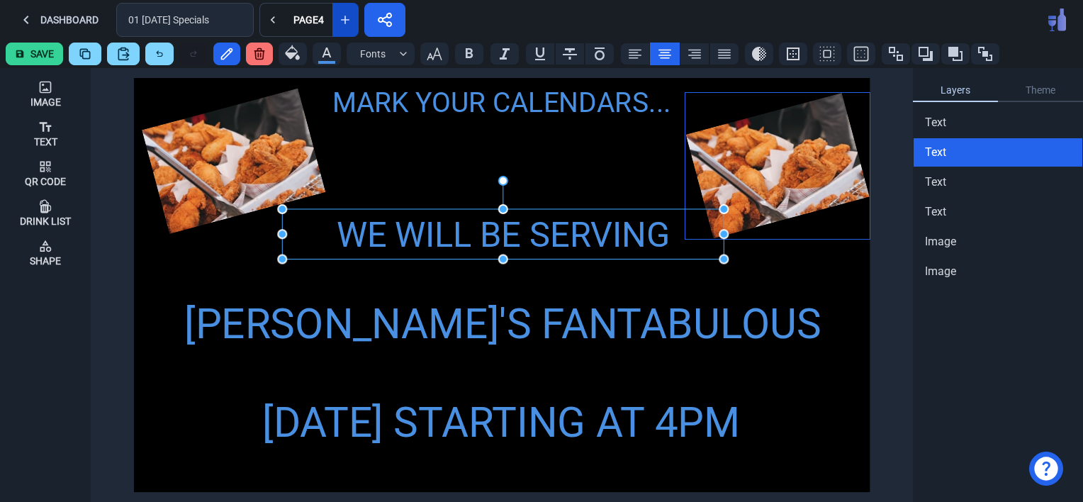
click at [725, 164] on img at bounding box center [777, 165] width 184 height 145
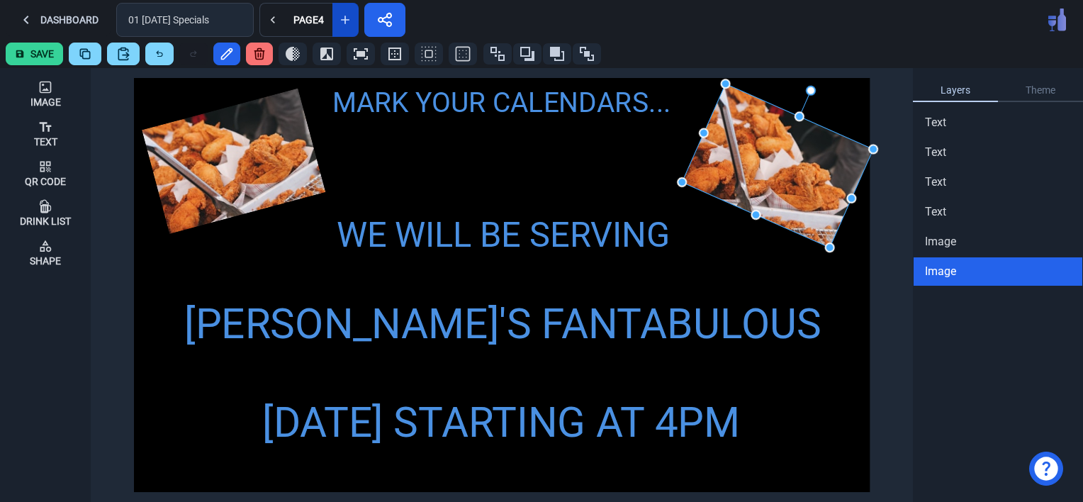
drag, startPoint x: 755, startPoint y: 88, endPoint x: 805, endPoint y: 101, distance: 51.2
click at [247, 155] on img at bounding box center [234, 161] width 184 height 145
drag, startPoint x: 750, startPoint y: 156, endPoint x: 743, endPoint y: 155, distance: 7.8
click at [743, 155] on img at bounding box center [777, 166] width 191 height 164
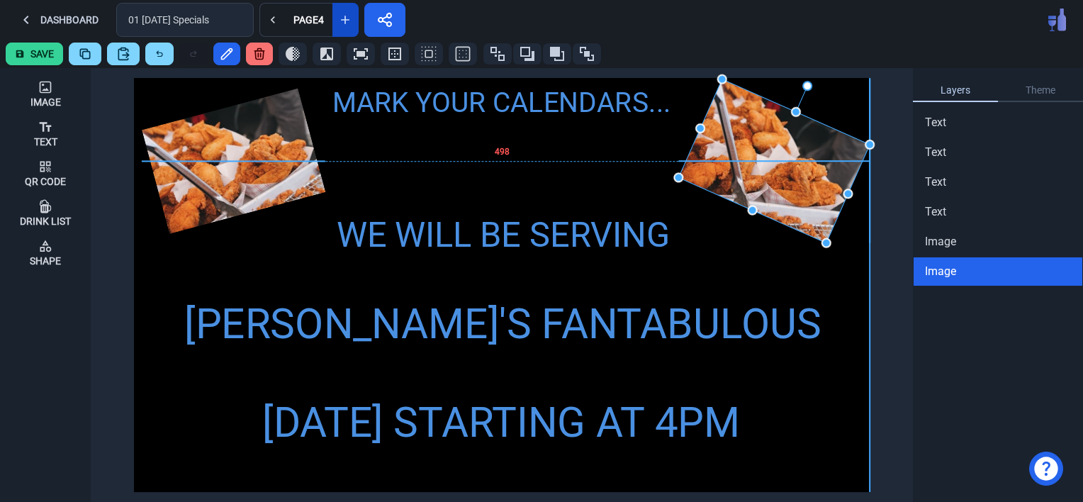
click at [772, 142] on img at bounding box center [773, 161] width 191 height 164
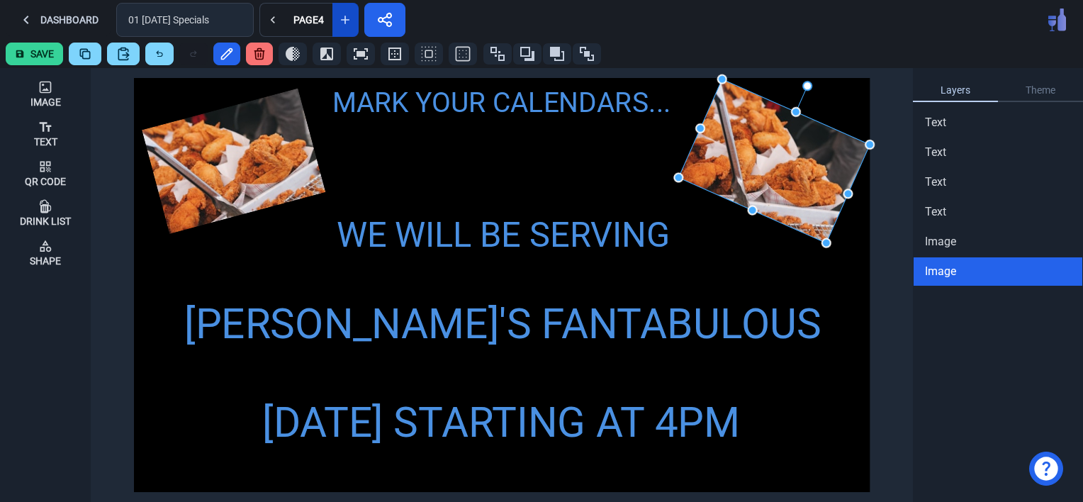
click at [752, 259] on div "MARK YOUR CALENDARS... WE WILL BE SERVING [PERSON_NAME]'S FANTABULOUS FRIED CHI…" at bounding box center [502, 285] width 736 height 414
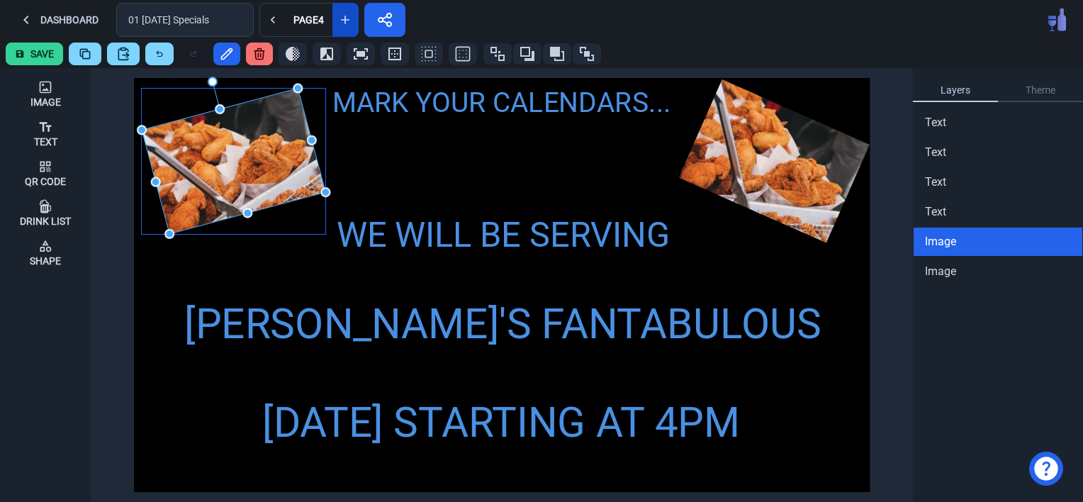
click at [222, 147] on img at bounding box center [234, 161] width 184 height 145
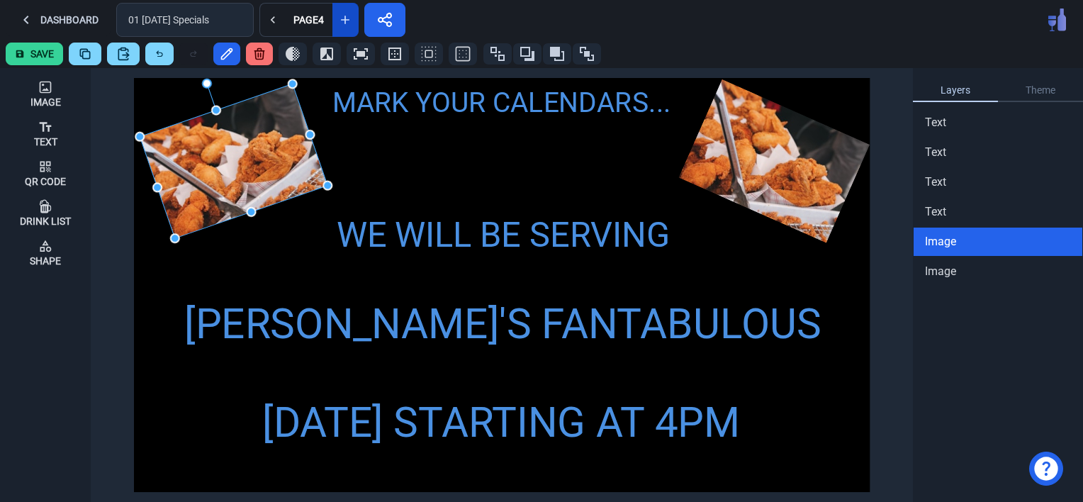
drag, startPoint x: 213, startPoint y: 80, endPoint x: 204, endPoint y: 74, distance: 10.6
click at [255, 261] on div "MARK YOUR CALENDARS... WE WILL BE SERVING [PERSON_NAME]'S FANTABULOUS FRIED CHI…" at bounding box center [502, 285] width 736 height 414
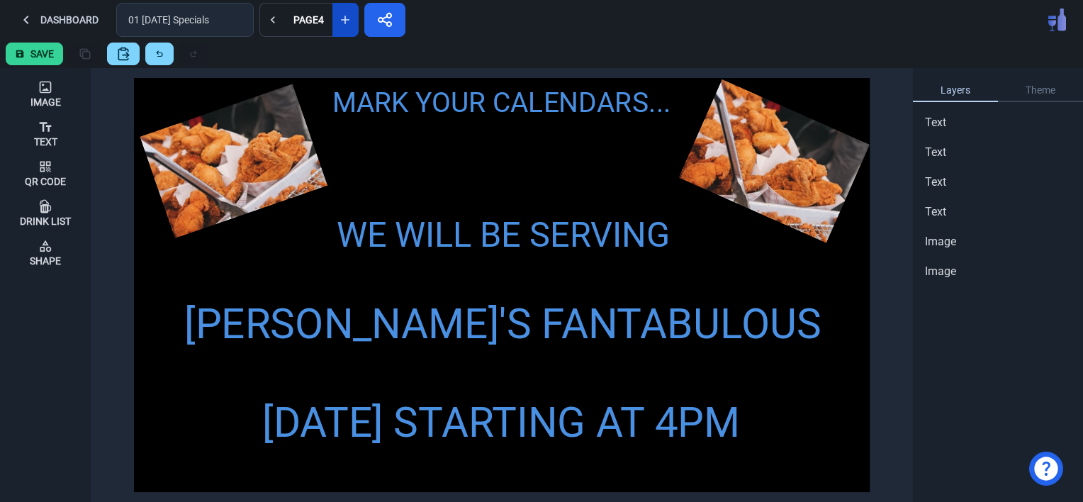
click at [35, 55] on button "Save" at bounding box center [34, 54] width 57 height 23
click at [6, 43] on button "Save" at bounding box center [34, 54] width 57 height 23
